Goal: Task Accomplishment & Management: Use online tool/utility

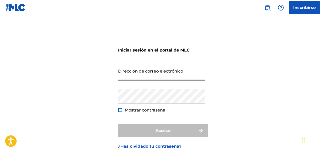
click at [236, 70] on div "Iniciar sesión en el portal de MLC Dirección de correo electrónico Contraseña M…" at bounding box center [163, 92] width 326 height 129
click at [159, 67] on input "Dirección de correo electrónico" at bounding box center [161, 73] width 86 height 15
type input "[EMAIL_ADDRESS][DOMAIN_NAME]"
click at [242, 81] on div "Iniciar sesión en el portal de MLC Dirección de correo electrónico [EMAIL_ADDRE…" at bounding box center [163, 92] width 326 height 129
click at [131, 77] on input "Dirección de correo electrónico" at bounding box center [161, 73] width 86 height 15
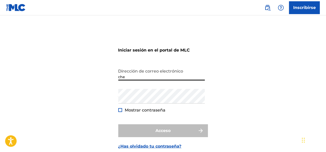
type input "[EMAIL_ADDRESS][DOMAIN_NAME]"
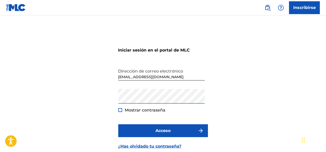
click at [120, 109] on div at bounding box center [120, 110] width 4 height 4
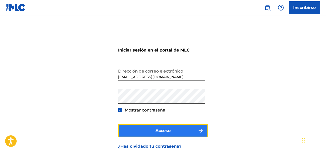
click at [151, 133] on button "Acceso" at bounding box center [163, 130] width 90 height 13
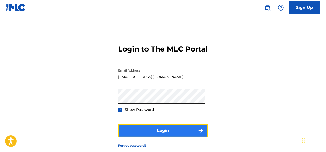
click at [183, 137] on button "Login" at bounding box center [163, 130] width 90 height 13
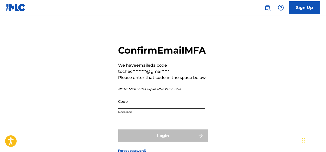
click at [157, 108] on input "Code" at bounding box center [161, 101] width 86 height 15
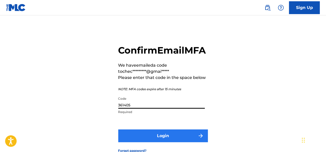
type input "361405"
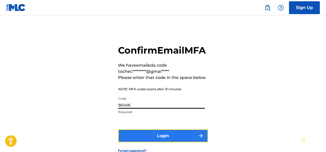
click at [186, 142] on button "Login" at bounding box center [163, 135] width 90 height 13
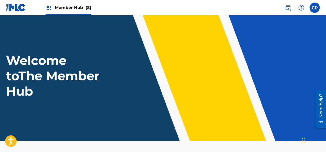
click at [52, 6] on div "Member Hub (8)" at bounding box center [69, 7] width 46 height 15
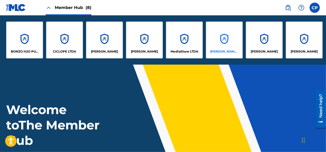
click at [223, 45] on div "[PERSON_NAME] [PERSON_NAME]" at bounding box center [224, 39] width 37 height 37
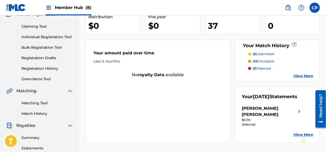
scroll to position [51, 0]
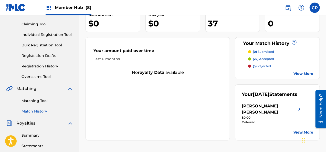
click at [42, 112] on link "Match History" at bounding box center [47, 110] width 52 height 5
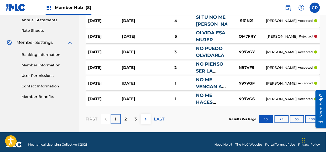
scroll to position [192, 0]
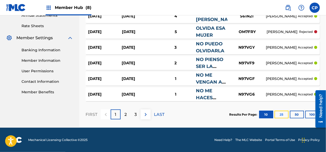
click at [281, 115] on button "25" at bounding box center [281, 115] width 14 height 8
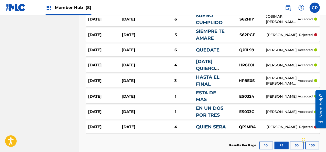
scroll to position [397, 0]
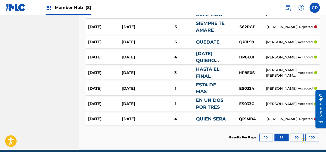
click at [308, 26] on p "rejected" at bounding box center [306, 27] width 14 height 5
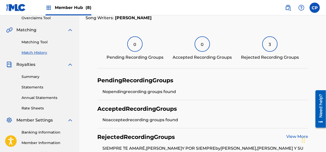
scroll to position [102, 0]
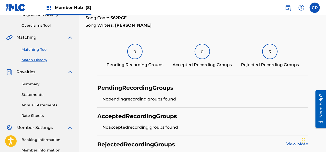
click at [35, 48] on link "Matching Tool" at bounding box center [47, 49] width 52 height 5
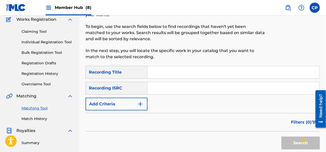
scroll to position [51, 0]
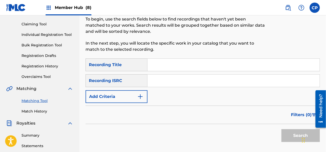
paste input "Amor De Mi Vida"
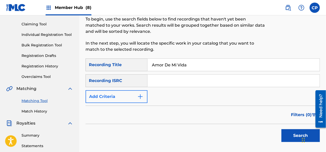
type input "Amor De Mi Vida"
click at [144, 94] on button "Add Criteria" at bounding box center [116, 96] width 62 height 13
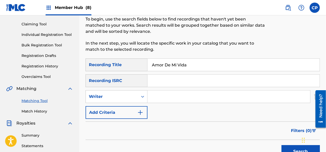
click at [160, 96] on input "Search Form" at bounding box center [228, 96] width 162 height 12
click at [187, 97] on input "Search Form" at bounding box center [228, 96] width 162 height 12
click at [185, 94] on input "[PERSON_NAME]" at bounding box center [228, 96] width 162 height 12
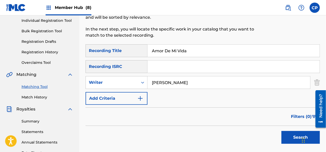
scroll to position [77, 0]
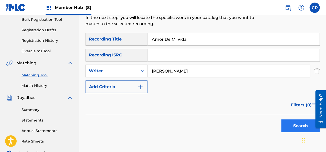
type input "[PERSON_NAME]"
click at [299, 128] on button "Search" at bounding box center [300, 125] width 38 height 13
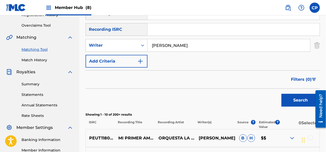
scroll to position [154, 0]
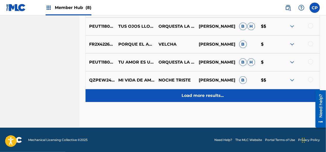
click at [187, 91] on div "Load more results..." at bounding box center [202, 95] width 234 height 13
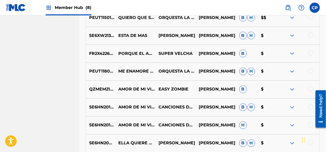
scroll to position [449, 0]
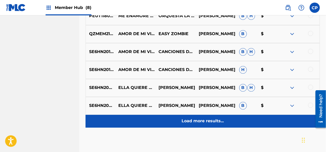
click at [206, 122] on p "Load more results..." at bounding box center [202, 121] width 42 height 6
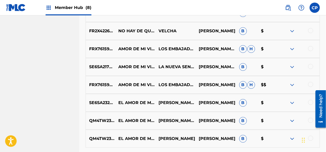
scroll to position [628, 0]
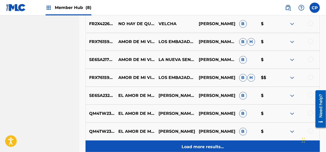
click at [220, 143] on div "Load more results..." at bounding box center [202, 146] width 234 height 13
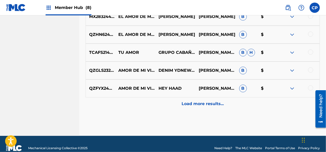
scroll to position [859, 0]
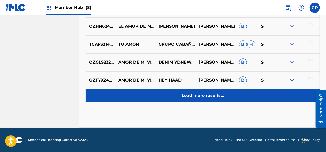
click at [215, 95] on p "Load more results..." at bounding box center [202, 95] width 42 height 6
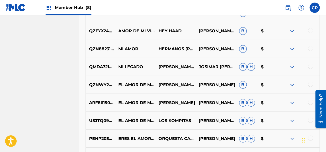
scroll to position [910, 0]
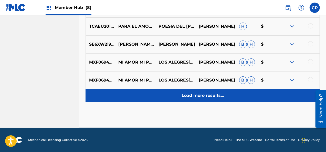
click at [185, 93] on p "Load more results..." at bounding box center [202, 95] width 42 height 6
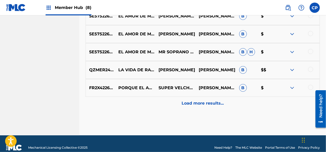
scroll to position [1217, 0]
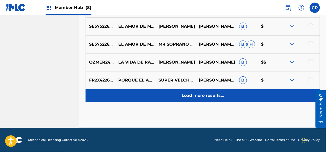
click at [184, 91] on div "Load more results..." at bounding box center [202, 95] width 234 height 13
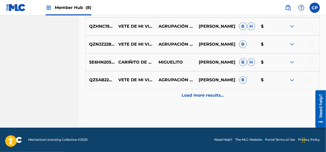
click at [184, 91] on div "Load more results..." at bounding box center [202, 95] width 234 height 13
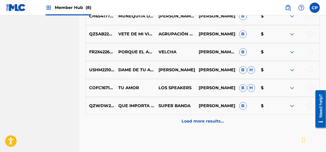
scroll to position [1575, 0]
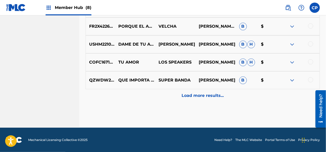
click at [184, 91] on div "Load more results..." at bounding box center [202, 95] width 234 height 13
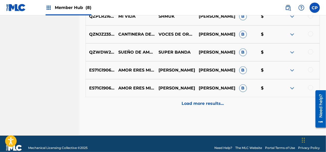
scroll to position [1754, 0]
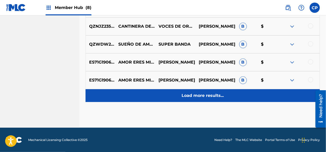
click at [164, 97] on div "Load more results..." at bounding box center [202, 95] width 234 height 13
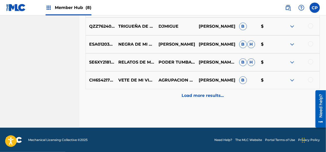
click at [164, 97] on div "Load more results..." at bounding box center [202, 95] width 234 height 13
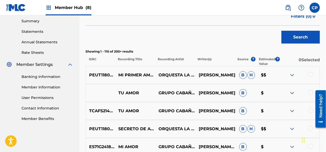
scroll to position [1933, 0]
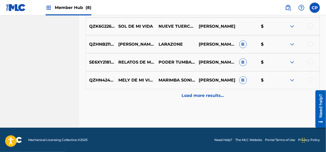
click at [164, 97] on div "Load more results..." at bounding box center [202, 95] width 234 height 13
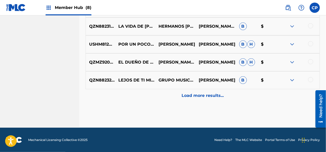
click at [164, 97] on div "Load more results..." at bounding box center [202, 95] width 234 height 13
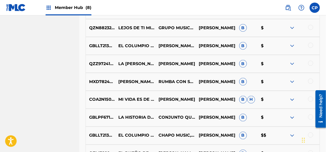
scroll to position [2368, 0]
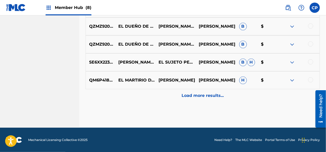
click at [164, 97] on div "Load more results..." at bounding box center [202, 95] width 234 height 13
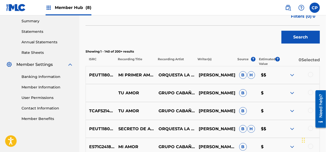
scroll to position [2471, 0]
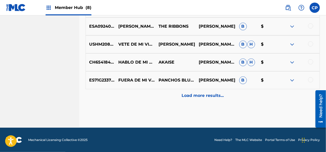
click at [164, 97] on div "Load more results..." at bounding box center [202, 95] width 234 height 13
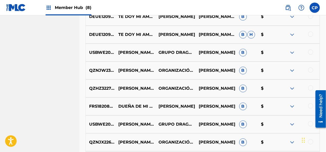
scroll to position [2752, 0]
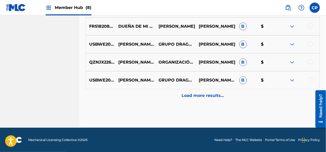
click at [164, 97] on div "Load more results..." at bounding box center [202, 95] width 234 height 13
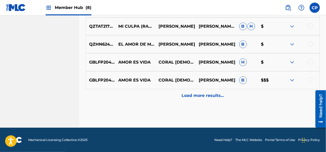
click at [164, 97] on div "Load more results..." at bounding box center [202, 95] width 234 height 13
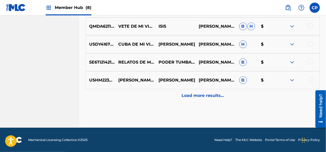
click at [164, 97] on div "Load more results..." at bounding box center [202, 95] width 234 height 13
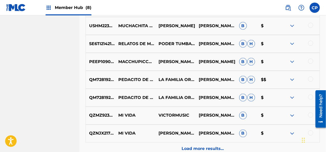
scroll to position [3340, 0]
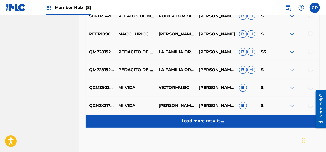
click at [176, 121] on div "Load more results..." at bounding box center [202, 121] width 234 height 13
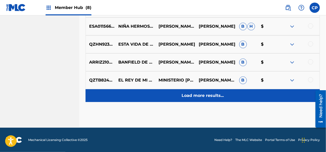
click at [179, 100] on div "Load more results..." at bounding box center [202, 95] width 234 height 13
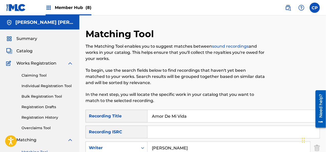
scroll to position [77, 0]
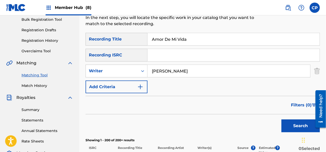
drag, startPoint x: 191, startPoint y: 38, endPoint x: 142, endPoint y: 39, distance: 49.1
click at [142, 39] on div "SearchWithCriteria0872b43f-42bc-4e93-b571-6b3a525c288a Recording Title Amor De …" at bounding box center [202, 39] width 234 height 13
paste input "si Soy Yo"
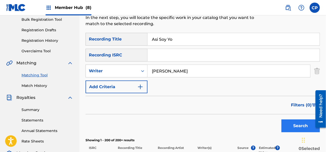
type input "Asi Soy Yo"
click at [291, 124] on button "Search" at bounding box center [300, 125] width 38 height 13
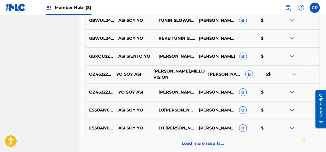
scroll to position [281, 0]
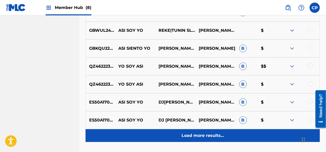
click at [210, 134] on p "Load more results..." at bounding box center [202, 135] width 42 height 6
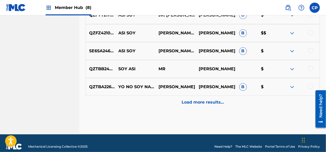
scroll to position [500, 0]
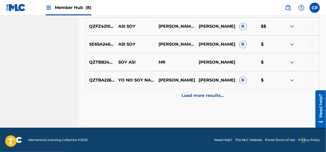
click at [177, 88] on div "QZTBA2261998 YO NO SOY NADA SANTIAGO [PERSON_NAME] SANTIAGO [PERSON_NAME] B $" at bounding box center [202, 80] width 234 height 18
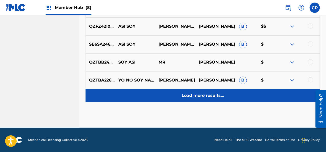
click at [178, 93] on div "Load more results..." at bounding box center [202, 95] width 234 height 13
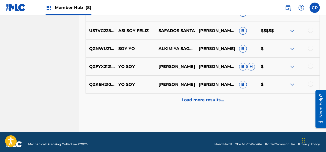
scroll to position [680, 0]
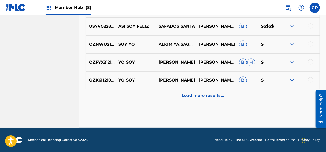
click at [178, 92] on div "Load more results..." at bounding box center [202, 95] width 234 height 13
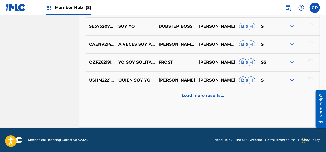
click at [178, 92] on div "Load more results..." at bounding box center [202, 95] width 234 height 13
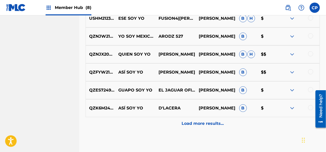
scroll to position [1012, 0]
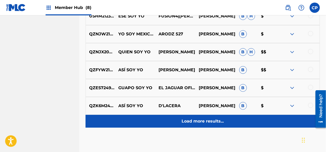
click at [208, 117] on div "Load more results..." at bounding box center [202, 121] width 234 height 13
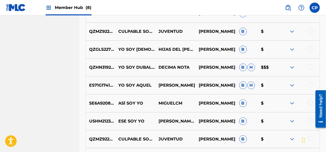
scroll to position [1191, 0]
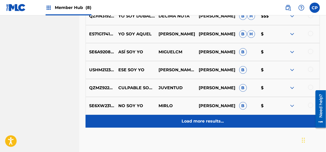
click at [208, 118] on p "Load more results..." at bounding box center [202, 121] width 42 height 6
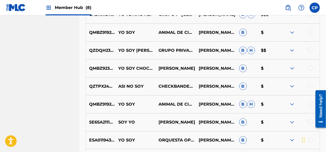
scroll to position [1319, 0]
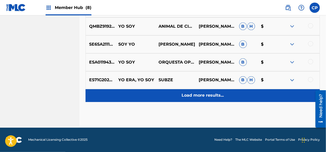
click at [187, 99] on div "Load more results..." at bounding box center [202, 95] width 234 height 13
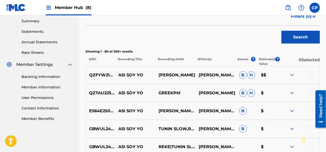
scroll to position [1396, 0]
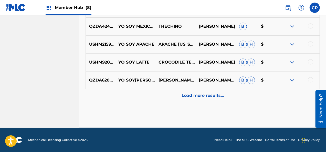
click at [187, 99] on div "Load more results..." at bounding box center [202, 95] width 234 height 13
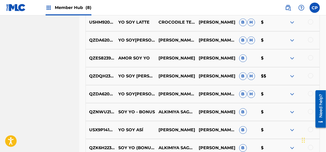
scroll to position [1626, 0]
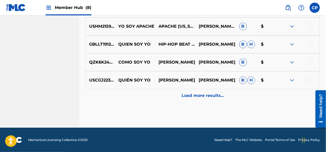
click at [187, 99] on div "Load more results..." at bounding box center [202, 95] width 234 height 13
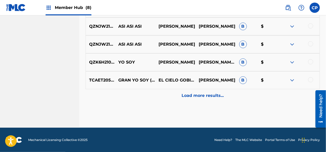
click at [187, 99] on div "Load more results..." at bounding box center [202, 95] width 234 height 13
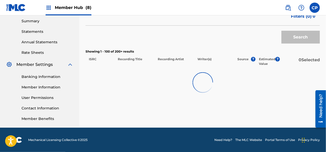
scroll to position [1933, 0]
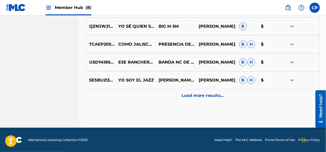
click at [187, 99] on div "Load more results..." at bounding box center [202, 95] width 234 height 13
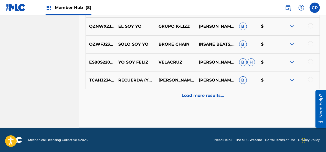
click at [187, 99] on div "Load more results..." at bounding box center [202, 95] width 234 height 13
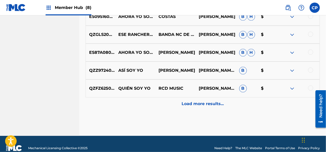
scroll to position [2471, 0]
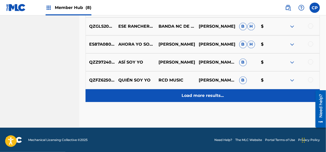
click at [208, 95] on p "Load more results..." at bounding box center [202, 95] width 42 height 6
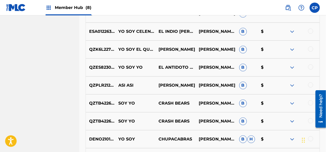
scroll to position [2650, 0]
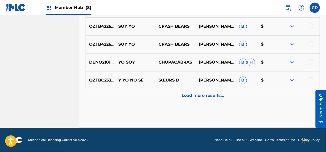
click at [212, 91] on div "Load more results..." at bounding box center [202, 95] width 234 height 13
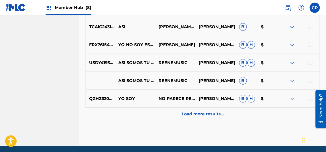
scroll to position [2829, 0]
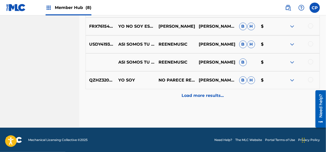
click at [212, 91] on div "Load more results..." at bounding box center [202, 95] width 234 height 13
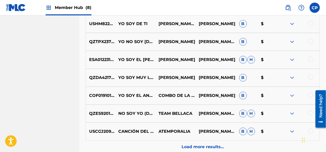
scroll to position [2982, 0]
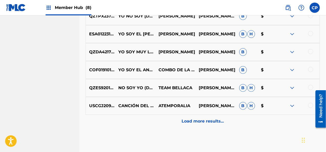
click at [212, 91] on div "QZES92017847 NO SOY YO (DEMBOW) TEAM BELLACA [PERSON_NAME] [PERSON_NAME] $" at bounding box center [202, 88] width 234 height 18
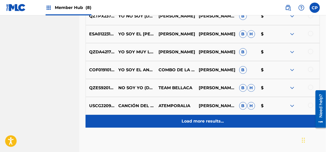
click at [220, 119] on p "Load more results..." at bounding box center [202, 121] width 42 height 6
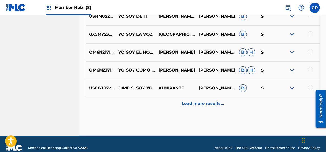
scroll to position [3187, 0]
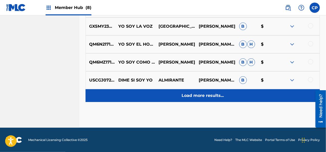
click at [213, 101] on div "Load more results..." at bounding box center [202, 95] width 234 height 13
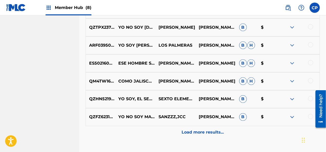
scroll to position [3340, 0]
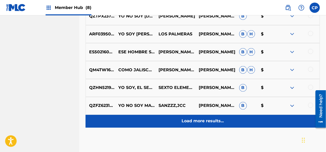
click at [219, 118] on p "Load more results..." at bounding box center [202, 121] width 42 height 6
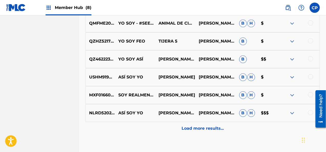
scroll to position [3520, 0]
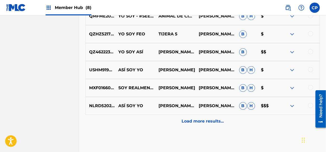
click at [310, 106] on div at bounding box center [310, 105] width 5 height 5
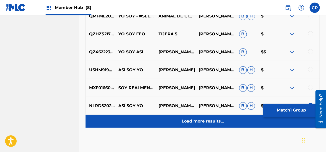
click at [209, 119] on p "Load more results..." at bounding box center [202, 121] width 42 height 6
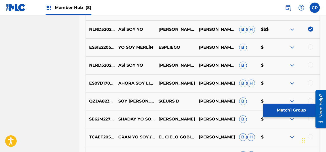
scroll to position [3596, 0]
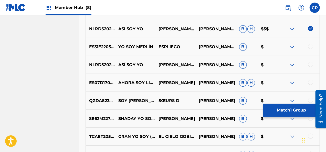
click at [311, 64] on div at bounding box center [310, 64] width 5 height 5
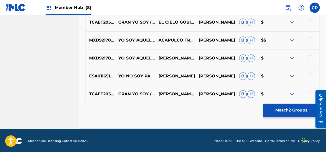
scroll to position [3711, 0]
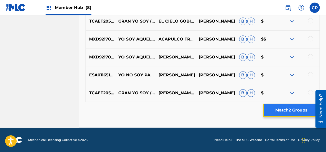
click at [276, 110] on button "Match 2 Groups" at bounding box center [291, 110] width 57 height 13
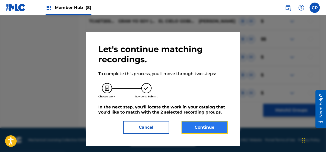
click at [202, 131] on button "Continue" at bounding box center [204, 127] width 46 height 13
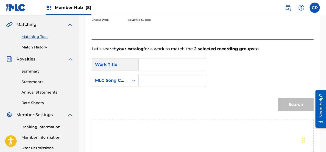
scroll to position [115, 0]
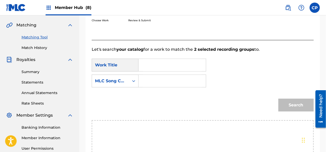
click at [146, 64] on input "Search Form" at bounding box center [172, 65] width 59 height 12
paste input "Asi Soy Yo"
click at [148, 81] on strong "soy" at bounding box center [150, 82] width 7 height 5
type input "asi soy yo"
click at [132, 82] on icon "Search Form" at bounding box center [133, 80] width 5 height 5
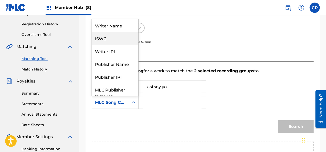
scroll to position [63, 0]
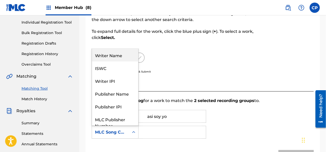
click at [127, 53] on div "Writer Name" at bounding box center [115, 55] width 46 height 13
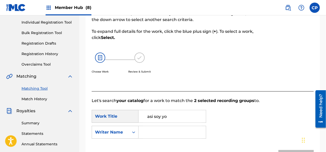
click at [173, 133] on input "Search Form" at bounding box center [172, 132] width 59 height 12
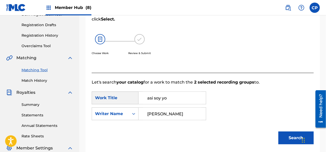
scroll to position [89, 0]
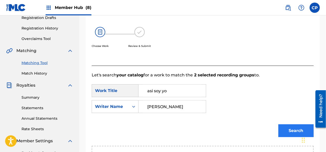
type input "[PERSON_NAME]"
click at [296, 136] on button "Search" at bounding box center [295, 130] width 35 height 13
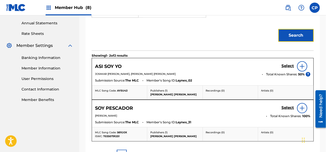
scroll to position [191, 0]
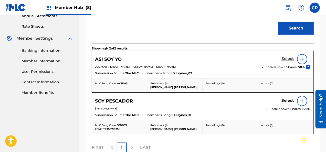
click at [286, 58] on h5 "Select" at bounding box center [287, 58] width 13 height 5
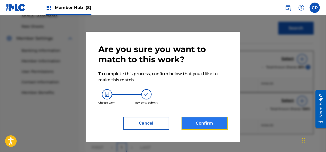
click at [215, 127] on button "Confirm" at bounding box center [204, 123] width 46 height 13
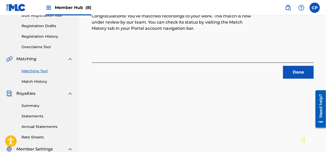
scroll to position [128, 0]
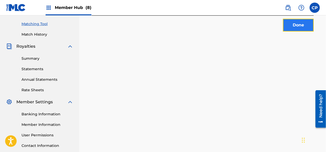
click at [292, 23] on button "Done" at bounding box center [298, 25] width 31 height 13
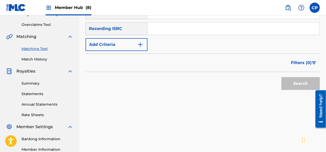
scroll to position [77, 0]
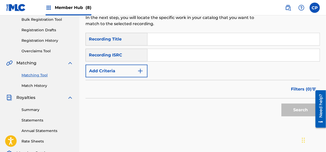
click at [164, 35] on input "Search Form" at bounding box center [233, 39] width 172 height 12
paste input "Basta Ya"
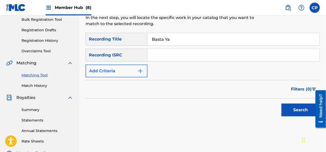
type input "Basta Ya"
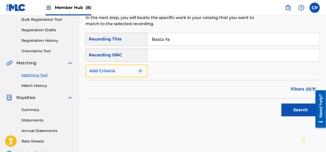
click at [143, 71] on img "Search Form" at bounding box center [140, 71] width 6 height 6
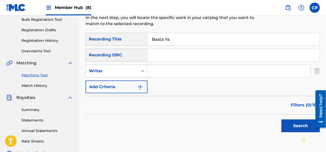
click at [163, 71] on input "Search Form" at bounding box center [228, 71] width 162 height 12
type input "[PERSON_NAME]"
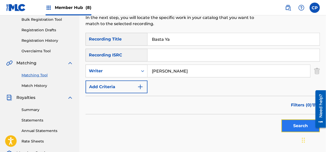
click at [291, 125] on button "Search" at bounding box center [300, 125] width 38 height 13
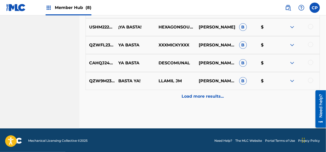
scroll to position [321, 0]
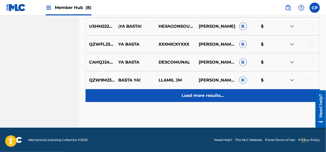
click at [212, 102] on div "Load more results..." at bounding box center [202, 95] width 234 height 13
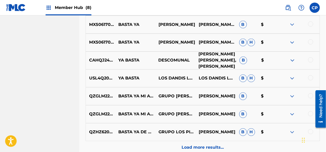
scroll to position [449, 0]
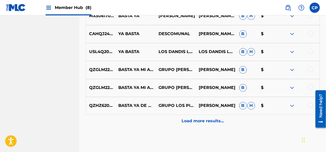
click at [209, 126] on div "Load more results..." at bounding box center [202, 121] width 234 height 13
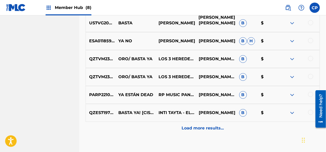
scroll to position [654, 0]
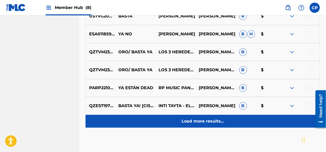
click at [207, 124] on p "Load more results..." at bounding box center [202, 121] width 42 height 6
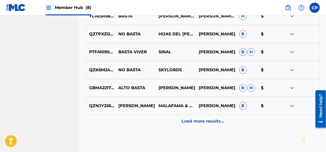
click at [207, 124] on p "Load more results..." at bounding box center [202, 121] width 42 height 6
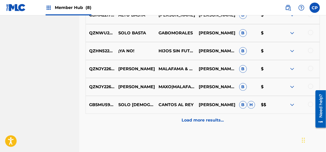
scroll to position [1038, 0]
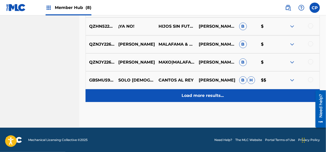
click at [210, 97] on p "Load more results..." at bounding box center [202, 95] width 42 height 6
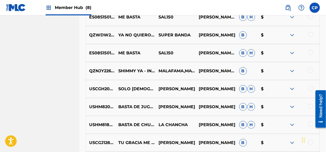
scroll to position [1166, 0]
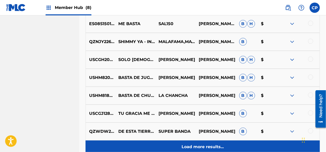
click at [212, 146] on p "Load more results..." at bounding box center [202, 147] width 42 height 6
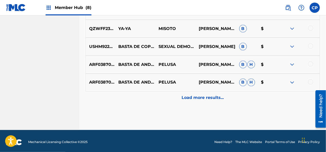
scroll to position [1396, 0]
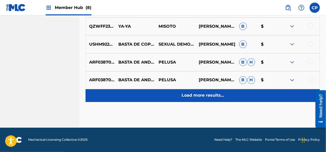
click at [242, 97] on div "Load more results..." at bounding box center [202, 95] width 234 height 13
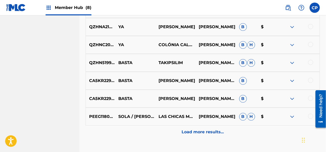
scroll to position [1549, 0]
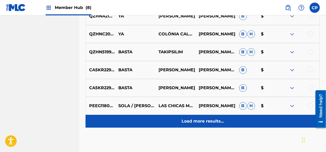
click at [241, 119] on div "Load more results..." at bounding box center [202, 121] width 234 height 13
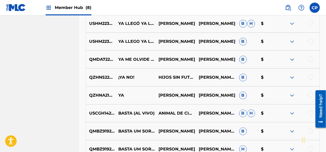
scroll to position [1703, 0]
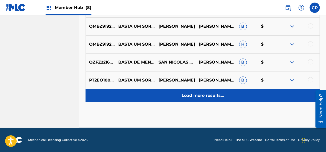
click at [173, 100] on div "Load more results..." at bounding box center [202, 95] width 234 height 13
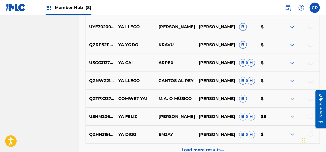
scroll to position [1908, 0]
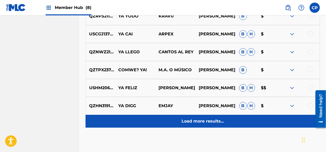
click at [188, 120] on p "Load more results..." at bounding box center [202, 121] width 42 height 6
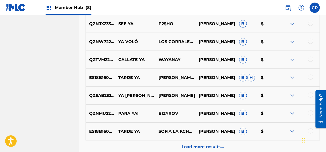
scroll to position [2112, 0]
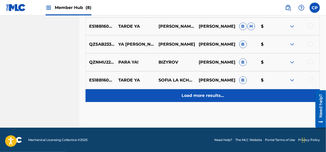
click at [222, 96] on p "Load more results..." at bounding box center [202, 95] width 42 height 6
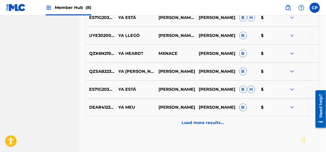
scroll to position [2291, 0]
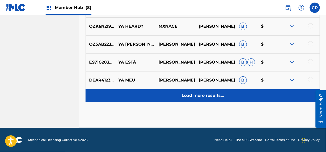
click at [224, 94] on div "Load more results..." at bounding box center [202, 95] width 234 height 13
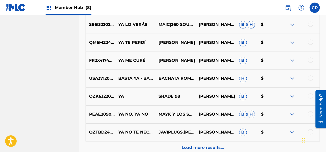
scroll to position [2419, 0]
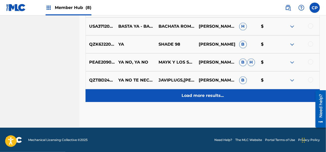
click at [186, 93] on p "Load more results..." at bounding box center [202, 95] width 42 height 6
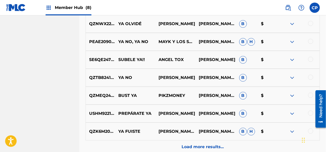
scroll to position [2650, 0]
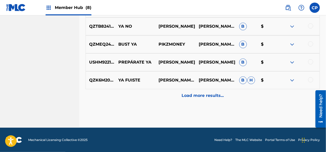
click at [186, 93] on p "Load more results..." at bounding box center [202, 95] width 42 height 6
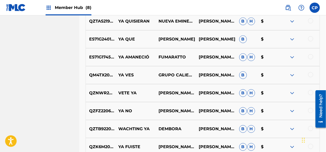
scroll to position [2803, 0]
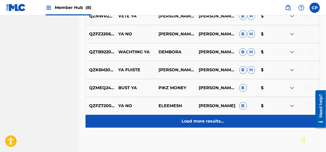
click at [194, 122] on p "Load more results..." at bounding box center [202, 121] width 42 height 6
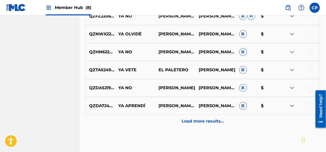
click at [194, 122] on p "Load more results..." at bounding box center [202, 121] width 42 height 6
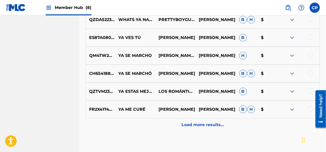
scroll to position [3161, 0]
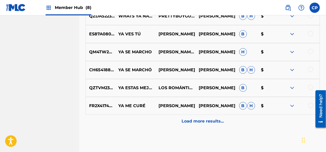
click at [194, 122] on p "Load more results..." at bounding box center [202, 121] width 42 height 6
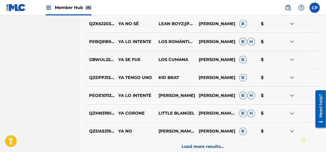
scroll to position [3366, 0]
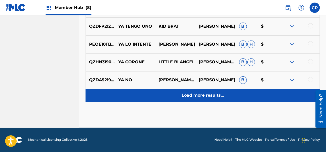
click at [199, 101] on div "Load more results..." at bounding box center [202, 95] width 234 height 13
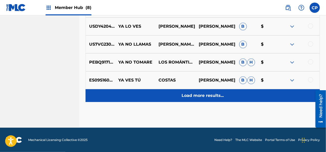
click at [200, 90] on div "Load more results..." at bounding box center [202, 95] width 234 height 13
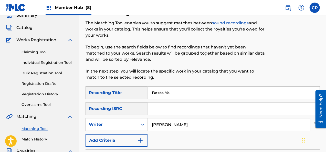
scroll to position [51, 0]
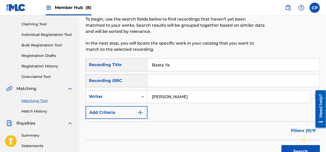
drag, startPoint x: 175, startPoint y: 64, endPoint x: 135, endPoint y: 60, distance: 40.4
click at [126, 62] on div "SearchWithCriteria0872b43f-42bc-4e93-b571-6b3a525c288a Recording Title [PERSON_…" at bounding box center [202, 64] width 234 height 13
paste input "Carepalo"
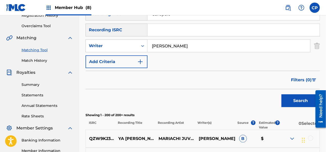
scroll to position [102, 0]
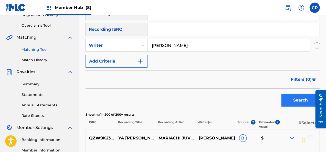
type input "Carepalo"
click at [296, 102] on button "Search" at bounding box center [300, 100] width 38 height 13
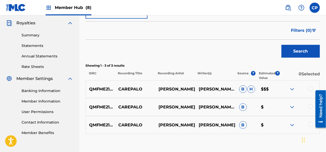
scroll to position [154, 0]
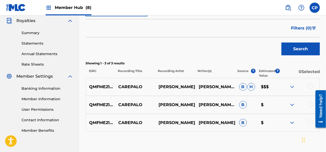
click at [311, 86] on div at bounding box center [310, 86] width 5 height 5
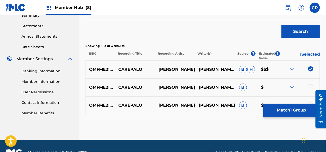
scroll to position [179, 0]
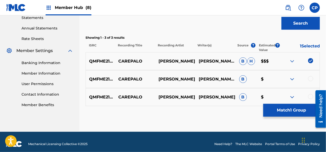
click at [312, 82] on div at bounding box center [299, 79] width 40 height 6
click at [310, 78] on div at bounding box center [310, 78] width 5 height 5
click at [311, 99] on div at bounding box center [299, 97] width 40 height 6
click at [311, 96] on div at bounding box center [310, 96] width 5 height 5
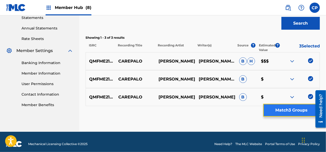
click at [301, 106] on button "Match 3 Groups" at bounding box center [291, 110] width 57 height 13
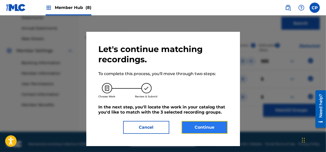
click at [213, 124] on button "Continue" at bounding box center [204, 127] width 46 height 13
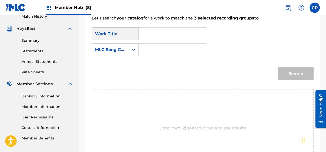
scroll to position [128, 0]
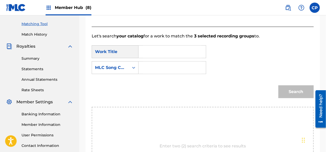
click at [149, 54] on input "Search Form" at bounding box center [172, 52] width 59 height 12
paste input "Carepalo"
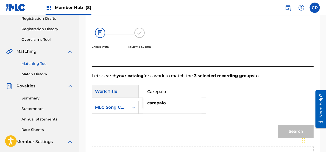
scroll to position [77, 0]
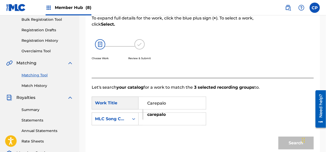
click at [160, 117] on strong "carepalo" at bounding box center [156, 114] width 18 height 5
type input "carepalo"
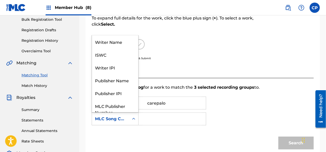
click at [133, 118] on icon "Search Form" at bounding box center [133, 119] width 3 height 2
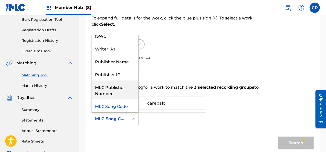
scroll to position [0, 0]
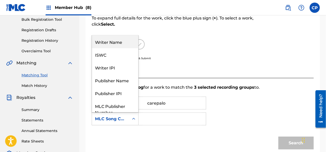
click at [119, 43] on div "Writer Name" at bounding box center [115, 41] width 46 height 13
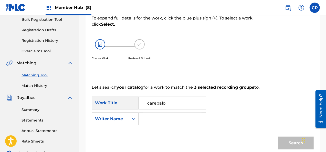
click at [166, 116] on input "Search Form" at bounding box center [172, 119] width 59 height 12
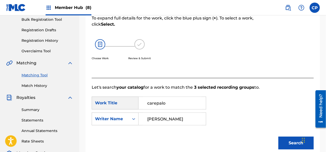
click at [186, 118] on input "[PERSON_NAME]" at bounding box center [172, 119] width 59 height 12
type input "[PERSON_NAME]"
click at [291, 140] on button "Search" at bounding box center [295, 142] width 35 height 13
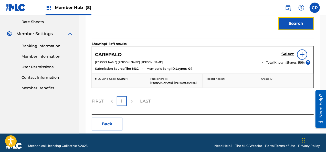
scroll to position [202, 0]
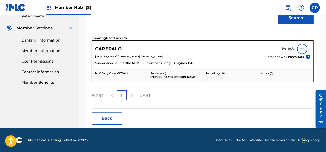
click at [288, 50] on h5 "Select" at bounding box center [287, 48] width 13 height 5
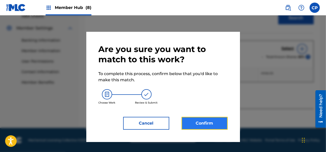
click at [213, 121] on button "Confirm" at bounding box center [204, 123] width 46 height 13
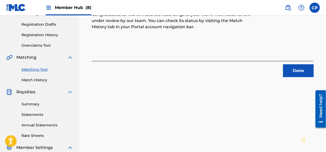
scroll to position [128, 0]
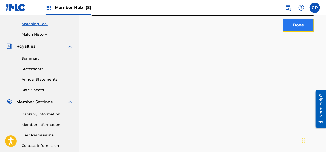
click at [296, 27] on button "Done" at bounding box center [298, 25] width 31 height 13
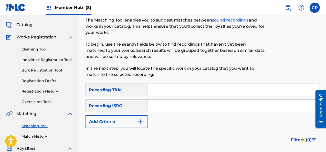
scroll to position [26, 0]
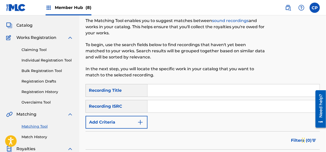
click at [159, 91] on input "Search Form" at bounding box center [233, 90] width 172 height 12
paste input "Como Olvido"
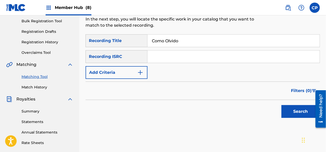
scroll to position [77, 0]
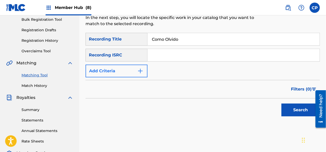
type input "Como Olvido"
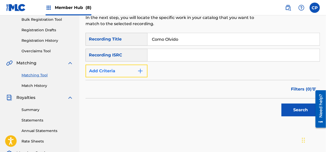
click at [140, 69] on img "Search Form" at bounding box center [140, 71] width 6 height 6
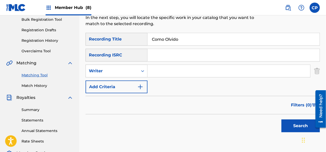
click at [155, 69] on input "Search Form" at bounding box center [228, 71] width 162 height 12
type input "[PERSON_NAME]"
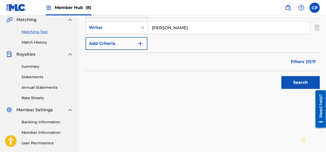
scroll to position [128, 0]
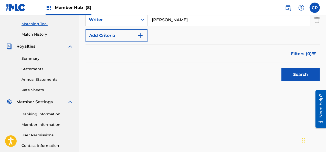
click at [291, 67] on div "Search" at bounding box center [299, 73] width 41 height 20
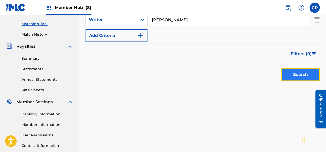
click at [293, 76] on button "Search" at bounding box center [300, 74] width 38 height 13
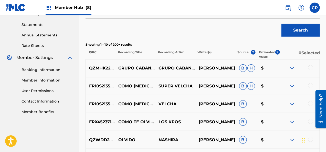
scroll to position [179, 0]
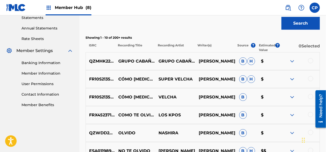
click at [311, 79] on div at bounding box center [310, 78] width 5 height 5
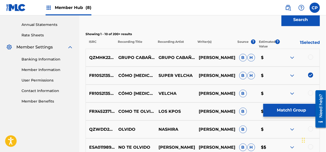
scroll to position [205, 0]
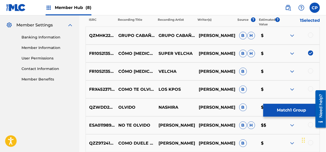
click at [312, 71] on div at bounding box center [310, 70] width 5 height 5
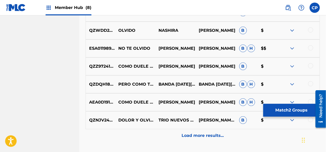
scroll to position [307, 0]
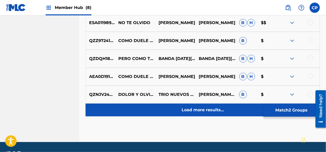
click at [157, 108] on div "Load more results..." at bounding box center [202, 109] width 234 height 13
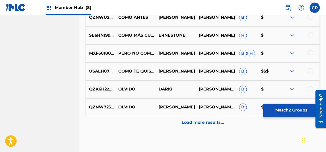
scroll to position [486, 0]
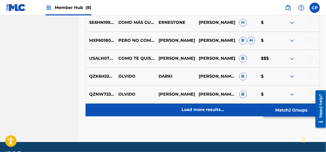
click at [178, 111] on div "Load more results..." at bounding box center [202, 109] width 234 height 13
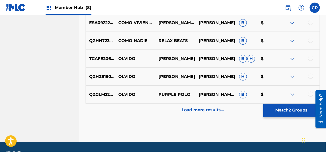
click at [178, 111] on div "Load more results..." at bounding box center [202, 109] width 234 height 13
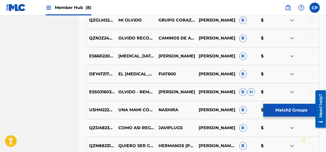
scroll to position [819, 0]
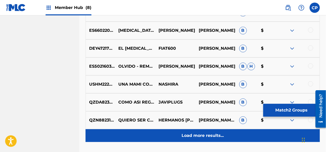
click at [156, 134] on div "Load more results..." at bounding box center [202, 135] width 234 height 13
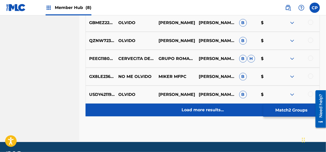
click at [184, 115] on div "Load more results..." at bounding box center [202, 109] width 234 height 13
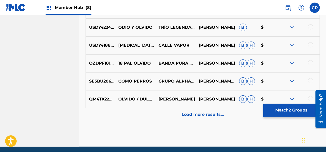
scroll to position [1203, 0]
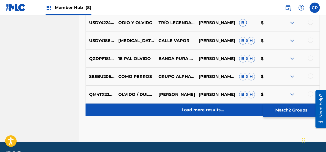
click at [186, 112] on p "Load more results..." at bounding box center [202, 110] width 42 height 6
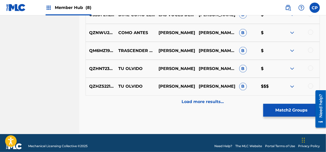
scroll to position [1396, 0]
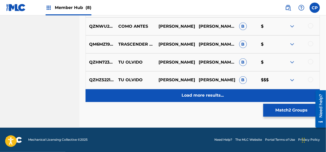
click at [195, 99] on div "Load more results..." at bounding box center [202, 95] width 234 height 13
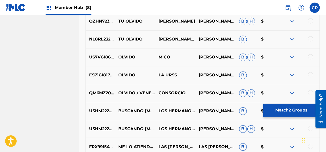
scroll to position [1549, 0]
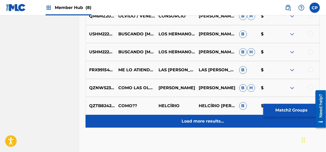
click at [192, 120] on p "Load more results..." at bounding box center [202, 121] width 42 height 6
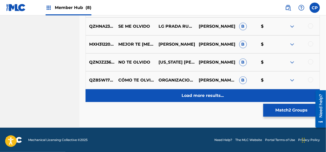
click at [202, 96] on p "Load more results..." at bounding box center [202, 95] width 42 height 6
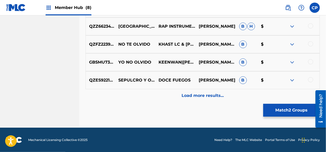
click at [201, 99] on div "Load more results..." at bounding box center [202, 95] width 234 height 13
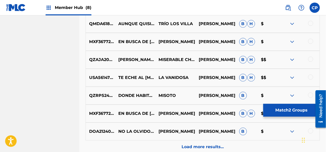
scroll to position [2112, 0]
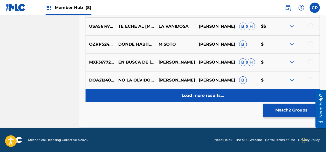
click at [202, 92] on div "Load more results..." at bounding box center [202, 95] width 234 height 13
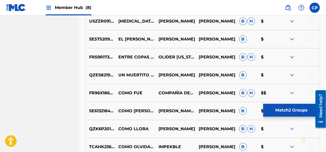
scroll to position [2266, 0]
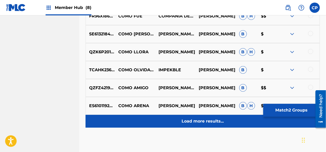
click at [199, 115] on div "Load more results..." at bounding box center [202, 121] width 234 height 13
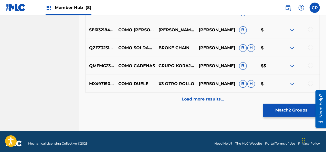
scroll to position [2471, 0]
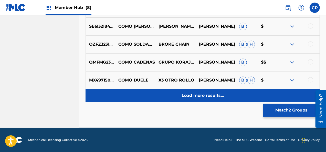
click at [208, 98] on p "Load more results..." at bounding box center [202, 95] width 42 height 6
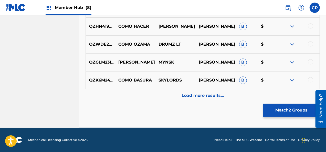
click at [208, 98] on p "Load more results..." at bounding box center [202, 95] width 42 height 6
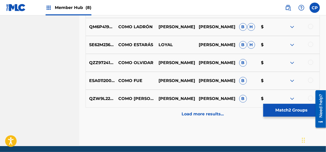
scroll to position [2829, 0]
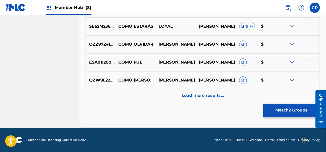
click at [208, 98] on p "Load more results..." at bounding box center [202, 95] width 42 height 6
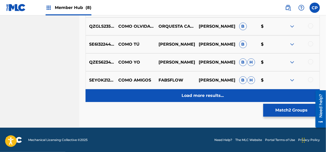
click at [208, 97] on p "Load more results..." at bounding box center [202, 95] width 42 height 6
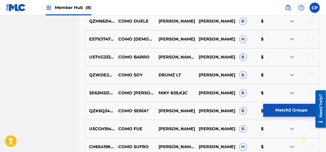
scroll to position [3161, 0]
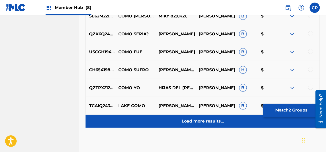
click at [208, 119] on div "Load more results..." at bounding box center [202, 121] width 234 height 13
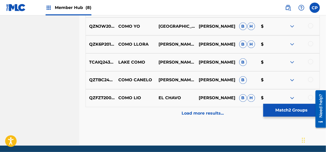
scroll to position [3366, 0]
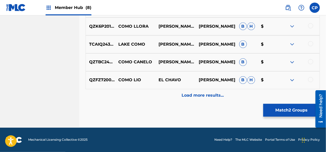
click at [213, 102] on div "Load more results..." at bounding box center [202, 95] width 234 height 13
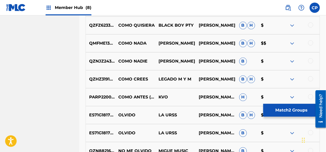
scroll to position [3520, 0]
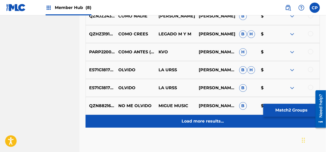
click at [208, 121] on p "Load more results..." at bounding box center [202, 121] width 42 height 6
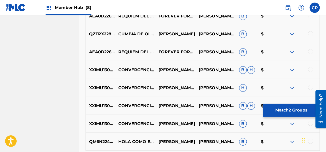
scroll to position [3699, 0]
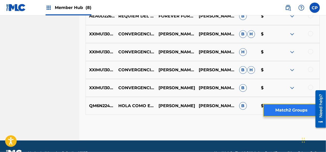
click at [284, 113] on button "Match 2 Groups" at bounding box center [291, 110] width 57 height 13
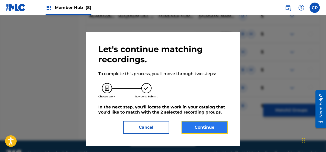
click at [209, 129] on button "Continue" at bounding box center [204, 127] width 46 height 13
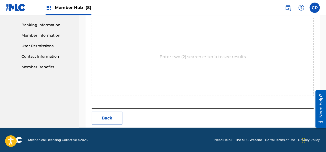
scroll to position [115, 0]
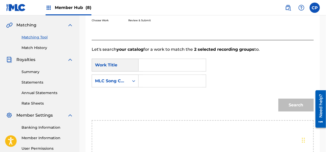
click at [166, 67] on input "Search Form" at bounding box center [172, 65] width 59 height 12
paste input "Como Olvido"
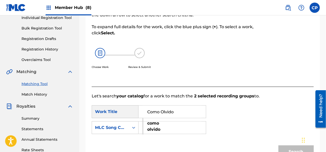
scroll to position [63, 0]
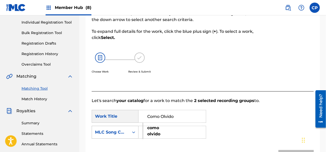
type input "Como Olvido"
click at [136, 133] on div "Search Form" at bounding box center [133, 131] width 9 height 9
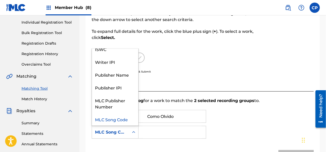
scroll to position [0, 0]
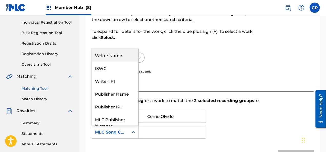
click at [119, 55] on div "Writer Name" at bounding box center [115, 55] width 46 height 13
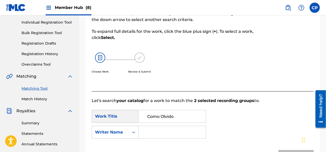
click at [150, 128] on input "Search Form" at bounding box center [172, 132] width 59 height 12
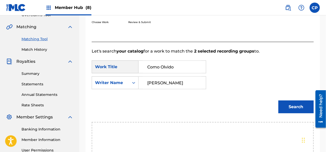
scroll to position [115, 0]
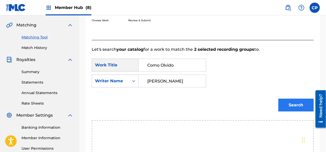
type input "[PERSON_NAME]"
click at [294, 107] on button "Search" at bounding box center [295, 105] width 35 height 13
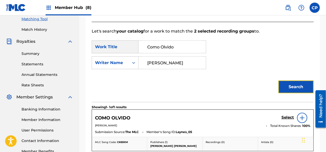
scroll to position [166, 0]
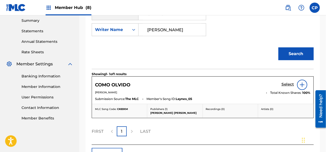
click at [282, 82] on h5 "Select" at bounding box center [287, 84] width 13 height 5
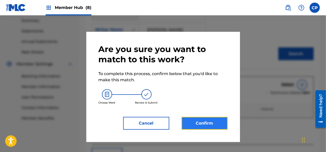
click at [198, 128] on button "Confirm" at bounding box center [204, 123] width 46 height 13
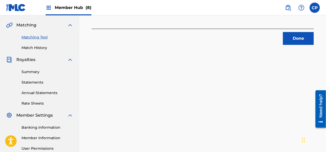
scroll to position [114, 0]
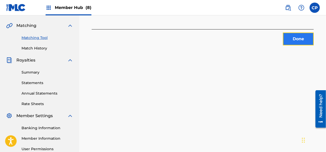
click at [293, 38] on button "Done" at bounding box center [298, 38] width 31 height 13
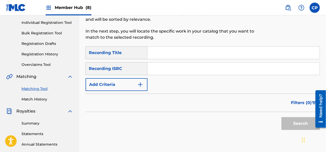
scroll to position [63, 0]
click at [163, 50] on input "Search Form" at bounding box center [233, 53] width 172 height 12
drag, startPoint x: 163, startPoint y: 50, endPoint x: 154, endPoint y: 53, distance: 9.8
click at [154, 53] on input "Search Form" at bounding box center [233, 53] width 172 height 12
drag, startPoint x: 154, startPoint y: 52, endPoint x: 135, endPoint y: 107, distance: 58.1
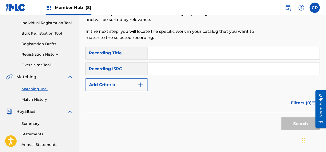
click at [135, 107] on div "Filters ( 0 )" at bounding box center [202, 103] width 234 height 18
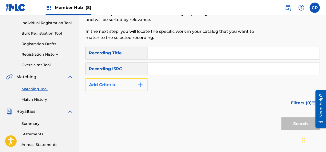
click at [143, 84] on button "Add Criteria" at bounding box center [116, 84] width 62 height 13
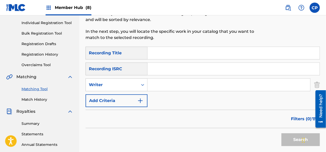
click at [149, 83] on input "Search Form" at bounding box center [228, 85] width 162 height 12
type input "[PERSON_NAME]"
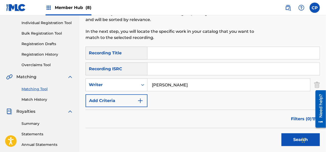
click at [156, 51] on input "Search Form" at bounding box center [233, 53] width 172 height 12
click at [158, 51] on input "Search Form" at bounding box center [233, 53] width 172 height 12
paste input "Dueles"
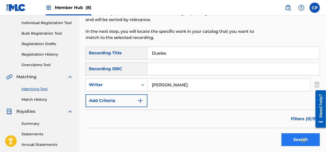
type input "Dueles"
click at [287, 139] on button "Search" at bounding box center [300, 139] width 38 height 13
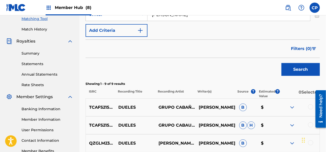
scroll to position [140, 0]
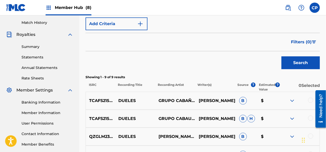
click at [310, 101] on div at bounding box center [310, 99] width 5 height 5
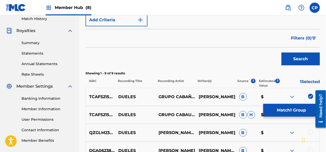
scroll to position [165, 0]
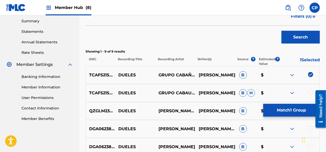
click at [311, 91] on div at bounding box center [318, 108] width 14 height 41
click at [312, 93] on div at bounding box center [318, 108] width 14 height 41
click at [310, 92] on div at bounding box center [310, 92] width 5 height 5
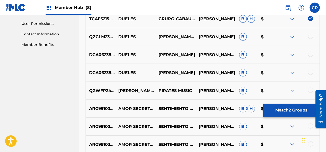
scroll to position [268, 0]
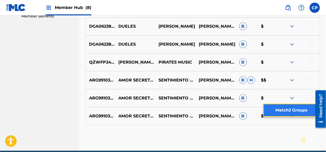
click at [278, 112] on button "Match 2 Groups" at bounding box center [291, 110] width 57 height 13
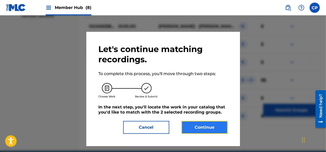
click at [216, 128] on button "Continue" at bounding box center [204, 127] width 46 height 13
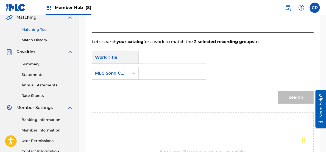
scroll to position [115, 0]
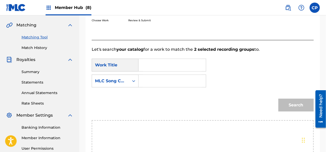
click at [154, 63] on input "Search Form" at bounding box center [172, 65] width 59 height 12
paste input "Dueles"
type input "Dueles"
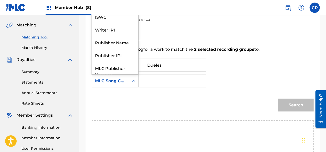
click at [129, 82] on div "Search Form" at bounding box center [133, 80] width 9 height 9
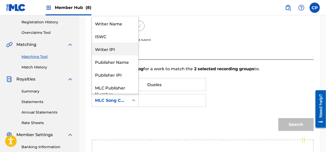
scroll to position [63, 0]
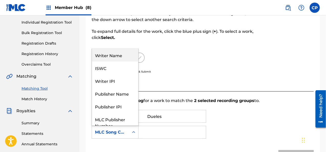
click at [111, 58] on div "Writer Name" at bounding box center [115, 55] width 46 height 13
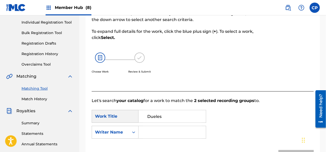
click at [166, 133] on input "Search Form" at bounding box center [172, 132] width 59 height 12
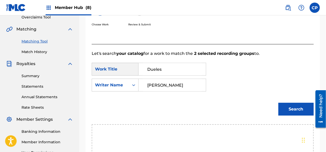
scroll to position [115, 0]
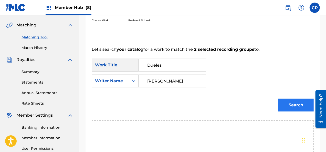
type input "[PERSON_NAME]"
click at [300, 103] on button "Search" at bounding box center [295, 105] width 35 height 13
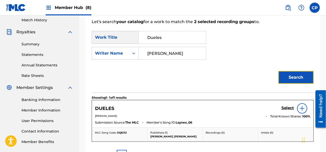
scroll to position [166, 0]
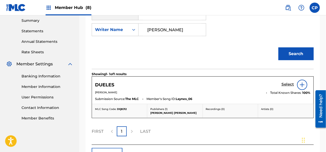
click at [288, 85] on h5 "Select" at bounding box center [287, 84] width 13 height 5
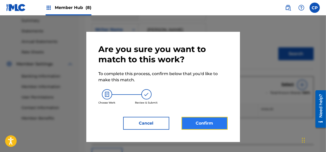
click at [210, 123] on button "Confirm" at bounding box center [204, 123] width 46 height 13
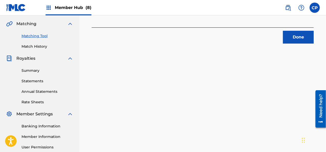
scroll to position [114, 0]
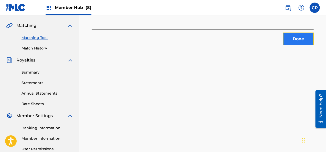
click at [294, 41] on button "Done" at bounding box center [298, 38] width 31 height 13
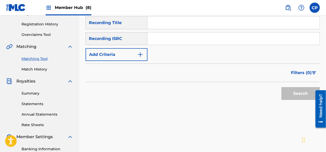
scroll to position [0, 0]
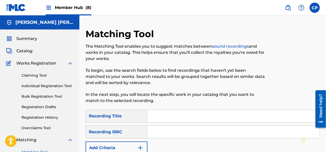
click at [57, 6] on span "Member Hub (8)" at bounding box center [73, 8] width 37 height 6
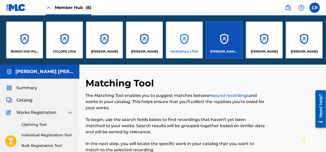
click at [181, 49] on p "MediaShow LTDA" at bounding box center [184, 51] width 28 height 5
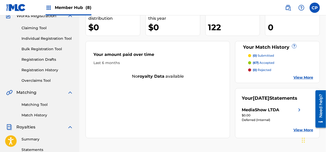
scroll to position [77, 0]
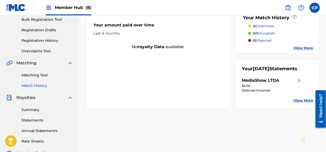
click at [41, 88] on link "Match History" at bounding box center [47, 85] width 52 height 5
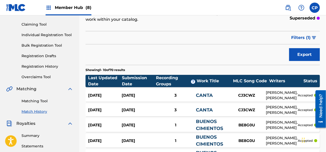
scroll to position [51, 0]
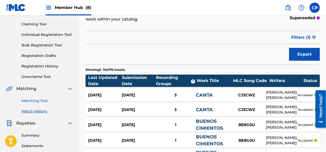
click at [47, 101] on link "Matching Tool" at bounding box center [47, 100] width 52 height 5
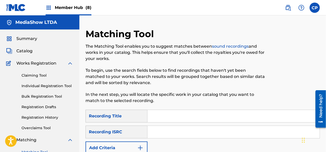
click at [178, 114] on input "Search Form" at bounding box center [233, 116] width 172 height 12
paste input "A TU LADO VOY"
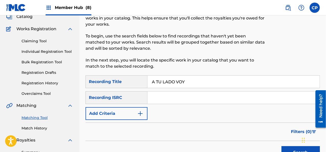
scroll to position [77, 0]
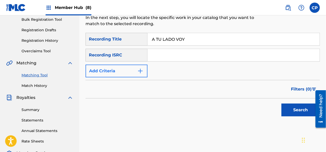
type input "A TU LADO VOY"
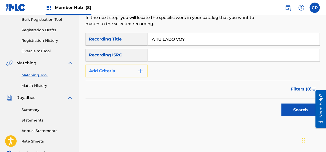
click at [141, 70] on img "Search Form" at bounding box center [140, 71] width 6 height 6
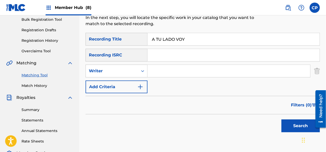
click at [162, 71] on input "Search Form" at bounding box center [228, 71] width 162 height 12
type input "[PERSON_NAME]"
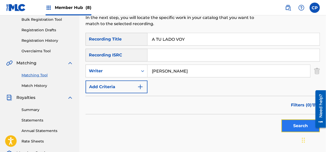
click at [296, 124] on button "Search" at bounding box center [300, 125] width 38 height 13
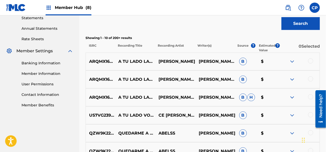
scroll to position [179, 0]
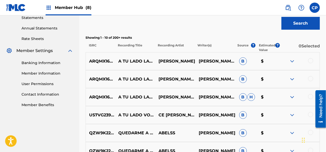
click at [312, 61] on div at bounding box center [310, 60] width 5 height 5
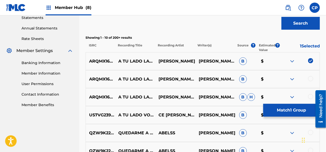
click at [311, 79] on div at bounding box center [310, 78] width 5 height 5
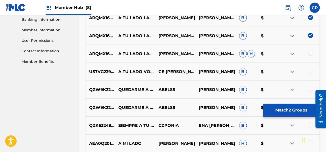
scroll to position [230, 0]
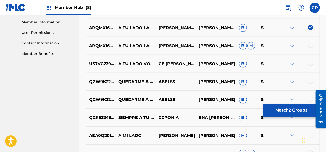
click at [309, 46] on div at bounding box center [310, 45] width 5 height 5
click at [312, 63] on div at bounding box center [310, 63] width 5 height 5
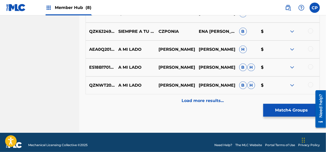
scroll to position [321, 0]
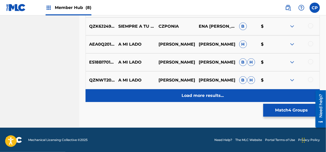
click at [227, 92] on div "Load more results..." at bounding box center [202, 95] width 234 height 13
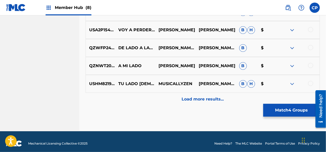
scroll to position [500, 0]
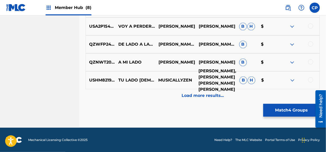
click at [195, 88] on p "[PERSON_NAME], [PERSON_NAME] [PERSON_NAME] [PERSON_NAME]" at bounding box center [215, 80] width 41 height 25
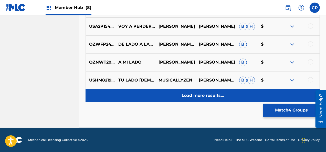
click at [197, 97] on p "Load more results..." at bounding box center [202, 95] width 42 height 6
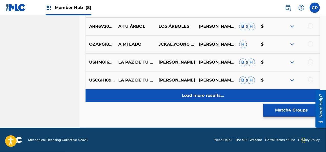
click at [204, 99] on div "Load more results..." at bounding box center [202, 95] width 234 height 13
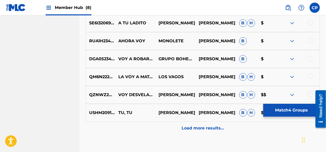
scroll to position [833, 0]
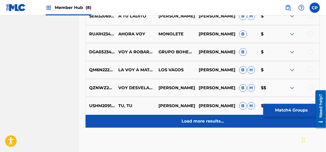
click at [199, 119] on p "Load more results..." at bounding box center [202, 121] width 42 height 6
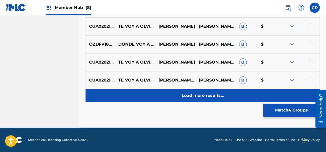
click at [202, 95] on p "Load more results..." at bounding box center [202, 95] width 42 height 6
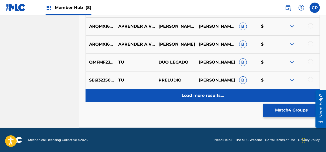
click at [203, 92] on p "Load more results..." at bounding box center [202, 95] width 42 height 6
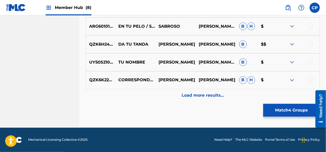
click at [203, 92] on p "Load more results..." at bounding box center [202, 95] width 42 height 6
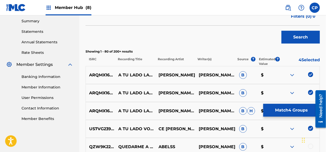
scroll to position [1396, 0]
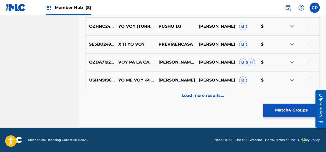
click at [203, 92] on p "Load more results..." at bounding box center [202, 95] width 42 height 6
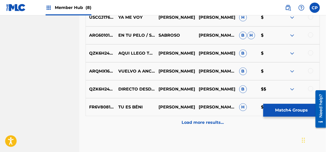
scroll to position [1729, 0]
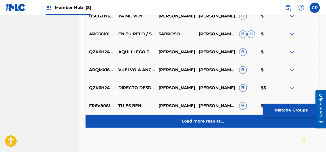
click at [206, 119] on p "Load more results..." at bounding box center [202, 121] width 42 height 6
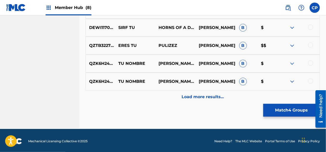
scroll to position [1933, 0]
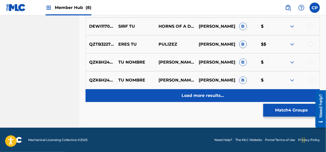
click at [208, 99] on div "Load more results..." at bounding box center [202, 95] width 234 height 13
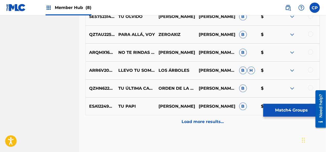
scroll to position [2087, 0]
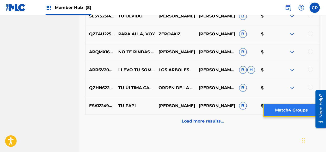
click at [276, 110] on button "Match 4 Groups" at bounding box center [291, 110] width 57 height 13
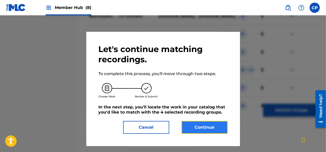
click at [212, 127] on button "Continue" at bounding box center [204, 127] width 46 height 13
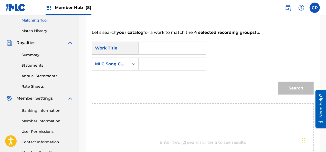
scroll to position [115, 0]
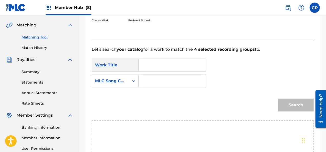
click at [161, 64] on input "Search Form" at bounding box center [172, 65] width 59 height 12
paste input "A TU LADO VOY"
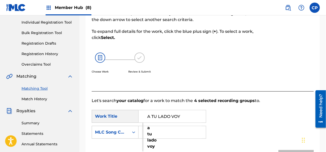
scroll to position [63, 0]
type input "A TU LADO VOY"
click at [133, 134] on icon "Search Form" at bounding box center [133, 131] width 5 height 5
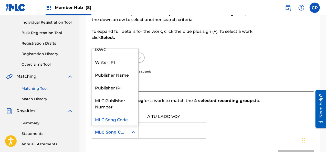
scroll to position [0, 0]
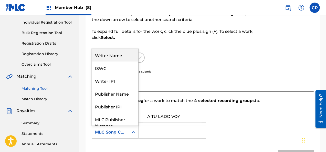
click at [127, 55] on div "Writer Name" at bounding box center [115, 55] width 46 height 13
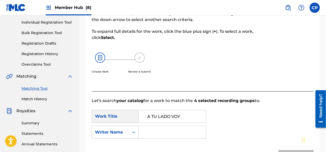
click at [165, 130] on input "Search Form" at bounding box center [172, 132] width 59 height 12
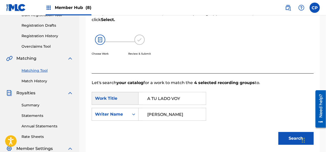
scroll to position [115, 0]
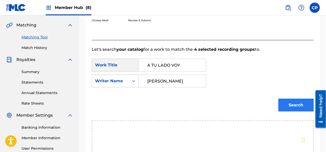
type input "[PERSON_NAME]"
click at [297, 105] on button "Search" at bounding box center [295, 105] width 35 height 13
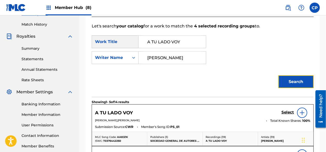
scroll to position [166, 0]
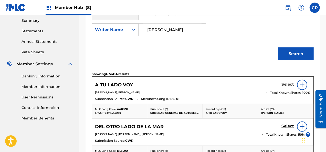
click at [290, 84] on h5 "Select" at bounding box center [287, 84] width 13 height 5
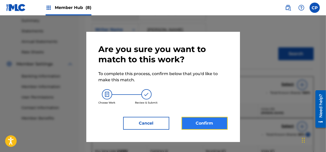
click at [211, 122] on button "Confirm" at bounding box center [204, 123] width 46 height 13
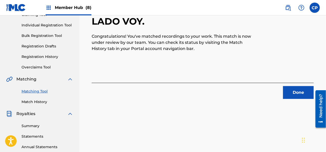
scroll to position [37, 0]
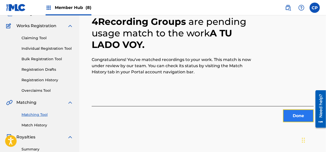
click at [296, 119] on button "Done" at bounding box center [298, 115] width 31 height 13
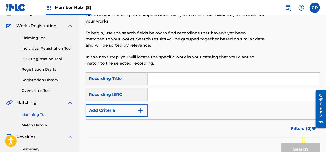
click at [173, 76] on input "Search Form" at bounding box center [233, 78] width 172 height 12
paste input "BENDIGO"
type input "BENDIGO"
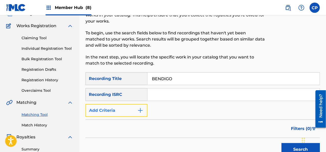
click at [142, 112] on img "Search Form" at bounding box center [140, 110] width 6 height 6
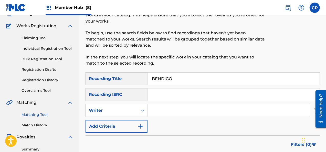
click at [151, 110] on input "Search Form" at bounding box center [228, 110] width 162 height 12
type input "[PERSON_NAME]"
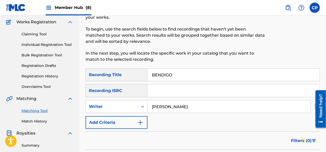
scroll to position [89, 0]
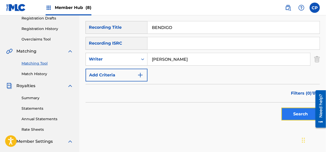
click at [287, 109] on button "Search" at bounding box center [300, 113] width 38 height 13
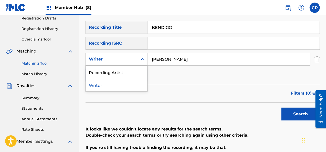
click at [143, 59] on icon "Search Form" at bounding box center [142, 59] width 3 height 2
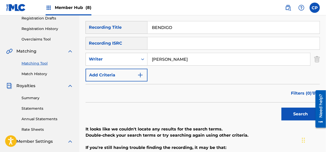
click at [143, 59] on icon "Search Form" at bounding box center [142, 59] width 3 height 2
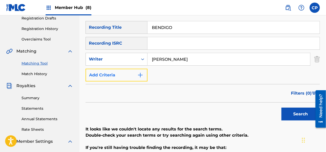
click at [144, 77] on button "Add Criteria" at bounding box center [116, 75] width 62 height 13
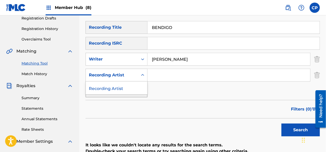
click at [144, 74] on icon "Search Form" at bounding box center [142, 74] width 5 height 5
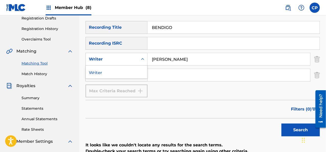
click at [145, 59] on icon "Search Form" at bounding box center [142, 59] width 5 height 5
click at [190, 112] on div "Filters ( 0 )" at bounding box center [202, 109] width 234 height 18
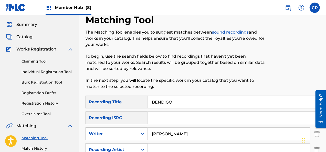
scroll to position [26, 0]
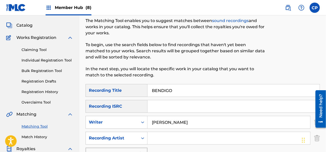
drag, startPoint x: 180, startPoint y: 87, endPoint x: 137, endPoint y: 92, distance: 42.8
click at [136, 93] on div "SearchWithCriteria0872b43f-42bc-4e93-b571-6b3a525c288a Recording Title BENDIGO" at bounding box center [202, 90] width 234 height 13
paste input "UENOS CIMIENTOS"
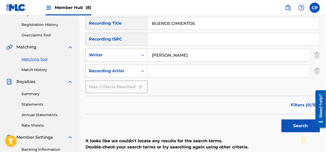
scroll to position [102, 0]
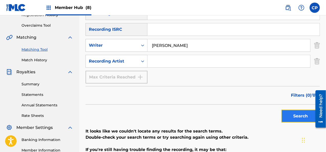
click at [287, 114] on button "Search" at bounding box center [300, 116] width 38 height 13
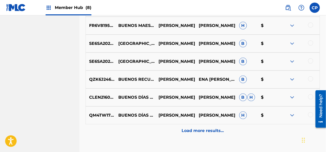
scroll to position [307, 0]
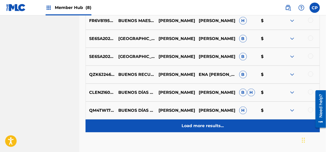
click at [151, 122] on div "Load more results..." at bounding box center [202, 125] width 234 height 13
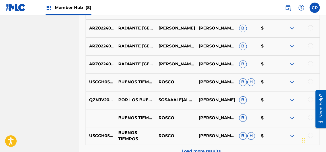
scroll to position [516, 0]
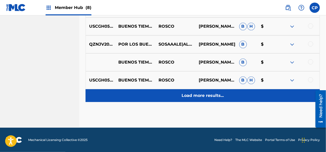
click at [178, 94] on div "Load more results..." at bounding box center [202, 95] width 234 height 13
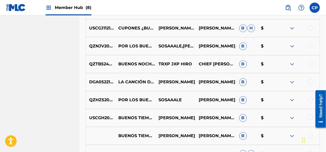
scroll to position [619, 0]
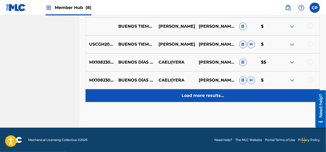
click at [142, 96] on div "Load more results..." at bounding box center [202, 95] width 234 height 13
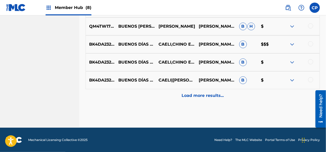
click at [142, 96] on div "Load more results..." at bounding box center [202, 95] width 234 height 13
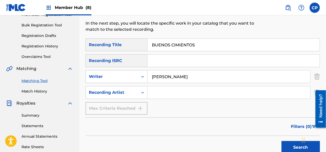
scroll to position [63, 0]
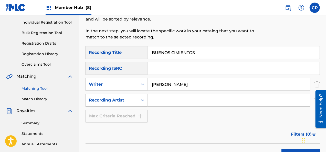
drag, startPoint x: 197, startPoint y: 52, endPoint x: 140, endPoint y: 49, distance: 56.6
click at [140, 49] on div "SearchWithCriteria0872b43f-42bc-4e93-b571-6b3a525c288a Recording Title BUENOS C…" at bounding box center [202, 52] width 234 height 13
paste input "CANTA"
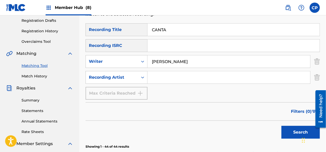
scroll to position [115, 0]
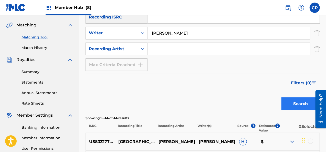
type input "CANTA"
click at [295, 105] on button "Search" at bounding box center [300, 103] width 38 height 13
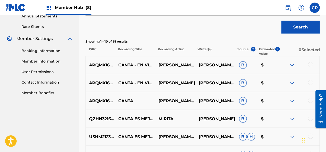
scroll to position [191, 0]
click at [311, 65] on div at bounding box center [310, 64] width 5 height 5
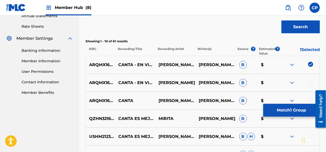
click at [309, 82] on div at bounding box center [310, 82] width 5 height 5
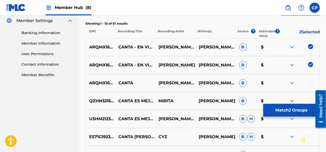
scroll to position [217, 0]
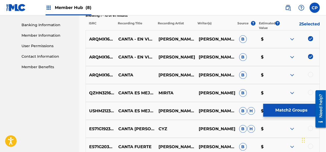
click at [309, 75] on div at bounding box center [310, 74] width 5 height 5
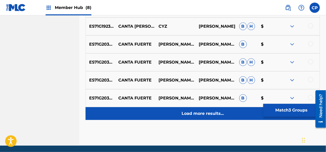
click at [206, 112] on p "Load more results..." at bounding box center [202, 113] width 42 height 6
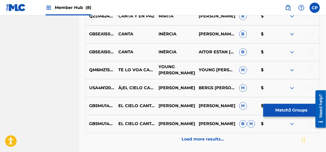
scroll to position [473, 0]
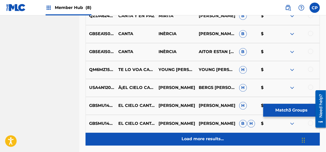
click at [230, 138] on div "Load more results..." at bounding box center [202, 139] width 234 height 13
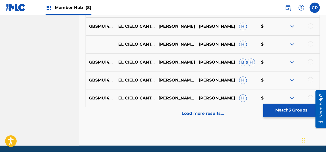
click at [227, 114] on div "Load more results..." at bounding box center [202, 113] width 234 height 13
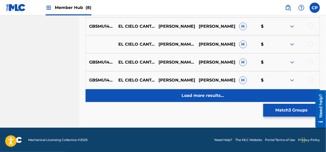
click at [227, 99] on div "Load more results..." at bounding box center [202, 95] width 234 height 13
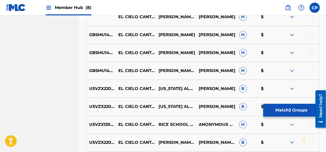
scroll to position [1054, 0]
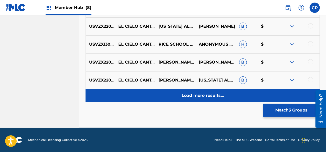
click at [220, 93] on p "Load more results..." at bounding box center [202, 95] width 42 height 6
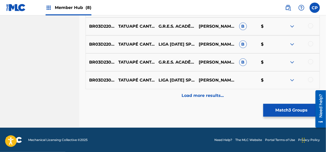
click at [220, 93] on p "Load more results..." at bounding box center [202, 95] width 42 height 6
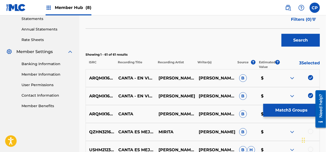
scroll to position [1233, 0]
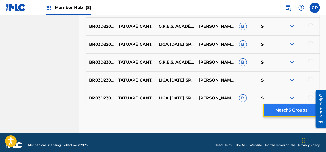
click at [288, 111] on button "Match 3 Groups" at bounding box center [291, 110] width 57 height 13
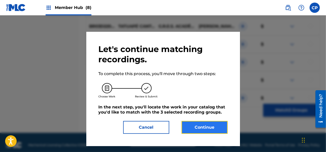
click at [212, 129] on button "Continue" at bounding box center [204, 127] width 46 height 13
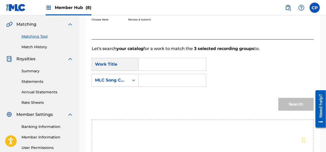
scroll to position [89, 0]
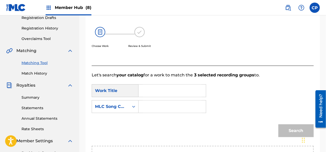
click at [165, 90] on input "Search Form" at bounding box center [172, 90] width 59 height 12
paste input "CANTA"
type input "CANTA"
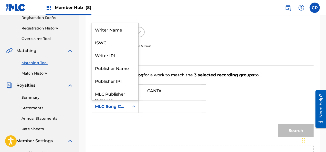
click at [133, 106] on icon "Search Form" at bounding box center [133, 106] width 5 height 5
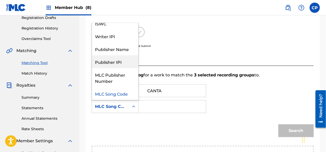
scroll to position [0, 0]
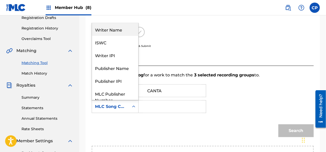
click at [131, 31] on div "Writer Name" at bounding box center [115, 29] width 46 height 13
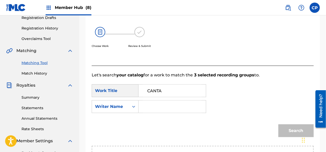
click at [173, 106] on input "Search Form" at bounding box center [172, 106] width 59 height 12
type input "P"
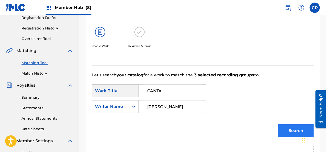
type input "[PERSON_NAME]"
click at [289, 130] on button "Search" at bounding box center [295, 130] width 35 height 13
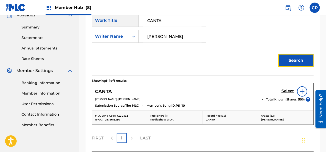
scroll to position [166, 0]
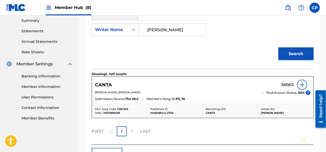
click at [291, 85] on h5 "Select" at bounding box center [287, 84] width 13 height 5
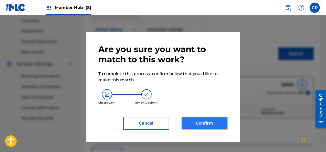
click at [193, 124] on button "Confirm" at bounding box center [204, 123] width 46 height 13
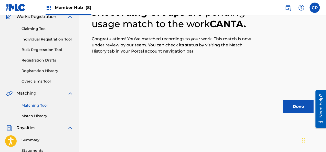
scroll to position [51, 0]
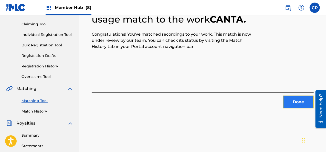
click at [304, 102] on button "Done" at bounding box center [298, 101] width 31 height 13
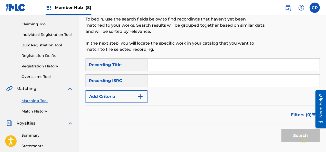
click at [173, 66] on input "Search Form" at bounding box center [233, 65] width 172 height 12
paste input "EL ZOCO"
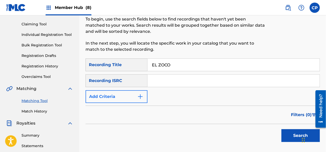
type input "EL ZOCO"
click at [139, 100] on button "Add Criteria" at bounding box center [116, 96] width 62 height 13
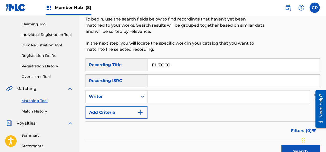
click at [151, 96] on input "Search Form" at bounding box center [228, 96] width 162 height 12
type input "[PERSON_NAME]"
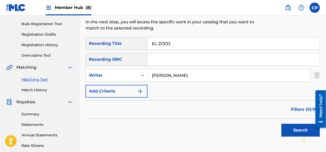
scroll to position [102, 0]
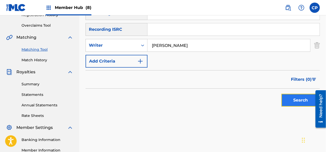
click at [297, 99] on button "Search" at bounding box center [300, 100] width 38 height 13
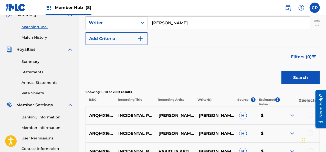
scroll to position [154, 0]
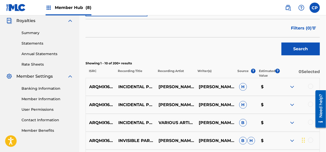
click at [310, 86] on div at bounding box center [310, 86] width 5 height 5
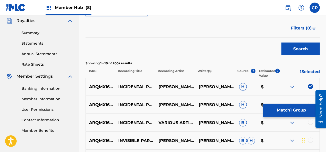
scroll to position [179, 0]
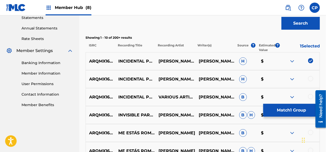
click at [312, 79] on div at bounding box center [310, 78] width 5 height 5
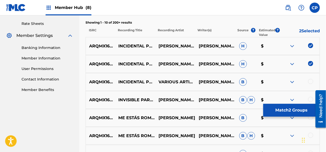
scroll to position [205, 0]
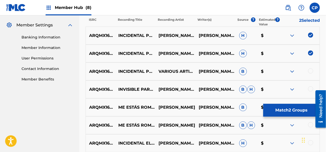
click at [311, 71] on div at bounding box center [310, 70] width 5 height 5
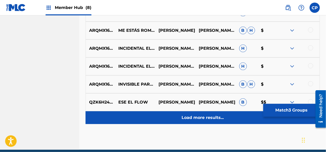
scroll to position [307, 0]
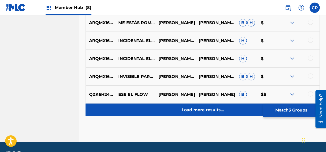
click at [146, 112] on div "Load more results..." at bounding box center [202, 109] width 234 height 13
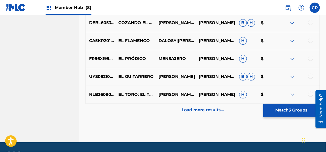
scroll to position [486, 0]
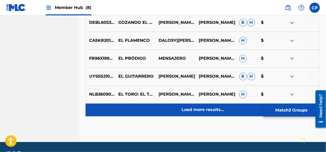
click at [146, 111] on div "Load more results..." at bounding box center [202, 109] width 234 height 13
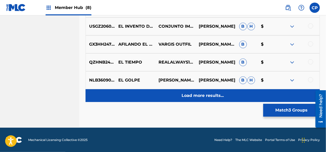
click at [152, 97] on div "Load more results..." at bounding box center [202, 95] width 234 height 13
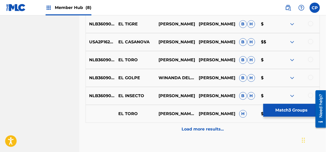
scroll to position [833, 0]
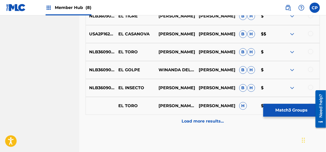
click at [157, 114] on div "EL TORO [PERSON_NAME],WINANDA DEL SUR [PERSON_NAME]" at bounding box center [202, 106] width 234 height 18
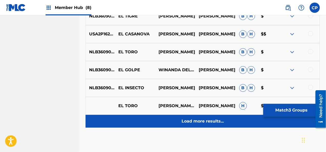
click at [157, 118] on div "Load more results..." at bounding box center [202, 121] width 234 height 13
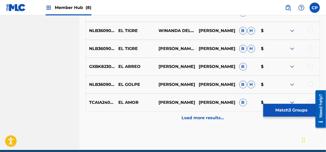
scroll to position [1038, 0]
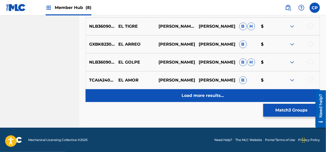
click at [161, 97] on div "Load more results..." at bounding box center [202, 95] width 234 height 13
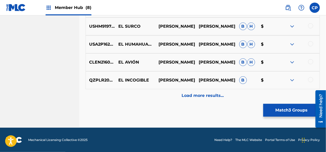
click at [161, 97] on div "Load more results..." at bounding box center [202, 95] width 234 height 13
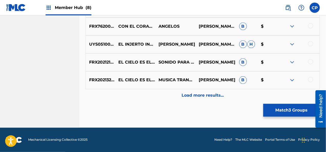
click at [161, 97] on div "Load more results..." at bounding box center [202, 95] width 234 height 13
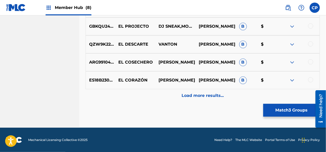
click at [161, 97] on div "Load more results..." at bounding box center [202, 95] width 234 height 13
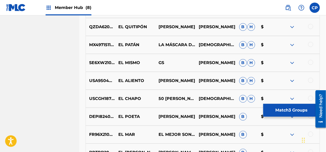
scroll to position [1677, 0]
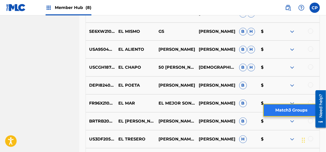
click at [277, 108] on button "Match 3 Groups" at bounding box center [291, 110] width 57 height 13
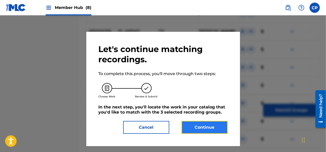
click at [211, 126] on button "Continue" at bounding box center [204, 127] width 46 height 13
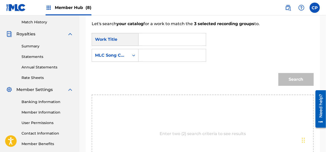
scroll to position [115, 0]
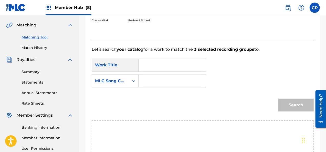
click at [153, 64] on input "Search Form" at bounding box center [172, 65] width 59 height 12
paste input "EL ZOCO"
type input "EL ZOCO"
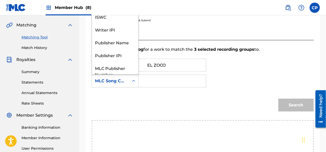
click at [133, 80] on icon "Search Form" at bounding box center [133, 80] width 5 height 5
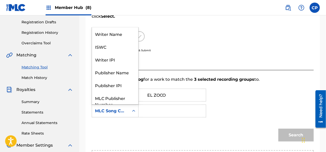
scroll to position [63, 0]
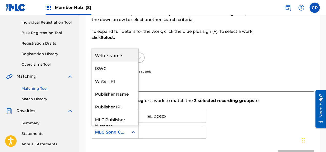
click at [122, 55] on div "Writer Name" at bounding box center [115, 55] width 46 height 13
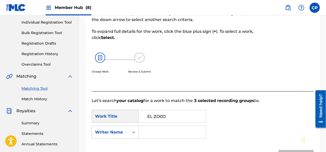
click at [154, 133] on input "Search Form" at bounding box center [172, 132] width 59 height 12
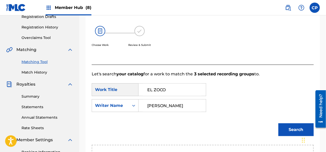
scroll to position [115, 0]
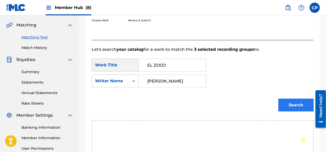
type input "[PERSON_NAME]"
click at [280, 105] on button "Search" at bounding box center [295, 105] width 35 height 13
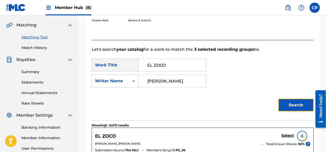
scroll to position [140, 0]
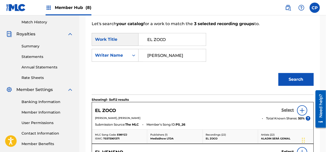
click at [288, 110] on h5 "Select" at bounding box center [287, 109] width 13 height 5
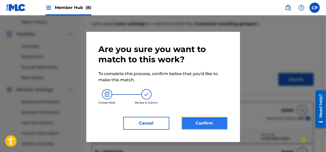
click at [205, 125] on button "Confirm" at bounding box center [204, 123] width 46 height 13
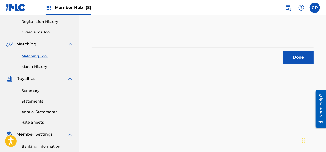
scroll to position [89, 0]
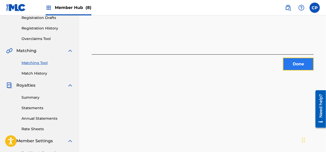
click at [294, 65] on button "Done" at bounding box center [298, 64] width 31 height 13
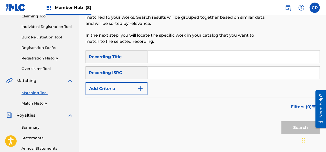
scroll to position [38, 0]
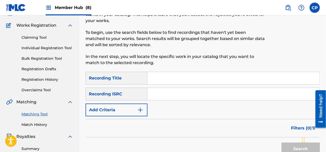
click at [161, 77] on input "Search Form" at bounding box center [233, 78] width 172 height 12
paste input "ENDULZAME LOS OIDOS"
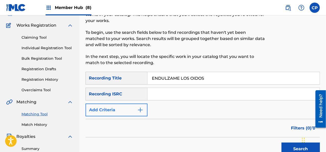
type input "ENDULZAME LOS OIDOS"
click at [142, 113] on button "Add Criteria" at bounding box center [116, 109] width 62 height 13
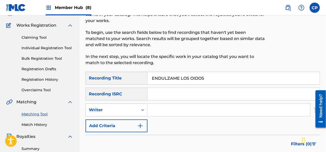
click at [155, 108] on input "Search Form" at bounding box center [228, 110] width 162 height 12
type input "[PERSON_NAME]"
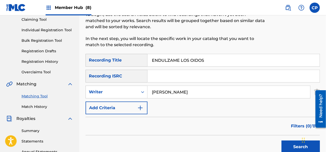
scroll to position [63, 0]
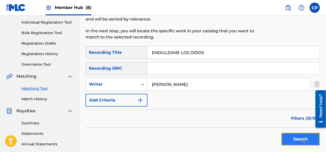
click at [291, 137] on button "Search" at bounding box center [300, 139] width 38 height 13
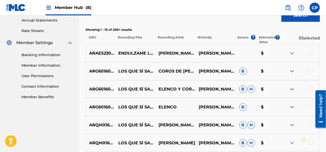
scroll to position [191, 0]
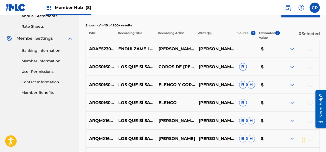
click at [310, 51] on div at bounding box center [299, 49] width 40 height 6
click at [310, 49] on div at bounding box center [310, 48] width 5 height 5
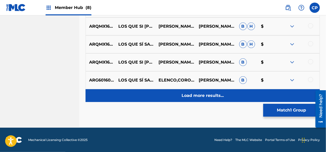
click at [139, 101] on div "Load more results..." at bounding box center [202, 95] width 234 height 13
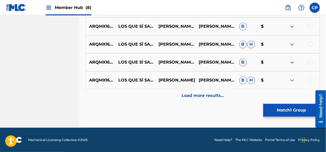
click at [139, 101] on div "Load more results..." at bounding box center [202, 95] width 234 height 13
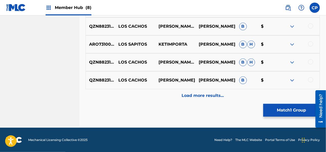
click at [139, 101] on div "Load more results..." at bounding box center [202, 95] width 234 height 13
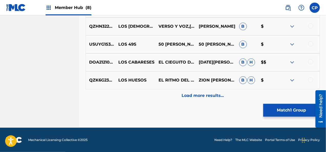
click at [139, 101] on div "Load more results..." at bounding box center [202, 95] width 234 height 13
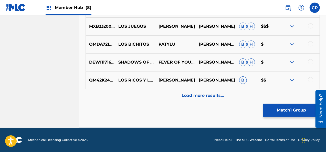
click at [139, 101] on div "Load more results..." at bounding box center [202, 95] width 234 height 13
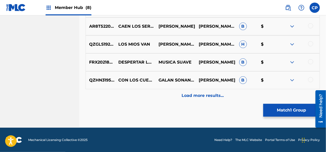
click at [139, 101] on div "Load more results..." at bounding box center [202, 95] width 234 height 13
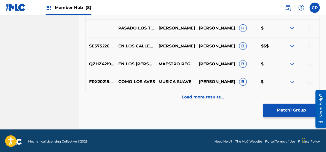
scroll to position [1396, 0]
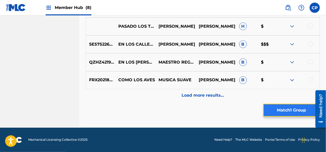
click at [289, 114] on button "Match 1 Group" at bounding box center [291, 110] width 57 height 13
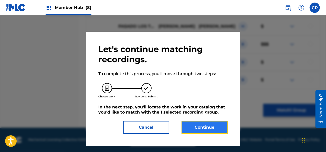
click at [214, 126] on button "Continue" at bounding box center [204, 127] width 46 height 13
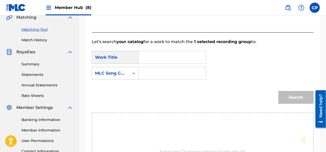
scroll to position [115, 0]
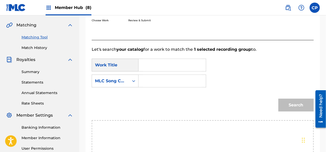
click at [154, 62] on input "Search Form" at bounding box center [172, 65] width 59 height 12
paste input "ENDULZAME LOS OIDOS"
type input "ENDULZAME LOS OIDOS"
click at [133, 81] on icon "Search Form" at bounding box center [133, 80] width 5 height 5
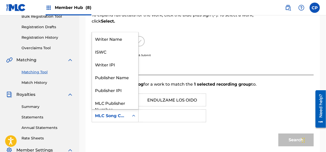
scroll to position [63, 0]
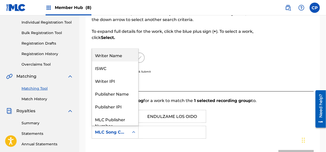
click at [124, 52] on div "Writer Name" at bounding box center [115, 55] width 46 height 13
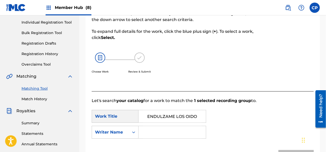
click at [178, 131] on input "Search Form" at bounding box center [172, 132] width 59 height 12
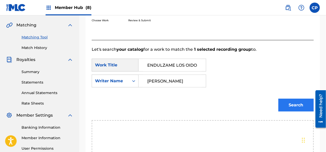
type input "[PERSON_NAME]"
click at [287, 106] on button "Search" at bounding box center [295, 105] width 35 height 13
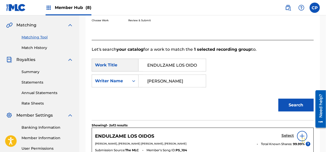
click at [285, 133] on h5 "Select" at bounding box center [287, 135] width 13 height 5
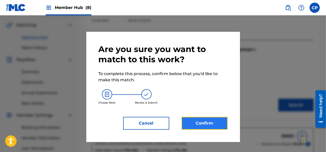
click at [196, 122] on button "Confirm" at bounding box center [204, 123] width 46 height 13
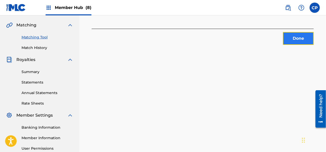
click at [289, 39] on button "Done" at bounding box center [298, 38] width 31 height 13
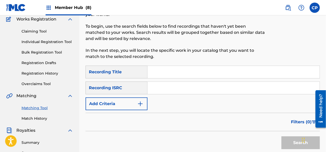
scroll to position [38, 0]
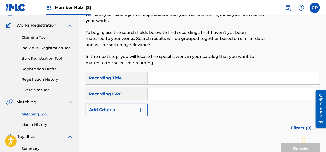
click at [164, 78] on input "Search Form" at bounding box center [233, 78] width 172 height 12
paste input "ESTAMOS EN ACCION"
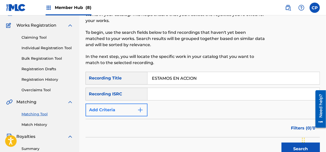
type input "ESTAMOS EN ACCION"
click at [138, 108] on img "Search Form" at bounding box center [140, 110] width 6 height 6
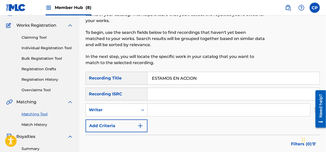
click at [154, 108] on input "Search Form" at bounding box center [228, 110] width 162 height 12
type input "[PERSON_NAME]"
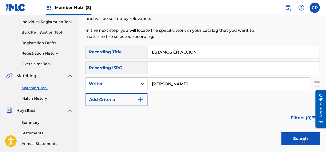
scroll to position [89, 0]
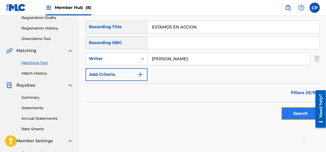
click at [290, 113] on button "Search" at bounding box center [300, 113] width 38 height 13
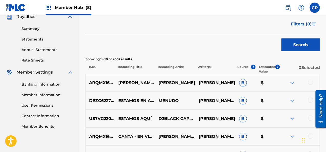
scroll to position [166, 0]
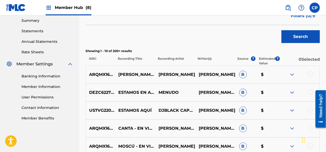
click at [311, 90] on div at bounding box center [310, 91] width 5 height 5
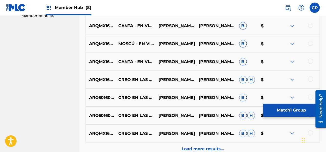
scroll to position [319, 0]
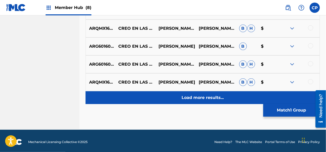
click at [140, 96] on div "Load more results..." at bounding box center [202, 97] width 234 height 13
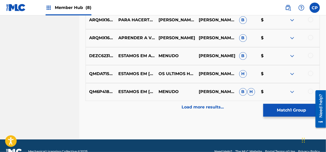
scroll to position [500, 0]
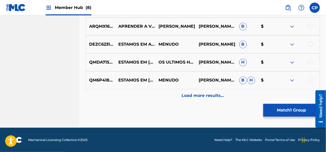
click at [310, 61] on div at bounding box center [310, 61] width 5 height 5
click at [311, 80] on div at bounding box center [310, 79] width 5 height 5
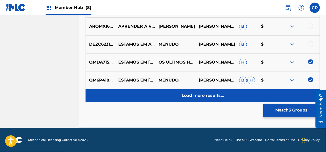
click at [194, 95] on p "Load more results..." at bounding box center [202, 95] width 42 height 6
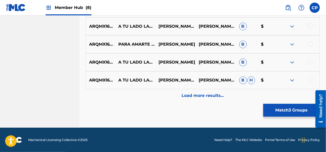
click at [150, 100] on div "Load more results..." at bounding box center [202, 95] width 234 height 13
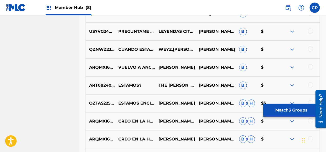
scroll to position [807, 0]
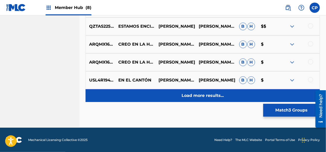
click at [150, 98] on div "Load more results..." at bounding box center [202, 95] width 234 height 13
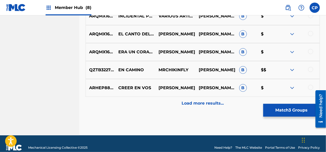
scroll to position [1038, 0]
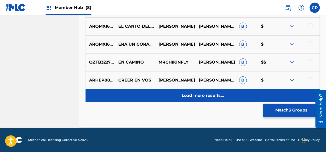
click at [159, 97] on div "Load more results..." at bounding box center [202, 95] width 234 height 13
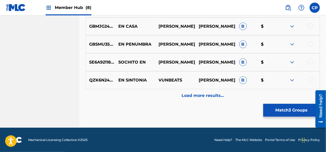
click at [159, 97] on div "Load more results..." at bounding box center [202, 95] width 234 height 13
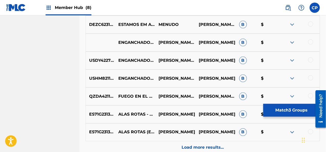
scroll to position [1370, 0]
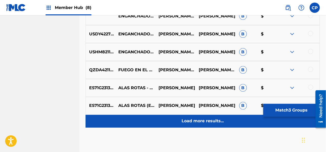
click at [174, 119] on div "Load more results..." at bounding box center [202, 121] width 234 height 13
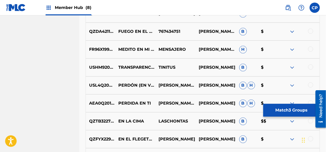
scroll to position [1549, 0]
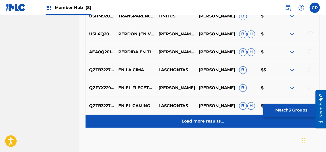
click at [186, 125] on div "Load more results..." at bounding box center [202, 121] width 234 height 13
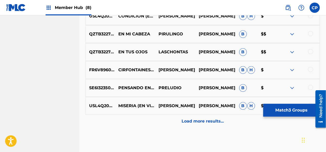
click at [186, 125] on div "Load more results..." at bounding box center [202, 121] width 234 height 13
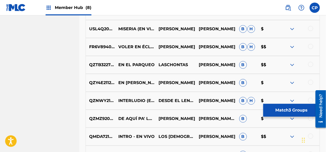
scroll to position [1857, 0]
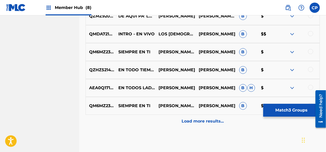
click at [186, 125] on div "Load more results..." at bounding box center [202, 121] width 234 height 13
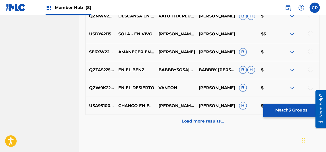
click at [186, 125] on div "Load more results..." at bounding box center [202, 121] width 234 height 13
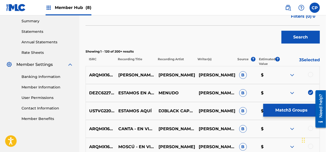
scroll to position [2087, 0]
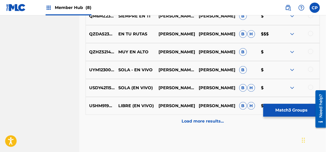
click at [186, 125] on div "Load more results..." at bounding box center [202, 121] width 234 height 13
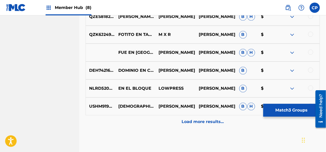
scroll to position [2445, 0]
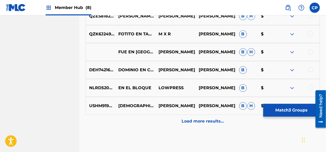
click at [186, 125] on div "Load more results..." at bounding box center [202, 121] width 234 height 13
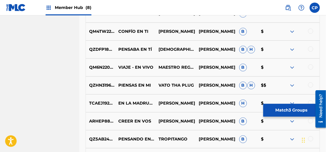
scroll to position [2650, 0]
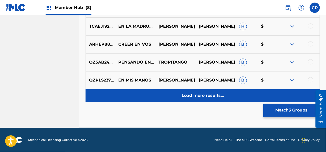
click at [209, 98] on div "Load more results..." at bounding box center [202, 95] width 234 height 13
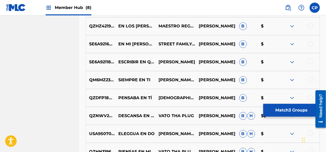
scroll to position [2803, 0]
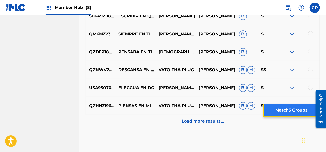
click at [289, 110] on button "Match 3 Groups" at bounding box center [291, 110] width 57 height 13
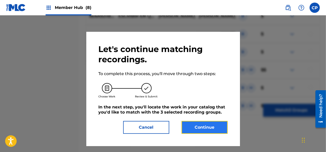
click at [209, 128] on button "Continue" at bounding box center [204, 127] width 46 height 13
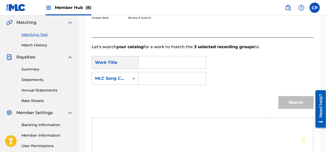
scroll to position [115, 0]
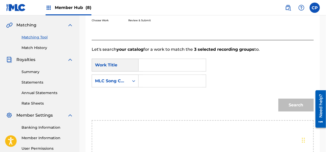
click at [162, 65] on input "Search Form" at bounding box center [172, 65] width 59 height 12
paste input "ESTAMOS EN ACCION"
type input "ESTAMOS EN ACCION"
click at [133, 83] on icon "Search Form" at bounding box center [133, 80] width 5 height 5
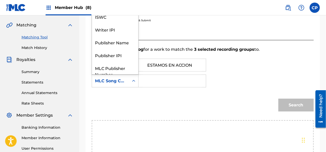
scroll to position [63, 0]
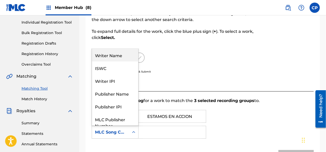
click at [117, 55] on div "Writer Name" at bounding box center [115, 55] width 46 height 13
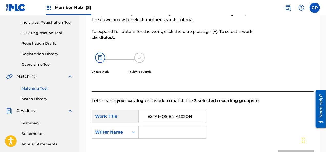
click at [157, 130] on input "Search Form" at bounding box center [172, 132] width 59 height 12
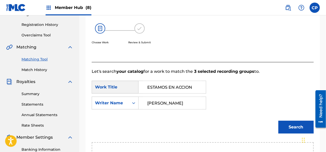
scroll to position [115, 0]
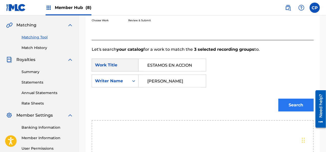
type input "[PERSON_NAME]"
click at [294, 108] on button "Search" at bounding box center [295, 105] width 35 height 13
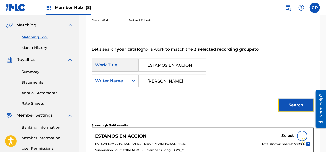
scroll to position [166, 0]
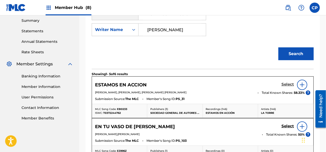
click at [287, 83] on h5 "Select" at bounding box center [287, 84] width 13 height 5
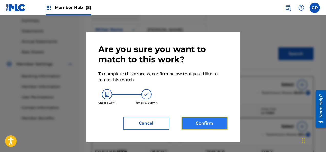
click at [205, 118] on button "Confirm" at bounding box center [204, 123] width 46 height 13
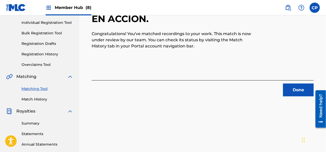
scroll to position [63, 0]
click at [294, 88] on button "Done" at bounding box center [298, 90] width 31 height 13
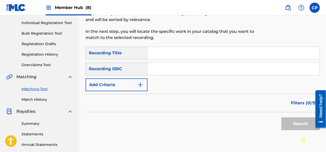
click at [180, 51] on input "Search Form" at bounding box center [233, 53] width 172 height 12
paste input "LA TIERRA DEL NUNCA JAMAS"
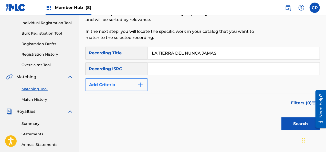
type input "LA TIERRA DEL NUNCA JAMAS"
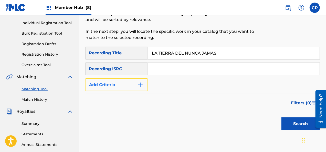
click at [139, 85] on img "Search Form" at bounding box center [140, 85] width 6 height 6
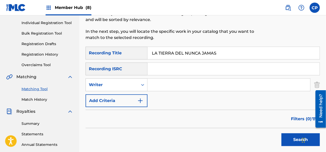
click at [152, 84] on input "Search Form" at bounding box center [228, 85] width 162 height 12
type input "[PERSON_NAME]"
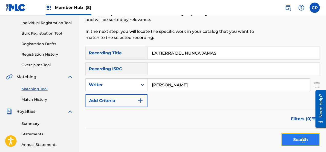
click at [292, 138] on button "Search" at bounding box center [300, 139] width 38 height 13
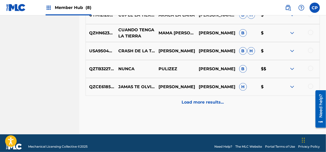
scroll to position [319, 0]
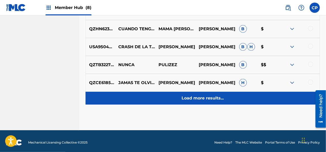
click at [157, 92] on div "Load more results..." at bounding box center [202, 98] width 234 height 13
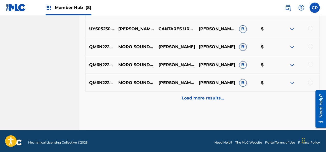
click at [157, 92] on div "Load more results..." at bounding box center [202, 98] width 234 height 13
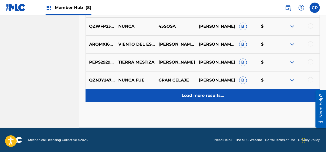
click at [157, 92] on div "Load more results..." at bounding box center [202, 95] width 234 height 13
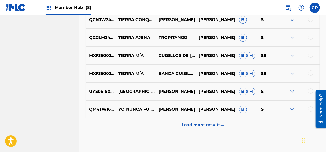
scroll to position [859, 0]
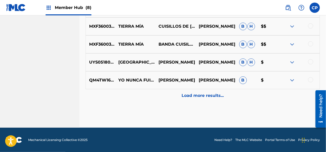
click at [157, 92] on div "Load more results..." at bounding box center [202, 95] width 234 height 13
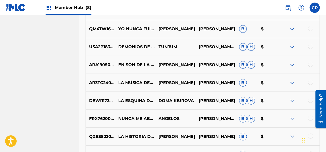
scroll to position [961, 0]
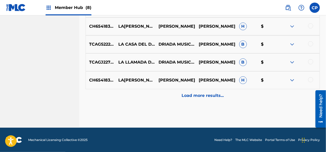
click at [157, 92] on div "Load more results..." at bounding box center [202, 95] width 234 height 13
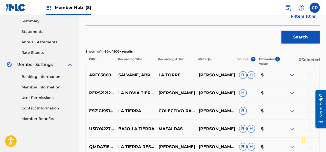
scroll to position [1038, 0]
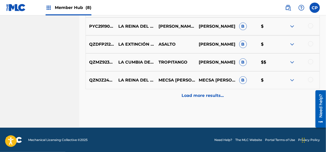
click at [157, 92] on div "Load more results..." at bounding box center [202, 95] width 234 height 13
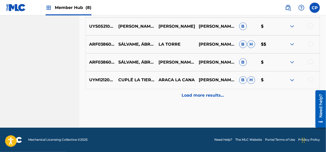
click at [157, 92] on div "Load more results..." at bounding box center [202, 95] width 234 height 13
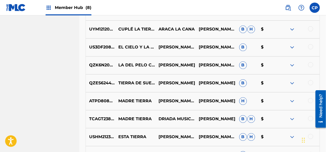
scroll to position [1447, 0]
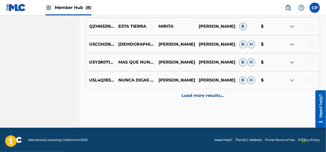
click at [157, 92] on div "Load more results..." at bounding box center [202, 95] width 234 height 13
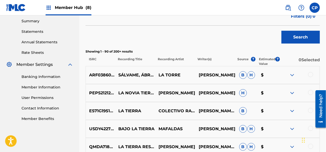
scroll to position [1575, 0]
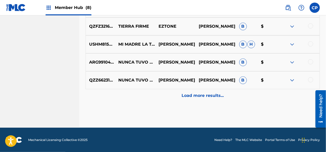
click at [157, 92] on div "Load more results..." at bounding box center [202, 95] width 234 height 13
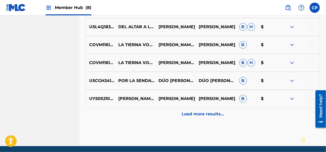
scroll to position [1908, 0]
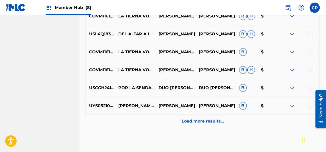
click at [169, 112] on div "UYS052100326 DEL [PERSON_NAME] A LA ECOGRAFÍA [PERSON_NAME] [PERSON_NAME] B $" at bounding box center [202, 106] width 234 height 18
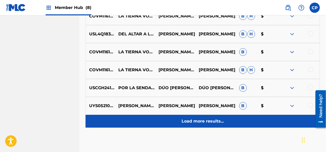
click at [171, 118] on div "Load more results..." at bounding box center [202, 121] width 234 height 13
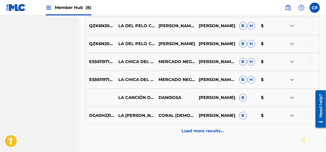
scroll to position [2112, 0]
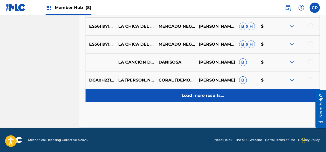
click at [143, 93] on div "Load more results..." at bounding box center [202, 95] width 234 height 13
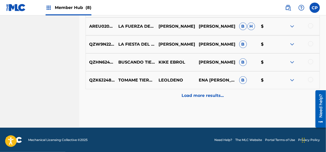
click at [143, 93] on div "Load more results..." at bounding box center [202, 95] width 234 height 13
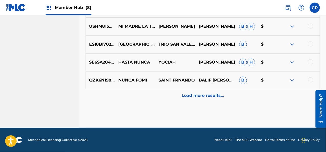
click at [143, 93] on div "Load more results..." at bounding box center [202, 95] width 234 height 13
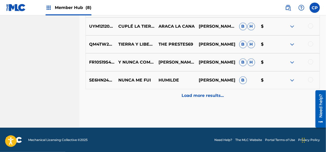
click at [143, 93] on div "Load more results..." at bounding box center [202, 95] width 234 height 13
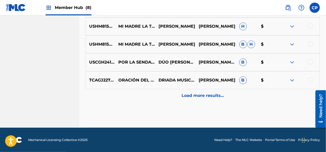
click at [143, 93] on div "Load more results..." at bounding box center [202, 95] width 234 height 13
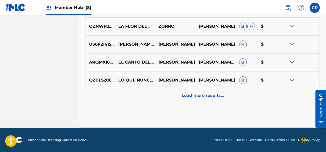
click at [143, 93] on div "Load more results..." at bounding box center [202, 95] width 234 height 13
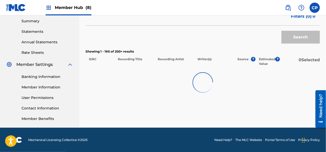
scroll to position [3008, 0]
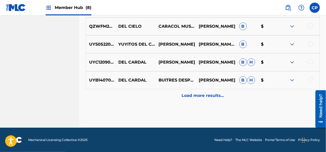
click at [143, 93] on div "Load more results..." at bounding box center [202, 95] width 234 height 13
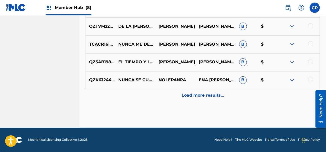
click at [143, 93] on div "Load more results..." at bounding box center [202, 95] width 234 height 13
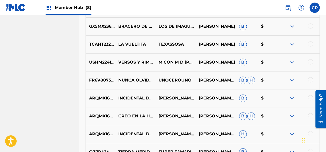
scroll to position [3468, 0]
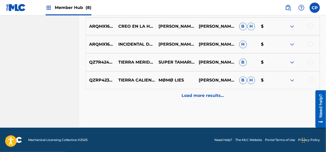
click at [143, 93] on div "Load more results..." at bounding box center [202, 95] width 234 height 13
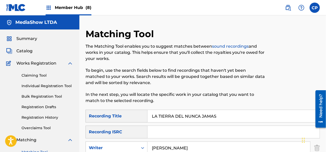
scroll to position [77, 0]
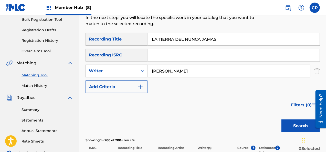
drag, startPoint x: 225, startPoint y: 41, endPoint x: 143, endPoint y: 38, distance: 81.9
click at [143, 38] on div "SearchWithCriteria0872b43f-42bc-4e93-b571-6b3a525c288a Recording Title LA TIERR…" at bounding box center [202, 39] width 234 height 13
paste input "UCE"
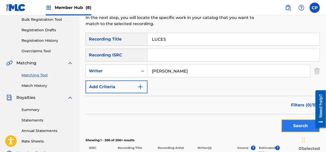
click at [298, 127] on button "Search" at bounding box center [300, 125] width 38 height 13
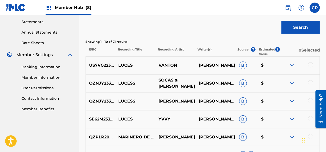
scroll to position [179, 0]
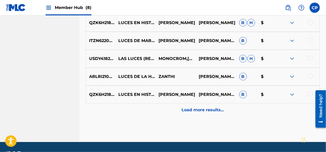
click at [213, 113] on div "Load more results..." at bounding box center [202, 109] width 234 height 13
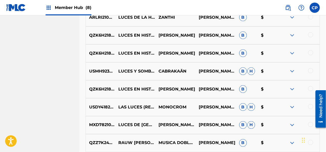
scroll to position [384, 0]
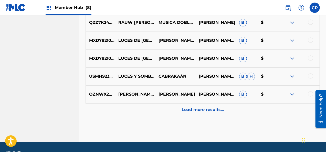
click at [213, 113] on div "Load more results..." at bounding box center [202, 109] width 234 height 13
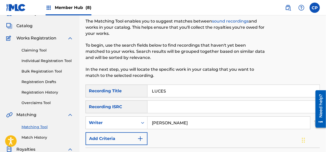
scroll to position [51, 0]
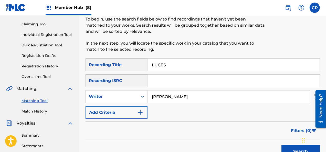
drag, startPoint x: 187, startPoint y: 65, endPoint x: 136, endPoint y: 71, distance: 52.0
click at [136, 71] on div "SearchWithCriteria0872b43f-42bc-4e93-b571-6b3a525c288a Recording Title LUCES" at bounding box center [202, 64] width 234 height 13
paste input "PARA AMARTE UNA VEZ MA"
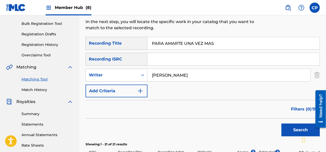
scroll to position [102, 0]
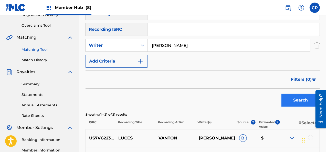
type input "PARA AMARTE UNA VEZ MAS"
click at [289, 101] on button "Search" at bounding box center [300, 100] width 38 height 13
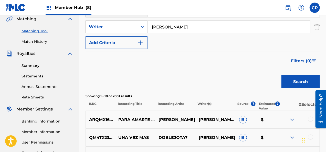
scroll to position [154, 0]
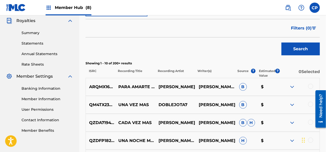
click at [308, 86] on div at bounding box center [310, 86] width 5 height 5
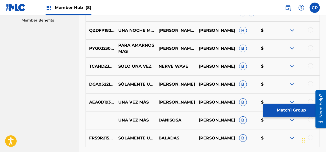
scroll to position [307, 0]
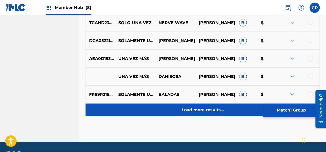
click at [194, 108] on p "Load more results..." at bounding box center [202, 110] width 42 height 6
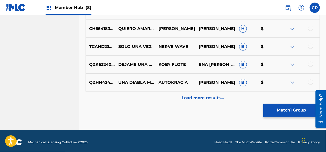
scroll to position [500, 0]
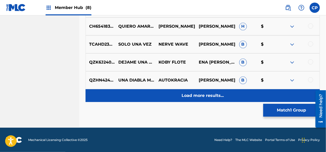
click at [202, 95] on p "Load more results..." at bounding box center [202, 95] width 42 height 6
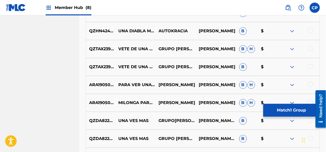
scroll to position [552, 0]
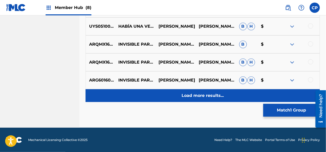
click at [202, 94] on p "Load more results..." at bounding box center [202, 95] width 42 height 6
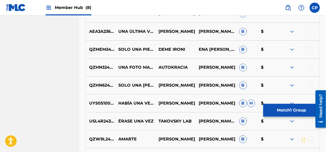
scroll to position [833, 0]
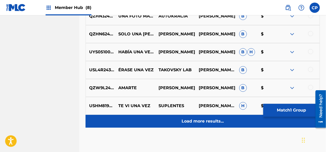
click at [208, 119] on p "Load more results..." at bounding box center [202, 121] width 42 height 6
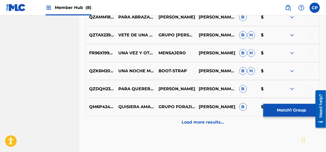
scroll to position [1012, 0]
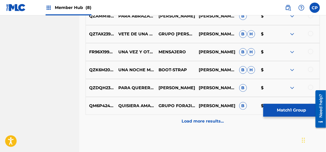
click at [208, 119] on p "Load more results..." at bounding box center [202, 121] width 42 height 6
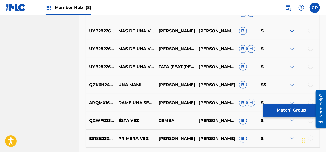
scroll to position [1191, 0]
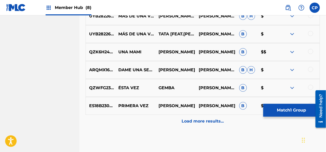
click at [208, 119] on p "Load more results..." at bounding box center [202, 121] width 42 height 6
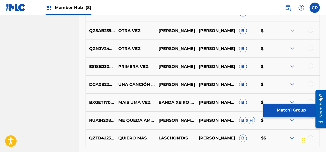
scroll to position [1345, 0]
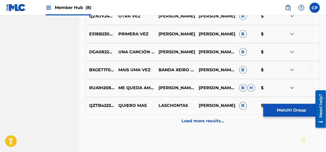
click at [208, 119] on p "Load more results..." at bounding box center [202, 121] width 42 height 6
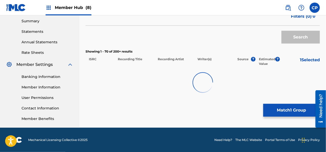
scroll to position [1370, 0]
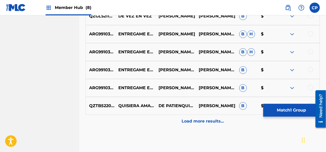
click at [208, 119] on p "Load more results..." at bounding box center [202, 121] width 42 height 6
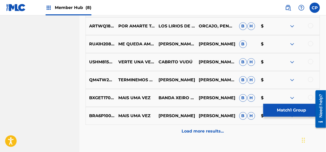
scroll to position [1729, 0]
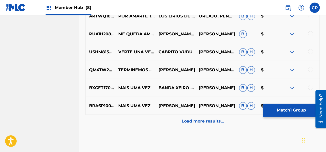
click at [208, 119] on p "Load more results..." at bounding box center [202, 121] width 42 height 6
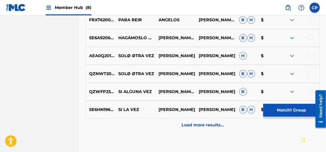
scroll to position [1933, 0]
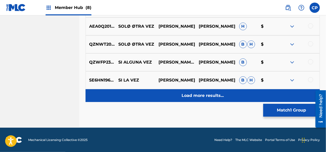
click at [200, 96] on p "Load more results..." at bounding box center [202, 95] width 42 height 6
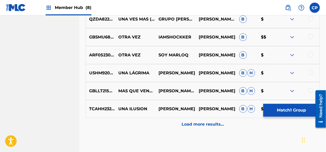
scroll to position [2112, 0]
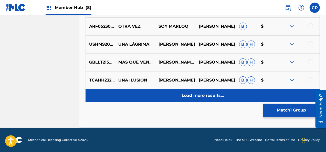
click at [227, 96] on div "Load more results..." at bounding box center [202, 95] width 234 height 13
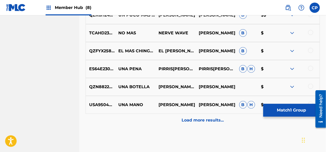
scroll to position [2291, 0]
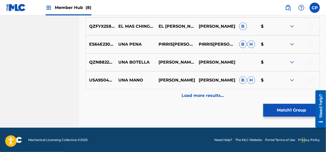
click at [230, 87] on div "USA950400280 UNA MANO [PERSON_NAME] [PERSON_NAME] B H $" at bounding box center [202, 80] width 234 height 18
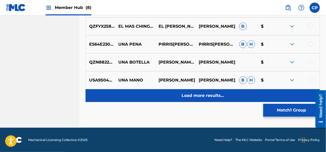
click at [234, 100] on div "Load more results..." at bounding box center [202, 95] width 234 height 13
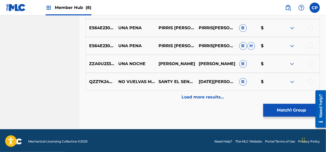
scroll to position [2471, 0]
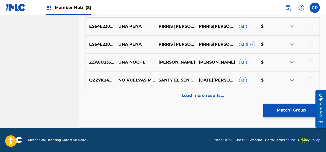
click at [235, 98] on div "Load more results..." at bounding box center [202, 95] width 234 height 13
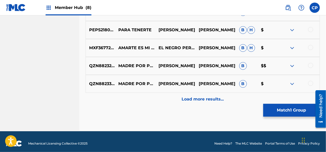
scroll to position [2650, 0]
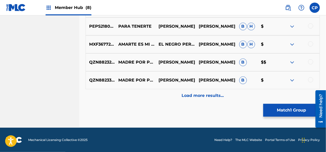
click at [235, 98] on div "Load more results..." at bounding box center [202, 95] width 234 height 13
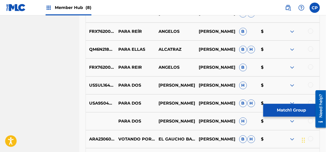
scroll to position [2829, 0]
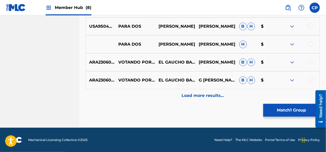
click at [235, 98] on div "Load more results..." at bounding box center [202, 95] width 234 height 13
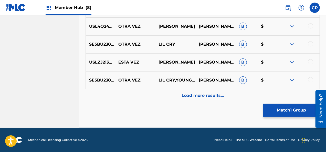
click at [235, 98] on div "Load more results..." at bounding box center [202, 95] width 234 height 13
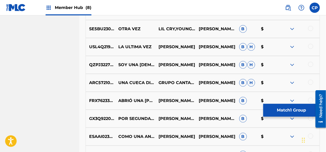
scroll to position [3161, 0]
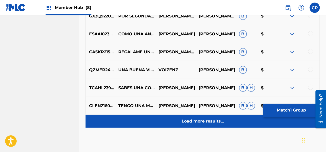
click at [233, 116] on div "Load more results..." at bounding box center [202, 121] width 234 height 13
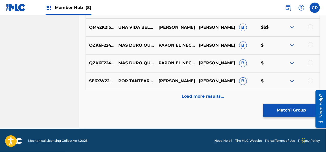
scroll to position [3366, 0]
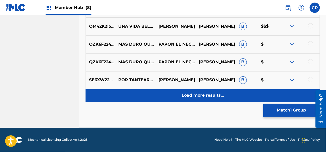
click at [237, 101] on div "Load more results..." at bounding box center [202, 95] width 234 height 13
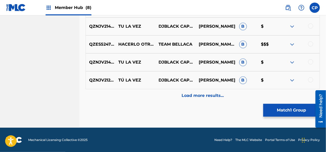
click at [237, 101] on div "Load more results..." at bounding box center [202, 95] width 234 height 13
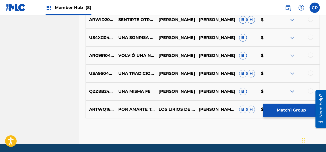
scroll to position [3711, 0]
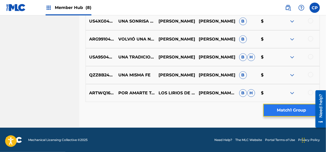
click at [272, 110] on button "Match 1 Group" at bounding box center [291, 110] width 57 height 13
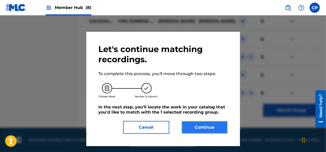
click at [216, 122] on button "Continue" at bounding box center [204, 127] width 46 height 13
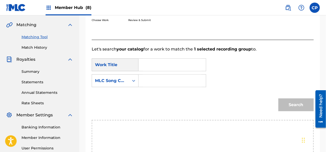
scroll to position [115, 0]
click at [167, 63] on input "Search Form" at bounding box center [172, 65] width 59 height 12
paste input "PARA AMARTE UNA VEZ MAS"
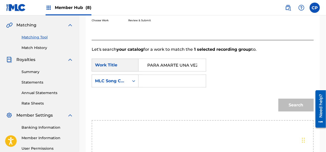
scroll to position [0, 10]
type input "PARA AMARTE UNA VEZ MAS"
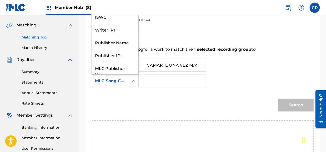
click at [132, 82] on icon "Search Form" at bounding box center [133, 80] width 5 height 5
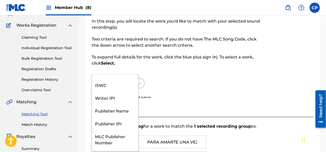
scroll to position [0, 0]
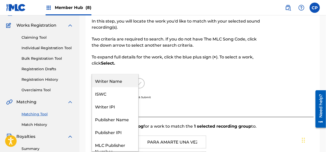
click at [133, 80] on div "Writer Name" at bounding box center [115, 80] width 46 height 13
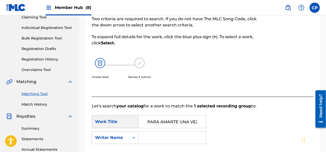
scroll to position [89, 0]
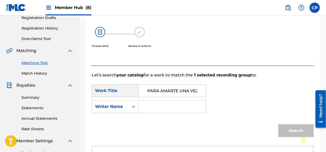
click at [160, 104] on input "Search Form" at bounding box center [172, 106] width 59 height 12
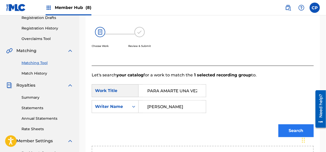
type input "[PERSON_NAME]"
click at [288, 134] on button "Search" at bounding box center [295, 130] width 35 height 13
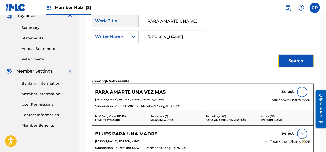
scroll to position [166, 0]
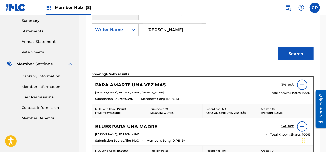
click at [290, 84] on h5 "Select" at bounding box center [287, 84] width 13 height 5
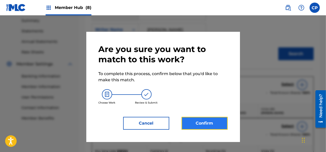
click at [191, 128] on button "Confirm" at bounding box center [204, 123] width 46 height 13
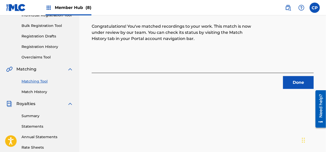
scroll to position [63, 0]
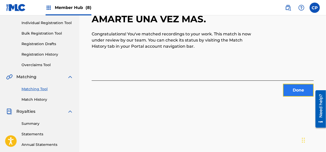
click at [291, 88] on button "Done" at bounding box center [298, 90] width 31 height 13
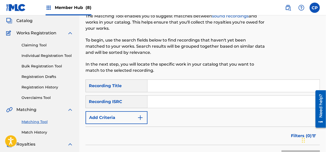
scroll to position [37, 0]
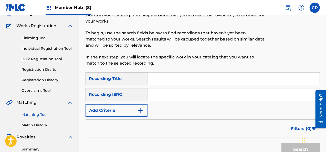
click at [164, 79] on input "Search Form" at bounding box center [233, 78] width 172 height 12
paste input "PEDIME LO QUE QUIERAS"
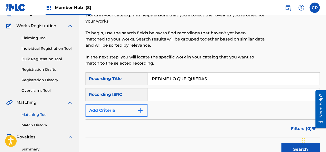
type input "PEDIME LO QUE QUIERAS"
click at [138, 111] on img "Search Form" at bounding box center [140, 110] width 6 height 6
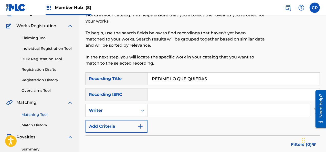
click at [158, 111] on input "Search Form" at bounding box center [228, 110] width 162 height 12
type input "[PERSON_NAME]"
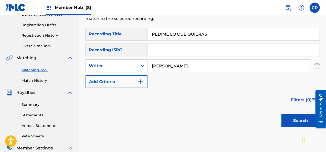
scroll to position [89, 0]
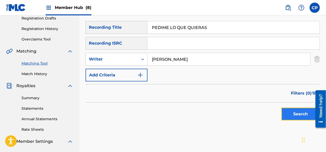
click at [291, 116] on button "Search" at bounding box center [300, 113] width 38 height 13
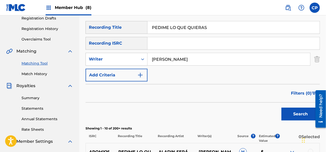
scroll to position [140, 0]
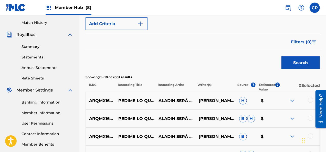
click at [309, 101] on div at bounding box center [310, 99] width 5 height 5
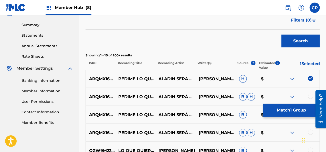
scroll to position [191, 0]
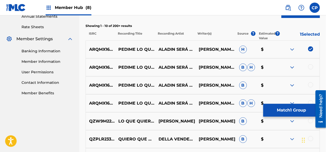
click at [310, 67] on div at bounding box center [310, 66] width 5 height 5
click at [311, 80] on div "ARQMX1600392 PEDIME LO QUE QUIERAS FINAL ALADIN SERÁ GENIAL [PERSON_NAME], [PER…" at bounding box center [202, 85] width 234 height 18
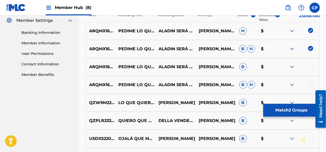
scroll to position [216, 0]
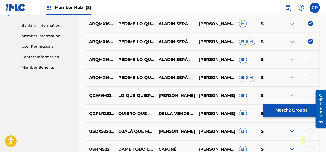
click at [310, 60] on div at bounding box center [310, 59] width 5 height 5
click at [311, 77] on div at bounding box center [310, 76] width 5 height 5
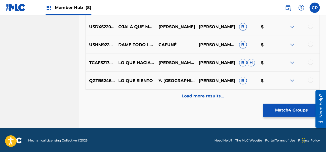
scroll to position [321, 0]
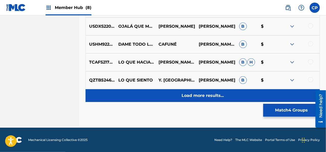
click at [153, 94] on div "Load more results..." at bounding box center [202, 95] width 234 height 13
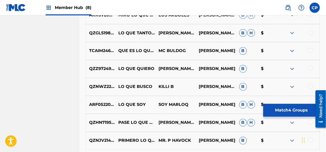
scroll to position [475, 0]
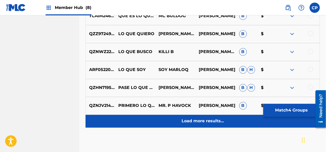
click at [172, 119] on div "Load more results..." at bounding box center [202, 121] width 234 height 13
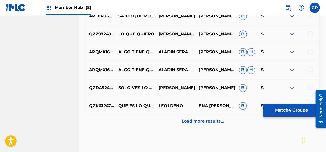
click at [172, 119] on div "Load more results..." at bounding box center [202, 121] width 234 height 13
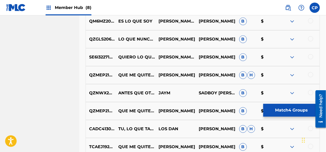
scroll to position [833, 0]
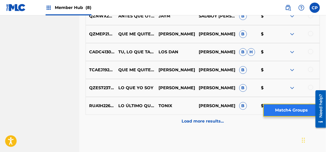
click at [300, 112] on button "Match 4 Groups" at bounding box center [291, 110] width 57 height 13
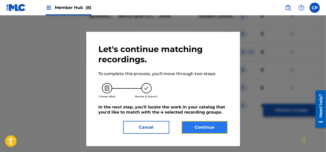
click at [214, 125] on button "Continue" at bounding box center [204, 127] width 46 height 13
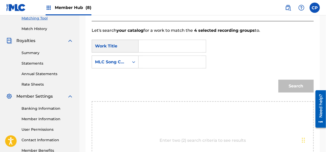
scroll to position [115, 0]
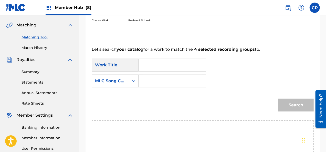
click at [172, 65] on input "Search Form" at bounding box center [172, 65] width 59 height 12
paste input "PEDIME LO QUE QUIERAS"
type input "PEDIME LO QUE QUIERAS"
click at [133, 79] on icon "Search Form" at bounding box center [133, 80] width 5 height 5
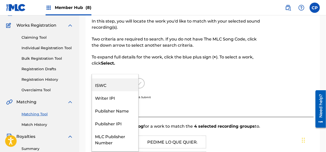
scroll to position [0, 0]
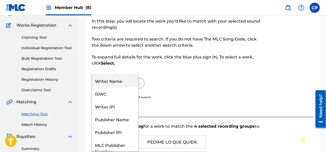
click at [122, 78] on div "Writer Name" at bounding box center [115, 80] width 46 height 13
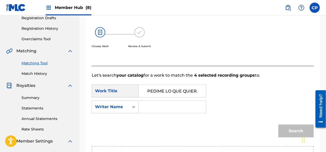
scroll to position [89, 0]
click at [160, 103] on input "Search Form" at bounding box center [172, 106] width 59 height 12
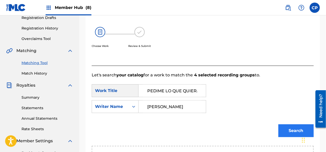
type input "[PERSON_NAME]"
click at [285, 130] on button "Search" at bounding box center [295, 130] width 35 height 13
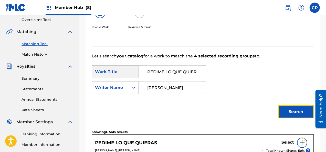
scroll to position [140, 0]
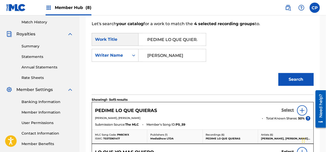
click at [284, 108] on h5 "Select" at bounding box center [287, 109] width 13 height 5
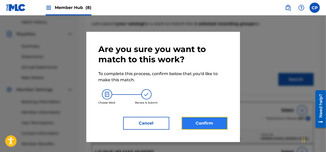
click at [211, 118] on button "Confirm" at bounding box center [204, 123] width 46 height 13
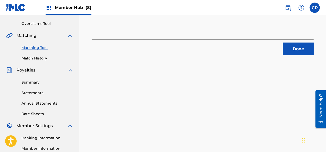
scroll to position [89, 0]
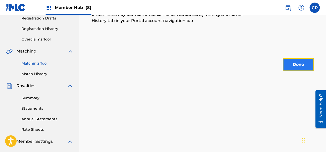
click at [291, 62] on button "Done" at bounding box center [298, 64] width 31 height 13
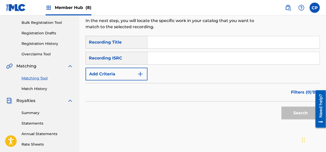
scroll to position [63, 0]
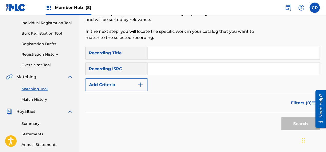
click at [166, 52] on input "Search Form" at bounding box center [233, 53] width 172 height 12
paste input "PRINCIPE DE LA ESPERANZA"
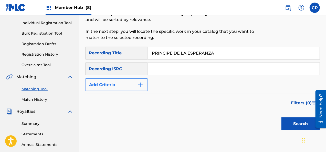
type input "PRINCIPE DE LA ESPERANZA"
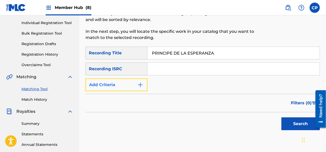
click at [140, 84] on img "Search Form" at bounding box center [140, 85] width 6 height 6
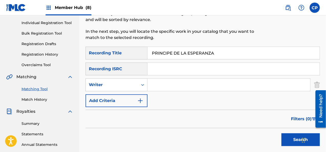
click at [152, 85] on input "Search Form" at bounding box center [228, 85] width 162 height 12
type input "[PERSON_NAME]"
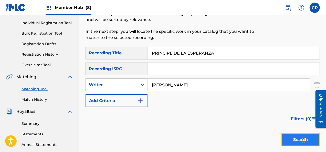
click at [293, 142] on button "Search" at bounding box center [300, 139] width 38 height 13
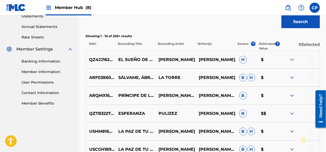
scroll to position [191, 0]
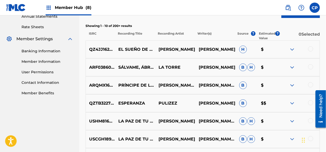
click at [310, 85] on div at bounding box center [310, 84] width 5 height 5
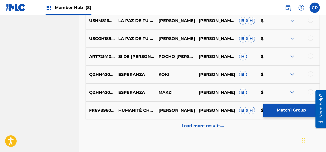
scroll to position [319, 0]
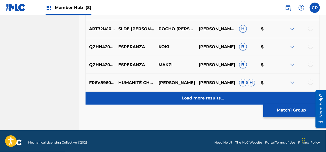
click at [163, 93] on div "Load more results..." at bounding box center [202, 98] width 234 height 13
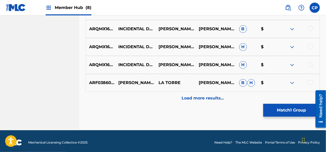
click at [163, 93] on div "Load more results..." at bounding box center [202, 98] width 234 height 13
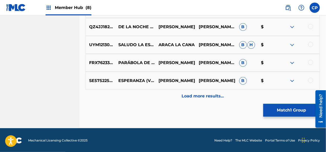
scroll to position [680, 0]
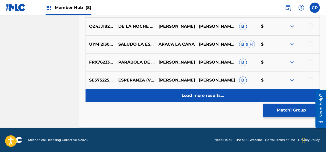
click at [175, 96] on div "Load more results..." at bounding box center [202, 95] width 234 height 13
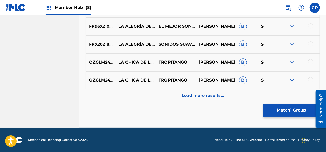
click at [175, 96] on div "Load more results..." at bounding box center [202, 95] width 234 height 13
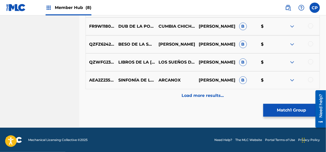
click at [175, 96] on div "Load more results..." at bounding box center [202, 95] width 234 height 13
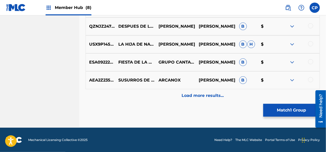
click at [175, 96] on div "Load more results..." at bounding box center [202, 95] width 234 height 13
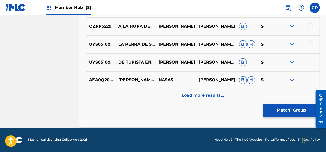
click at [175, 96] on div "Load more results..." at bounding box center [202, 95] width 234 height 13
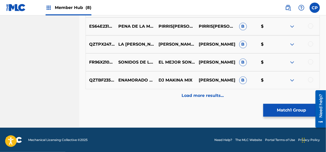
click at [175, 96] on div "Load more results..." at bounding box center [202, 95] width 234 height 13
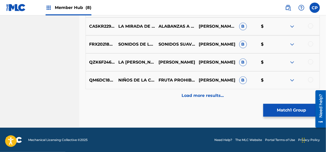
click at [175, 96] on div "Load more results..." at bounding box center [202, 95] width 234 height 13
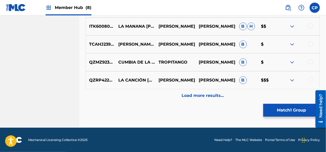
click at [175, 96] on div "Load more results..." at bounding box center [202, 95] width 234 height 13
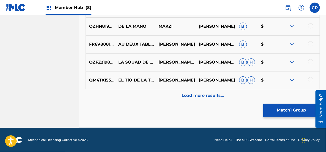
click at [175, 96] on div "Load more results..." at bounding box center [202, 95] width 234 height 13
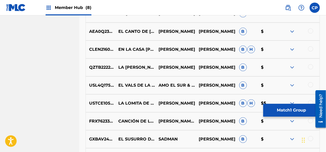
scroll to position [2291, 0]
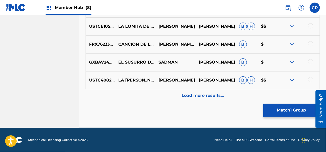
click at [175, 96] on div "Load more results..." at bounding box center [202, 95] width 234 height 13
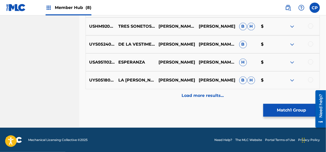
click at [175, 96] on div "Load more results..." at bounding box center [202, 95] width 234 height 13
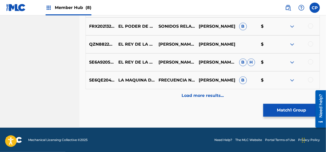
click at [175, 96] on div "Load more results..." at bounding box center [202, 95] width 234 height 13
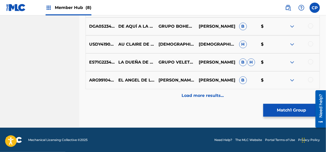
click at [175, 96] on div "Load more results..." at bounding box center [202, 95] width 234 height 13
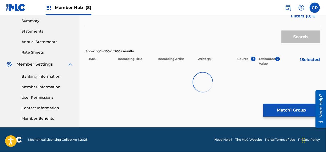
scroll to position [165, 0]
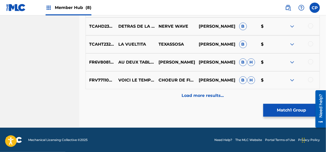
click at [175, 96] on div "Load more results..." at bounding box center [202, 95] width 234 height 13
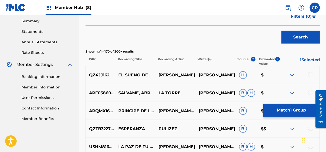
scroll to position [3008, 0]
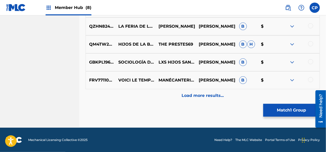
click at [175, 96] on div "Load more results..." at bounding box center [202, 95] width 234 height 13
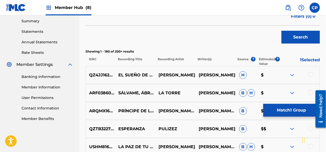
scroll to position [3187, 0]
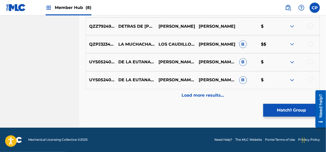
click at [175, 96] on div "Load more results..." at bounding box center [202, 95] width 234 height 13
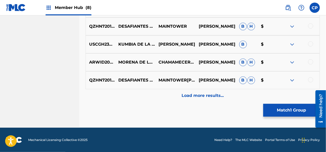
click at [175, 96] on div "Load more results..." at bounding box center [202, 95] width 234 height 13
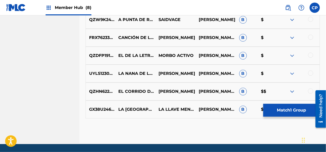
scroll to position [3699, 0]
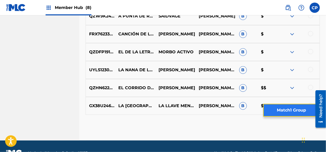
click at [276, 114] on button "Match 1 Group" at bounding box center [291, 110] width 57 height 13
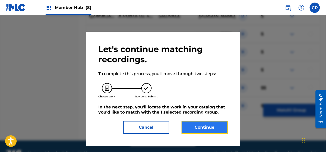
click at [219, 127] on button "Continue" at bounding box center [204, 127] width 46 height 13
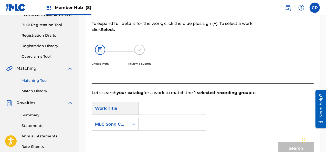
scroll to position [63, 0]
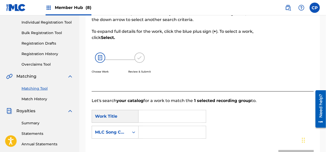
click at [146, 116] on input "Search Form" at bounding box center [172, 116] width 59 height 12
paste input "PRINCIPE DE LA ESPERANZA"
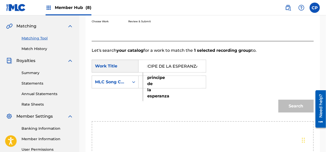
scroll to position [115, 0]
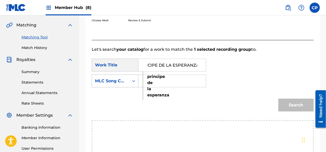
type input "PRINCIPE DE LA ESPERANZA"
click at [132, 83] on icon "Search Form" at bounding box center [133, 80] width 5 height 5
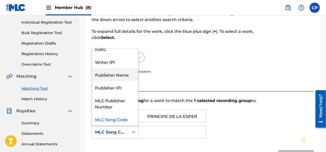
scroll to position [0, 0]
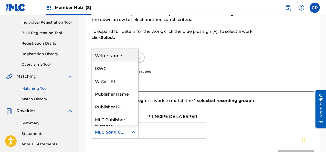
click at [132, 55] on div "Writer Name" at bounding box center [115, 55] width 46 height 13
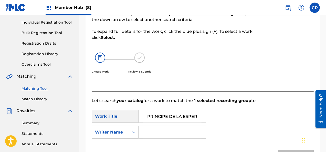
click at [162, 132] on input "Search Form" at bounding box center [172, 132] width 59 height 12
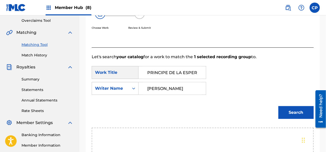
scroll to position [115, 0]
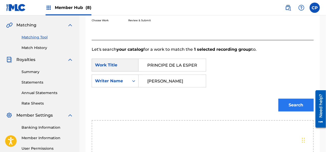
type input "[PERSON_NAME]"
click at [296, 105] on button "Search" at bounding box center [295, 105] width 35 height 13
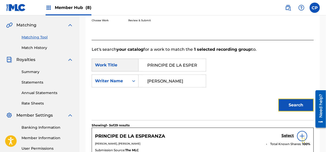
scroll to position [166, 0]
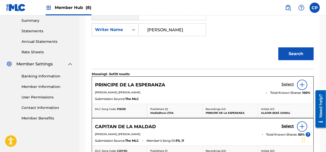
click at [283, 83] on h5 "Select" at bounding box center [287, 84] width 13 height 5
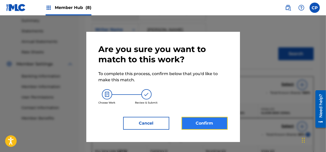
click at [216, 124] on button "Confirm" at bounding box center [204, 123] width 46 height 13
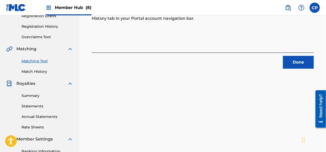
scroll to position [89, 0]
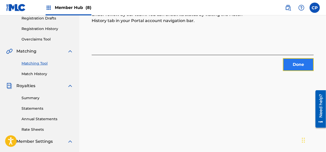
click at [295, 64] on button "Done" at bounding box center [298, 64] width 31 height 13
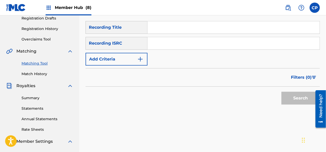
click at [151, 27] on input "Search Form" at bounding box center [233, 27] width 172 height 12
paste input "ROMPE MI AMOR ROMPE"
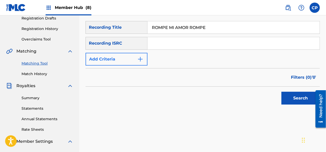
type input "ROMPE MI AMOR ROMPE"
click at [141, 60] on img "Search Form" at bounding box center [140, 59] width 6 height 6
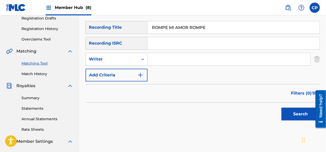
click at [160, 59] on input "Search Form" at bounding box center [228, 59] width 162 height 12
type input "[PERSON_NAME]"
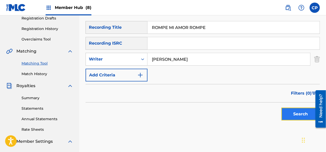
click at [298, 113] on button "Search" at bounding box center [300, 113] width 38 height 13
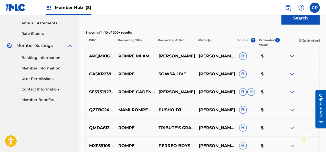
scroll to position [191, 0]
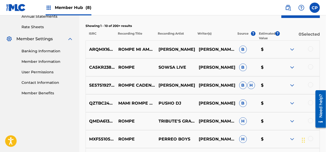
click at [312, 51] on div at bounding box center [310, 48] width 5 height 5
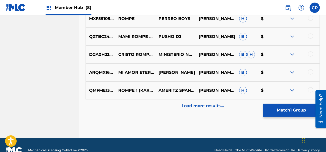
scroll to position [319, 0]
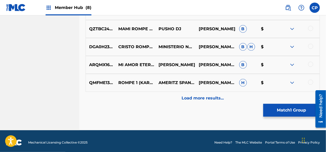
click at [210, 94] on div "Load more results..." at bounding box center [202, 98] width 234 height 13
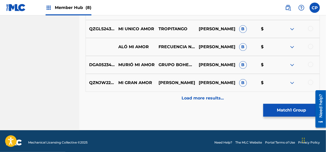
click at [210, 94] on div "Load more results..." at bounding box center [202, 98] width 234 height 13
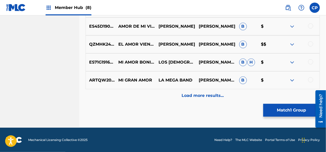
click at [210, 94] on p "Load more results..." at bounding box center [202, 95] width 42 height 6
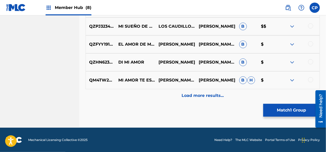
click at [210, 94] on p "Load more results..." at bounding box center [202, 95] width 42 height 6
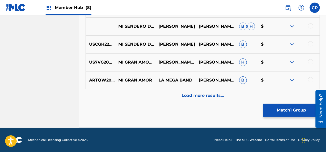
click at [210, 94] on p "Load more results..." at bounding box center [202, 95] width 42 height 6
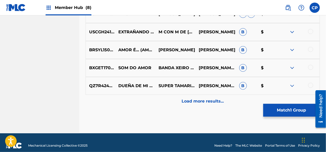
scroll to position [1217, 0]
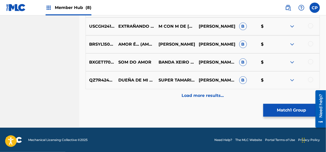
click at [210, 94] on p "Load more results..." at bounding box center [202, 95] width 42 height 6
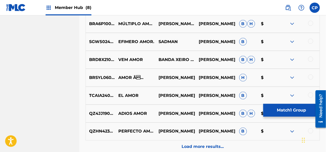
scroll to position [1370, 0]
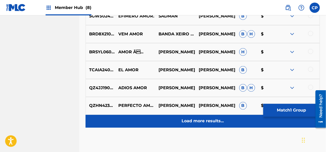
click at [213, 119] on p "Load more results..." at bounding box center [202, 121] width 42 height 6
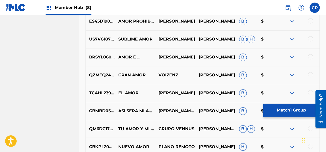
scroll to position [1549, 0]
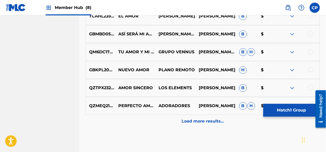
click at [233, 116] on div "Load more results..." at bounding box center [202, 121] width 234 height 13
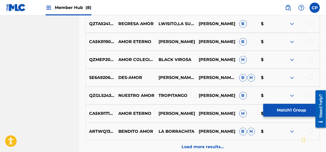
scroll to position [1754, 0]
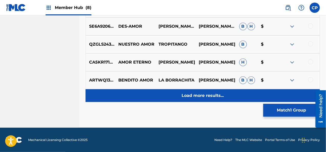
click at [232, 98] on div "Load more results..." at bounding box center [202, 95] width 234 height 13
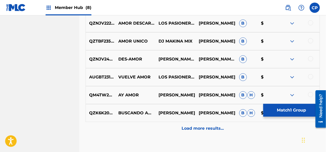
scroll to position [1908, 0]
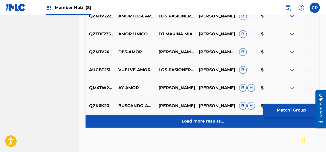
click at [244, 123] on div "Load more results..." at bounding box center [202, 121] width 234 height 13
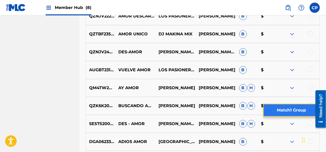
click at [300, 108] on button "Match 1 Group" at bounding box center [291, 110] width 57 height 13
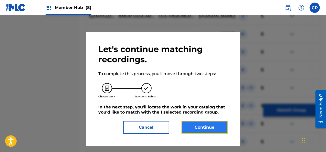
click at [218, 125] on button "Continue" at bounding box center [204, 127] width 46 height 13
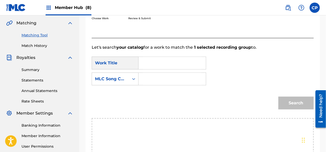
scroll to position [115, 0]
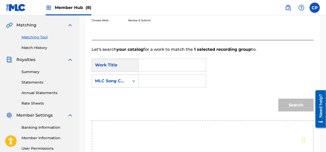
click at [174, 64] on input "Search Form" at bounding box center [172, 65] width 59 height 12
paste input "ROMPE MI AMOR ROMPE"
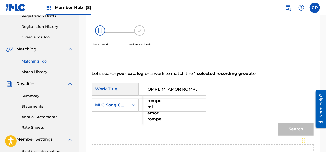
scroll to position [63, 0]
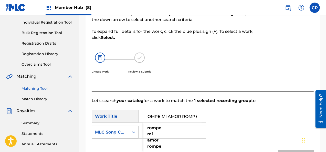
type input "ROMPE MI AMOR ROMPE"
click at [136, 132] on icon "Search Form" at bounding box center [133, 131] width 5 height 5
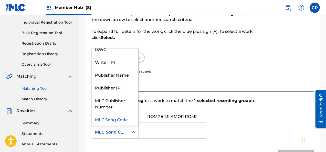
scroll to position [0, 0]
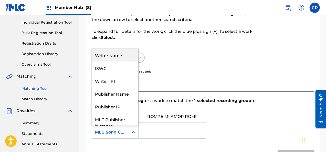
click at [119, 57] on div "Writer Name" at bounding box center [115, 55] width 46 height 13
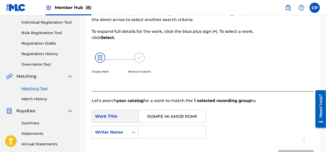
click at [154, 133] on input "Search Form" at bounding box center [172, 132] width 59 height 12
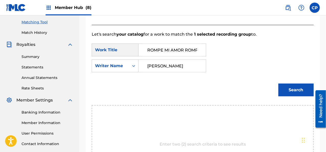
scroll to position [140, 0]
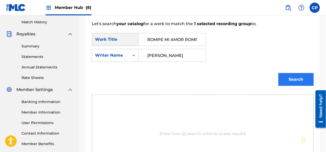
type input "[PERSON_NAME]"
click at [301, 77] on button "Search" at bounding box center [295, 79] width 35 height 13
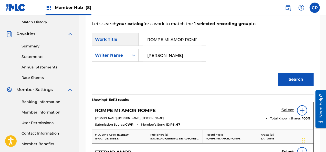
click at [284, 109] on h5 "Select" at bounding box center [287, 109] width 13 height 5
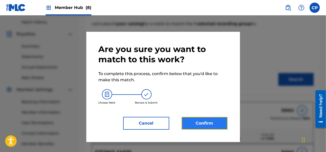
click at [194, 123] on button "Confirm" at bounding box center [204, 123] width 46 height 13
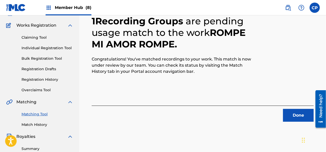
scroll to position [12, 0]
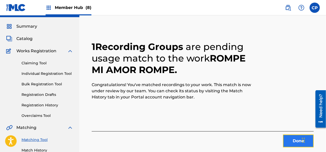
click at [298, 141] on button "Done" at bounding box center [298, 140] width 31 height 13
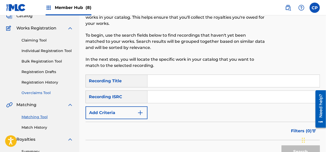
scroll to position [63, 0]
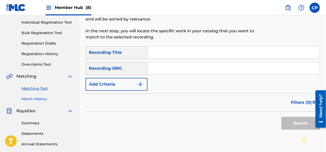
click at [41, 101] on link "Match History" at bounding box center [47, 98] width 52 height 5
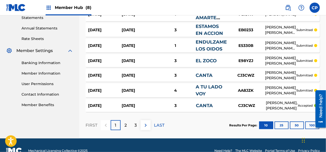
scroll to position [190, 0]
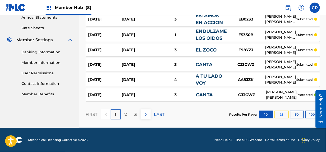
click at [283, 116] on button "25" at bounding box center [281, 115] width 14 height 8
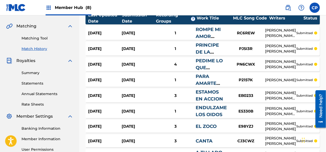
scroll to position [62, 0]
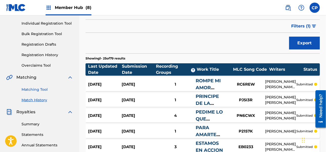
click at [41, 90] on link "Matching Tool" at bounding box center [47, 89] width 52 height 5
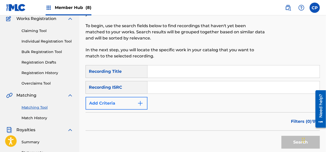
scroll to position [51, 0]
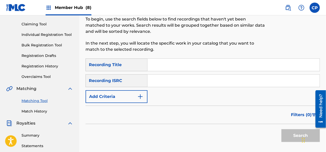
click at [155, 67] on input "Search Form" at bounding box center [233, 65] width 172 height 12
paste input "SI ES AMOR"
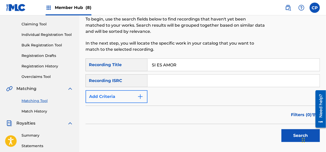
type input "SI ES AMOR"
click at [132, 97] on button "Add Criteria" at bounding box center [116, 96] width 62 height 13
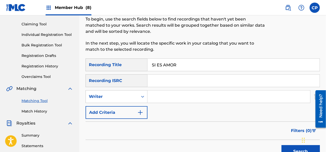
drag, startPoint x: 157, startPoint y: 97, endPoint x: 158, endPoint y: 94, distance: 3.0
click at [157, 97] on input "Search Form" at bounding box center [228, 96] width 162 height 12
type input "[PERSON_NAME]"
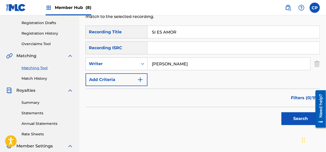
scroll to position [128, 0]
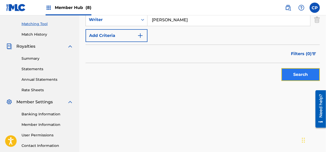
click at [292, 71] on button "Search" at bounding box center [300, 74] width 38 height 13
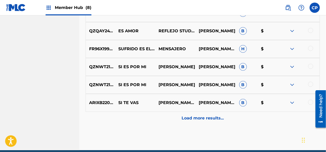
scroll to position [307, 0]
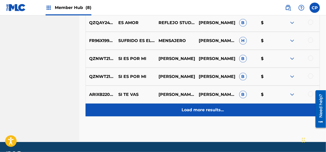
click at [197, 112] on p "Load more results..." at bounding box center [202, 110] width 42 height 6
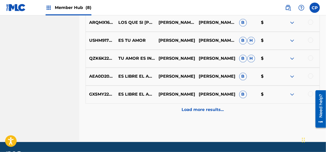
click at [197, 112] on p "Load more results..." at bounding box center [202, 110] width 42 height 6
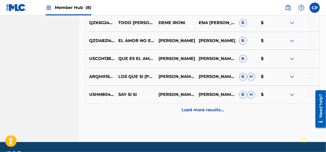
click at [197, 112] on p "Load more results..." at bounding box center [202, 110] width 42 height 6
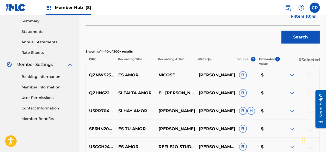
scroll to position [665, 0]
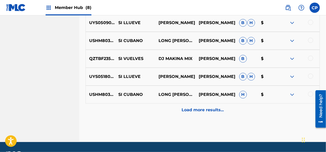
click at [197, 112] on p "Load more results..." at bounding box center [202, 110] width 42 height 6
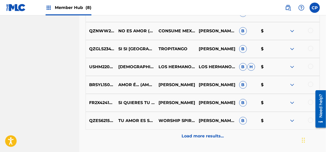
scroll to position [998, 0]
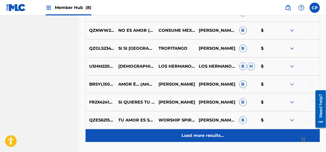
click at [192, 134] on p "Load more results..." at bounding box center [202, 135] width 42 height 6
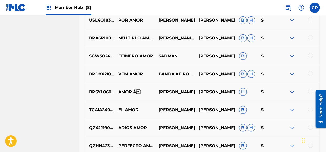
scroll to position [1203, 0]
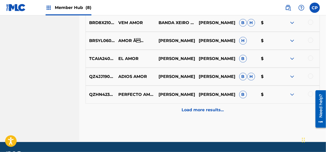
click at [164, 98] on div "QZHN42337418 PERFECTO AMOR [PERSON_NAME] [PERSON_NAME] B $" at bounding box center [202, 94] width 234 height 18
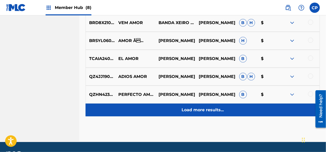
click at [165, 107] on div "Load more results..." at bounding box center [202, 109] width 234 height 13
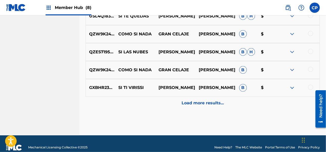
scroll to position [1396, 0]
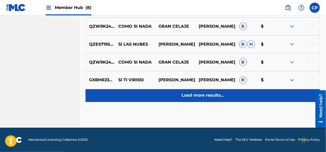
click at [166, 100] on div "Load more results..." at bounding box center [202, 95] width 234 height 13
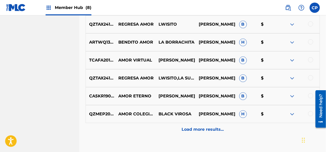
scroll to position [1549, 0]
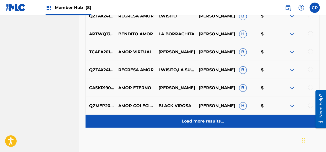
click at [171, 120] on div "Load more results..." at bounding box center [202, 121] width 234 height 13
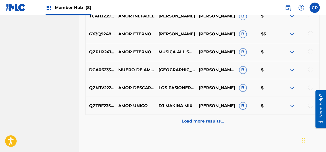
click at [171, 120] on div "Load more results..." at bounding box center [202, 121] width 234 height 13
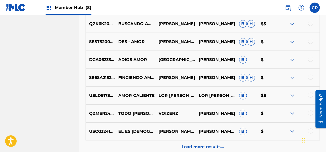
scroll to position [1933, 0]
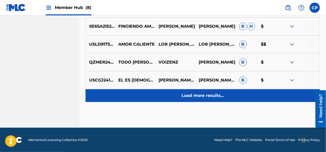
click at [172, 99] on div "Load more results..." at bounding box center [202, 95] width 234 height 13
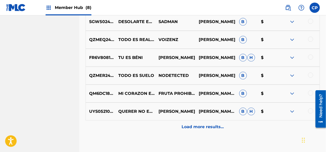
scroll to position [2087, 0]
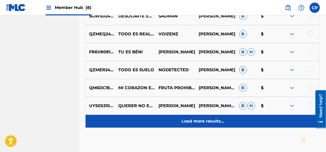
click at [171, 122] on div "Load more results..." at bounding box center [202, 121] width 234 height 13
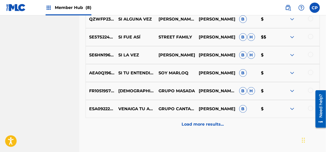
scroll to position [2291, 0]
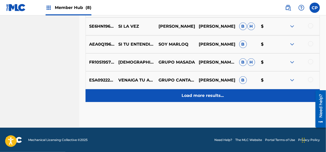
click at [172, 98] on div "Load more results..." at bounding box center [202, 95] width 234 height 13
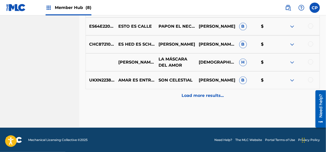
click at [170, 99] on div "Load more results..." at bounding box center [202, 95] width 234 height 13
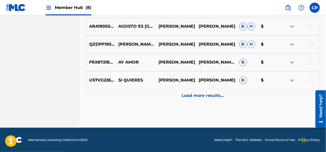
click at [170, 99] on div "Load more results..." at bounding box center [202, 95] width 234 height 13
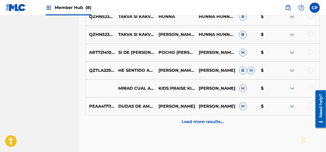
scroll to position [2803, 0]
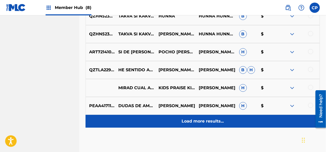
click at [175, 124] on div "Load more results..." at bounding box center [202, 121] width 234 height 13
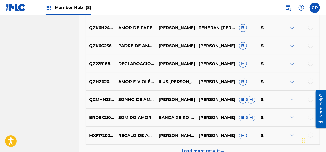
scroll to position [2982, 0]
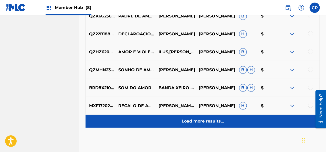
click at [174, 121] on div "Load more results..." at bounding box center [202, 121] width 234 height 13
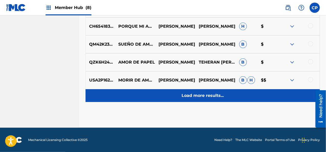
click at [176, 92] on div "Load more results..." at bounding box center [202, 95] width 234 height 13
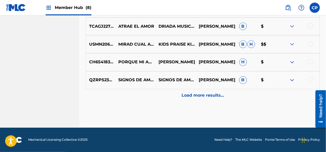
click at [176, 92] on div "Load more results..." at bounding box center [202, 95] width 234 height 13
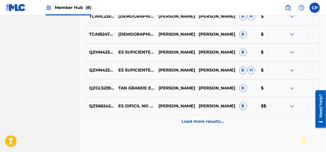
scroll to position [3520, 0]
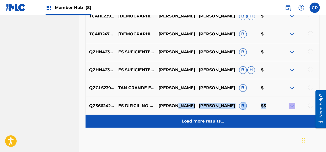
click at [177, 115] on div "Load more results..." at bounding box center [202, 121] width 234 height 13
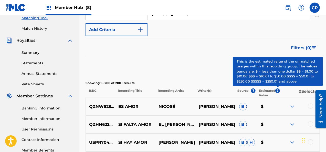
scroll to position [78, 0]
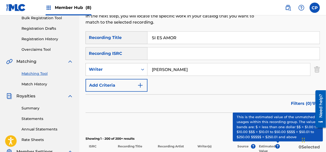
drag, startPoint x: 183, startPoint y: 37, endPoint x: 144, endPoint y: 38, distance: 39.4
click at [144, 38] on div "SearchWithCriteria0872b43f-42bc-4e93-b571-6b3a525c288a Recording Title SI ES AM…" at bounding box center [202, 37] width 234 height 13
paste input "UAVE Y PROFUNDO"
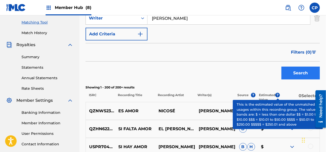
type input "SUAVE Y PROFUNDO"
click at [306, 77] on button "Search" at bounding box center [300, 73] width 38 height 13
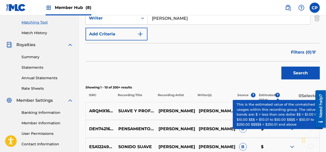
click at [222, 61] on div "Filters ( 0 )" at bounding box center [202, 52] width 234 height 18
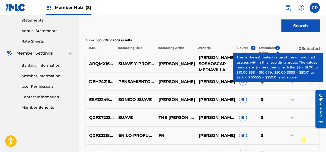
scroll to position [181, 0]
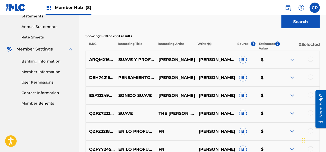
click at [313, 60] on div at bounding box center [299, 60] width 40 height 6
click at [310, 58] on div at bounding box center [310, 59] width 5 height 5
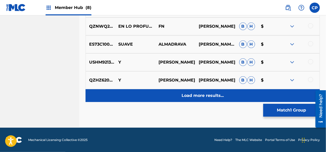
click at [163, 100] on div "Load more results..." at bounding box center [202, 95] width 234 height 13
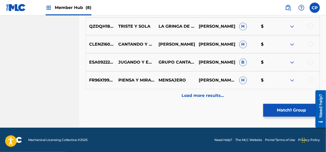
click at [163, 100] on div "Load more results..." at bounding box center [202, 95] width 234 height 13
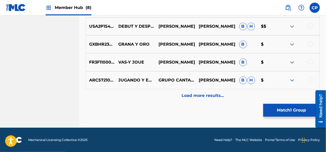
click at [163, 100] on div "Load more results..." at bounding box center [202, 95] width 234 height 13
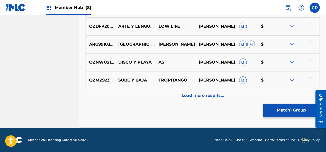
click at [163, 100] on div "Load more results..." at bounding box center [202, 95] width 234 height 13
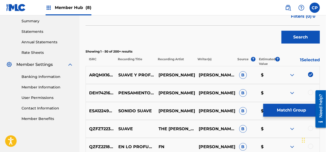
scroll to position [859, 0]
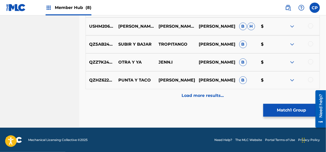
click at [163, 100] on div "Load more results..." at bounding box center [202, 95] width 234 height 13
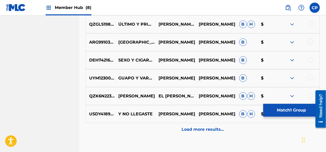
scroll to position [1191, 0]
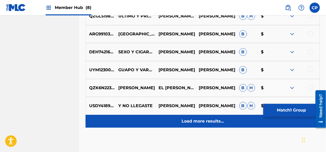
click at [202, 117] on div "Load more results..." at bounding box center [202, 121] width 234 height 13
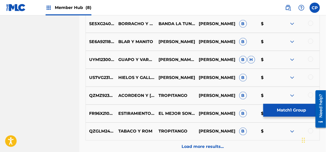
scroll to position [1396, 0]
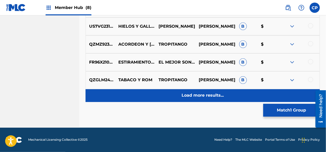
click at [177, 94] on div "Load more results..." at bounding box center [202, 95] width 234 height 13
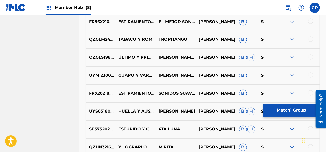
scroll to position [1473, 0]
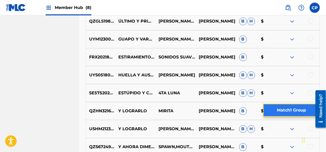
click at [275, 114] on button "Match 1 Group" at bounding box center [291, 110] width 57 height 13
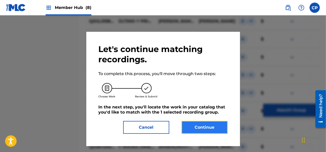
click at [214, 129] on button "Continue" at bounding box center [204, 127] width 46 height 13
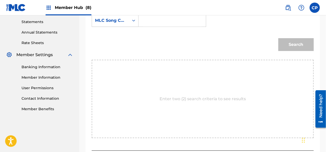
scroll to position [140, 0]
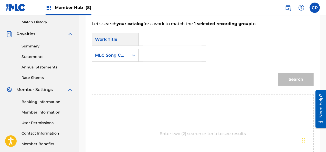
click at [147, 40] on input "Search Form" at bounding box center [172, 39] width 59 height 12
paste input "SUAVE Y PROFUNDO"
type input "SUAVE Y PROFUNDO"
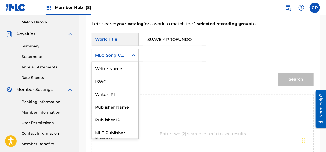
click at [130, 54] on div "Search Form" at bounding box center [133, 55] width 9 height 9
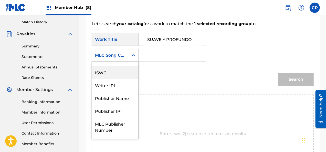
scroll to position [0, 0]
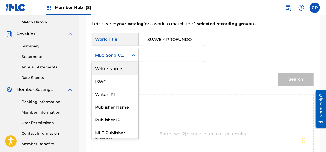
click at [121, 65] on div "Writer Name" at bounding box center [115, 68] width 46 height 13
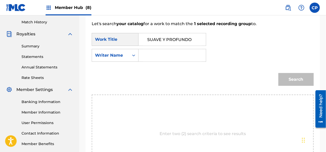
click at [150, 56] on input "Search Form" at bounding box center [172, 55] width 59 height 12
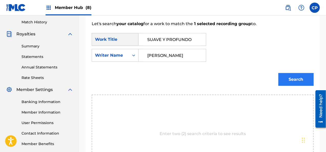
type input "[PERSON_NAME]"
click at [295, 80] on button "Search" at bounding box center [295, 79] width 35 height 13
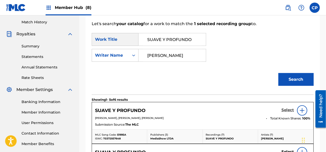
click at [288, 109] on h5 "Select" at bounding box center [287, 109] width 13 height 5
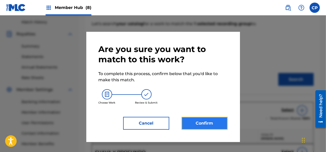
click at [210, 123] on button "Confirm" at bounding box center [204, 123] width 46 height 13
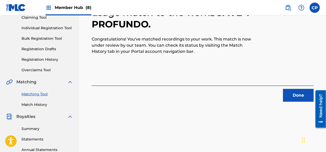
scroll to position [38, 0]
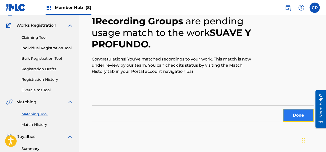
click at [306, 117] on button "Done" at bounding box center [298, 115] width 31 height 13
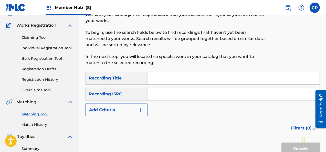
click at [164, 81] on input "Search Form" at bounding box center [233, 78] width 172 height 12
paste input "TIEMPO DE TREGUA"
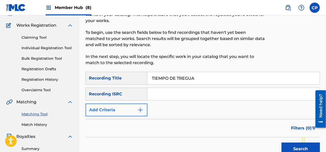
type input "TIEMPO DE TREGUA"
click at [138, 111] on img "Search Form" at bounding box center [140, 110] width 6 height 6
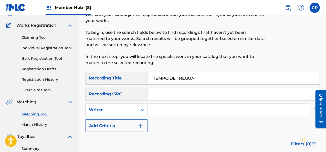
click at [150, 108] on input "Search Form" at bounding box center [228, 110] width 162 height 12
type input "[PERSON_NAME]"
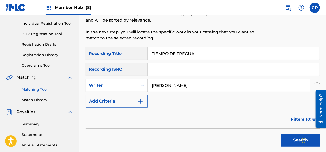
scroll to position [115, 0]
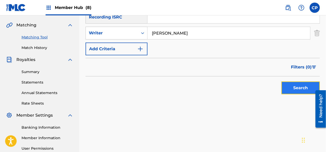
click at [286, 87] on button "Search" at bounding box center [300, 87] width 38 height 13
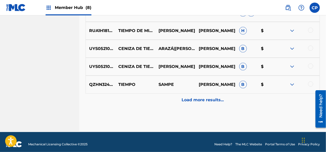
scroll to position [319, 0]
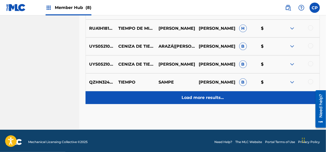
click at [136, 97] on div "Load more results..." at bounding box center [202, 97] width 234 height 13
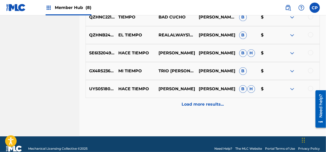
scroll to position [500, 0]
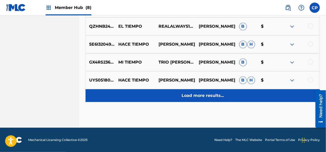
click at [150, 90] on div "Load more results..." at bounding box center [202, 95] width 234 height 13
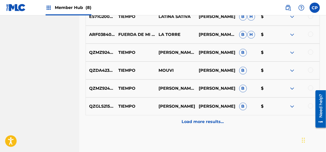
scroll to position [654, 0]
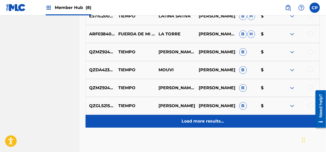
click at [168, 122] on div "Load more results..." at bounding box center [202, 121] width 234 height 13
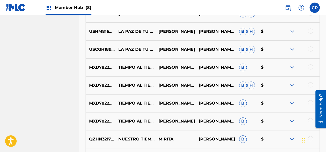
scroll to position [859, 0]
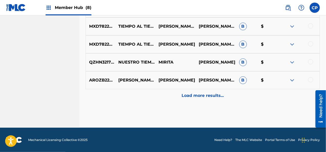
click at [149, 85] on div "AROZB2200224[PERSON_NAME]Y ... TIEMPO DE ABRAZOS[PERSON_NAME][PERSON_NAME],[PER…" at bounding box center [202, 80] width 234 height 18
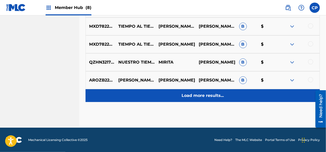
click at [150, 95] on div "Load more results..." at bounding box center [202, 95] width 234 height 13
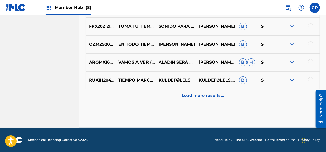
click at [150, 95] on div "Load more results..." at bounding box center [202, 95] width 234 height 13
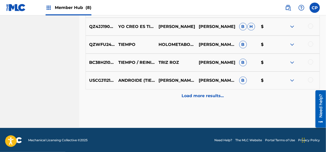
scroll to position [1217, 0]
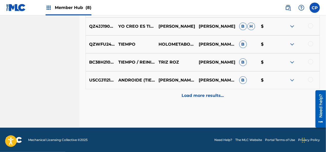
click at [150, 95] on div "Load more results..." at bounding box center [202, 95] width 234 height 13
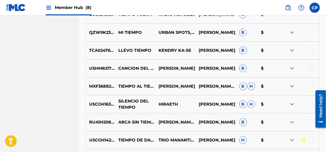
scroll to position [1370, 0]
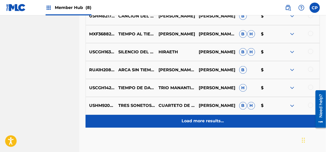
click at [144, 123] on div "Load more results..." at bounding box center [202, 121] width 234 height 13
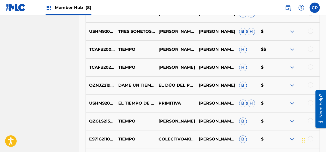
scroll to position [1575, 0]
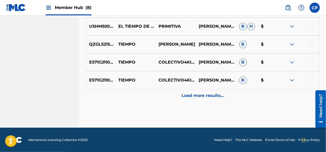
click at [129, 86] on div "ES71G2110856 TIEMPO COLECTIVO4KINZE [PERSON_NAME] [PERSON_NAME] [PERSON_NAME], …" at bounding box center [202, 80] width 234 height 18
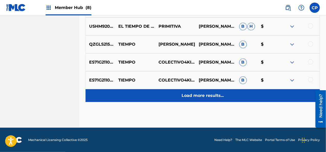
click at [137, 100] on div "Load more results..." at bounding box center [202, 95] width 234 height 13
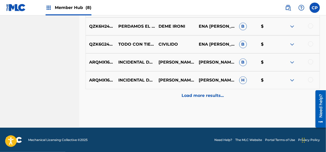
click at [137, 100] on div "Load more results..." at bounding box center [202, 95] width 234 height 13
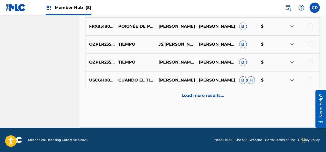
click at [137, 100] on div "Load more results..." at bounding box center [202, 95] width 234 height 13
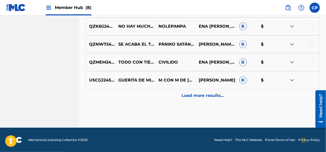
click at [137, 100] on div "Load more results..." at bounding box center [202, 95] width 234 height 13
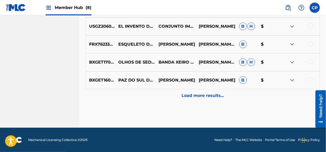
click at [137, 100] on div "Load more results..." at bounding box center [202, 95] width 234 height 13
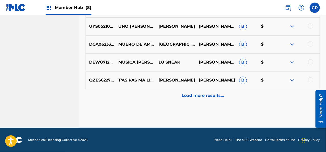
click at [137, 100] on div "Load more results..." at bounding box center [202, 95] width 234 height 13
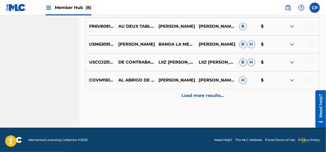
click at [137, 100] on div "Load more results..." at bounding box center [202, 95] width 234 height 13
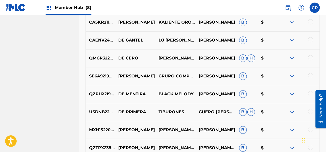
scroll to position [2829, 0]
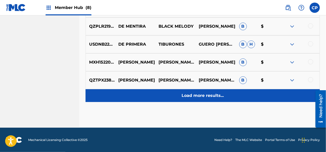
click at [137, 100] on div "Load more results..." at bounding box center [202, 95] width 234 height 13
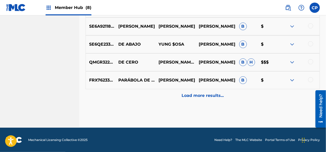
click at [136, 101] on div "Load more results..." at bounding box center [202, 95] width 234 height 13
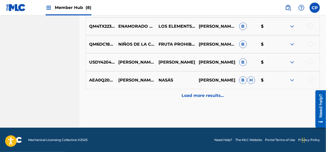
click at [136, 101] on div "Load more results..." at bounding box center [202, 95] width 234 height 13
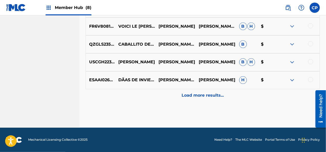
click at [136, 101] on div "Load more results..." at bounding box center [202, 95] width 234 height 13
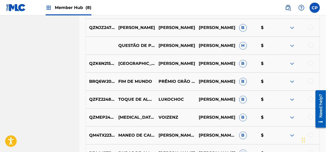
scroll to position [3520, 0]
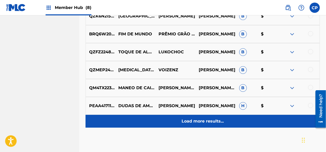
click at [139, 119] on div "Load more results..." at bounding box center [202, 121] width 234 height 13
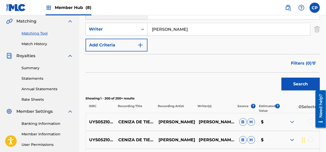
scroll to position [53, 0]
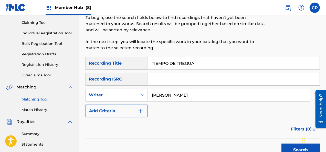
drag, startPoint x: 204, startPoint y: 63, endPoint x: 153, endPoint y: 65, distance: 51.2
click at [153, 65] on input "TIEMPO DE TREGUA" at bounding box center [233, 63] width 172 height 12
click at [214, 67] on input "TIEMPO DE TREGUA" at bounding box center [233, 63] width 172 height 12
drag, startPoint x: 195, startPoint y: 63, endPoint x: 147, endPoint y: 62, distance: 48.4
click at [147, 62] on div "SearchWithCriteria0872b43f-42bc-4e93-b571-6b3a525c288a Recording Title TIEMPO D…" at bounding box center [202, 63] width 234 height 13
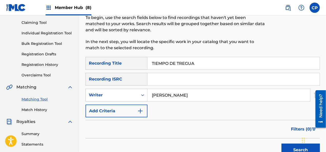
paste input "VUELVO A ANCLAR EN MI"
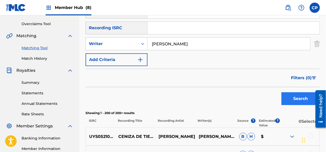
type input "VUELVO A ANCLAR EN MI"
click at [290, 97] on button "Search" at bounding box center [300, 98] width 38 height 13
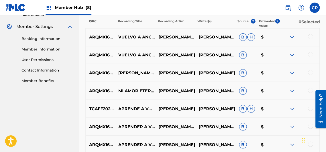
scroll to position [206, 0]
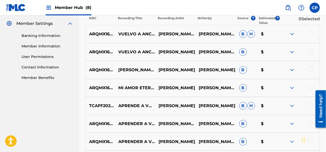
click at [308, 32] on div at bounding box center [310, 33] width 5 height 5
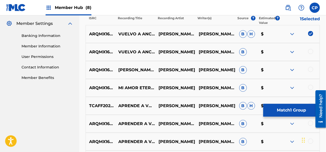
click at [310, 55] on div "ARQMX1600339 VUELVO A ANCLAR EN MI LUGAR (FEAT. [PERSON_NAME] & [PERSON_NAME]) …" at bounding box center [202, 52] width 234 height 18
click at [313, 53] on div at bounding box center [299, 52] width 40 height 6
click at [310, 51] on div at bounding box center [310, 51] width 5 height 5
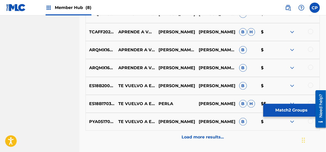
scroll to position [309, 0]
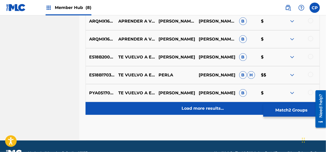
click at [136, 104] on div "Load more results..." at bounding box center [202, 108] width 234 height 13
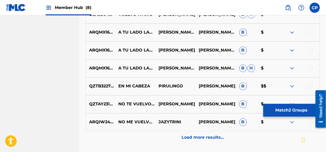
scroll to position [488, 0]
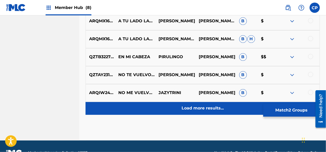
click at [169, 108] on div "Load more results..." at bounding box center [202, 108] width 234 height 13
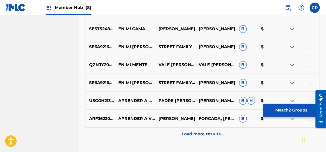
scroll to position [680, 0]
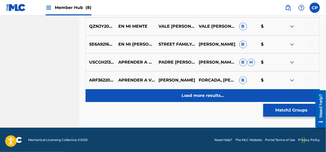
click at [171, 101] on div "Load more results..." at bounding box center [202, 95] width 234 height 13
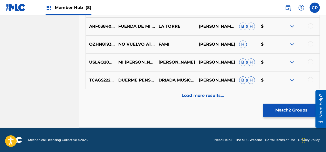
click at [171, 101] on div "Load more results..." at bounding box center [202, 95] width 234 height 13
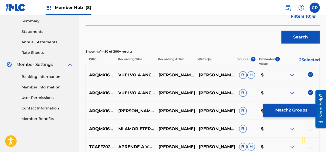
scroll to position [859, 0]
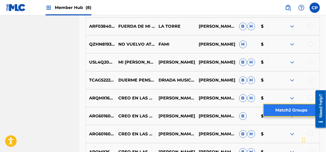
click at [283, 112] on button "Match 2 Groups" at bounding box center [291, 110] width 57 height 13
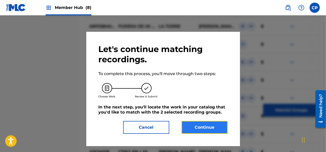
click at [204, 131] on button "Continue" at bounding box center [204, 127] width 46 height 13
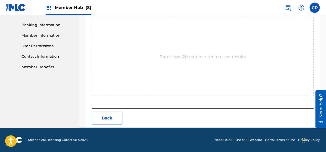
scroll to position [140, 0]
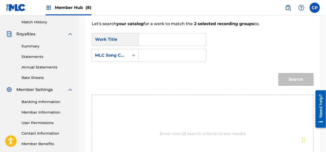
click at [150, 39] on input "Search Form" at bounding box center [172, 39] width 59 height 12
paste input "VUELVO A ANCLAR EN MI"
type input "VUELVO A ANCLAR EN MI"
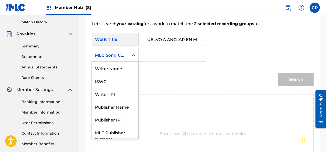
click at [133, 53] on icon "Search Form" at bounding box center [133, 55] width 5 height 5
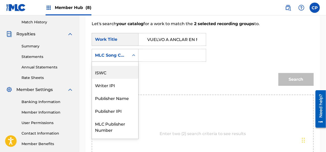
scroll to position [0, 0]
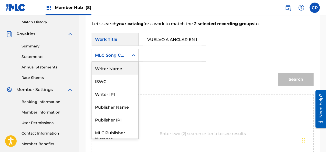
click at [132, 65] on div "Writer Name" at bounding box center [115, 68] width 46 height 13
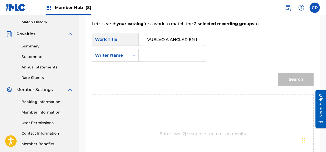
click at [143, 56] on input "Search Form" at bounding box center [172, 55] width 59 height 12
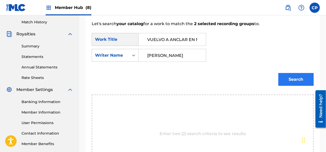
type input "[PERSON_NAME]"
click at [287, 78] on button "Search" at bounding box center [295, 79] width 35 height 13
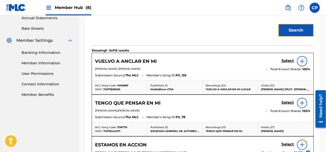
scroll to position [191, 0]
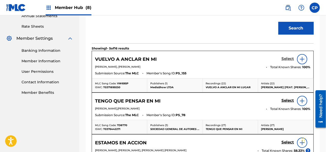
click at [292, 59] on h5 "Select" at bounding box center [287, 58] width 13 height 5
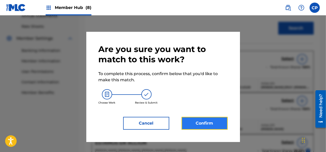
click at [207, 124] on button "Confirm" at bounding box center [204, 123] width 46 height 13
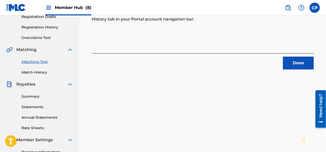
scroll to position [89, 0]
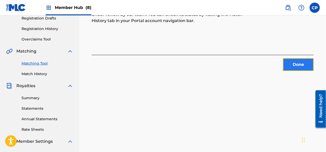
click at [292, 66] on button "Done" at bounding box center [298, 64] width 31 height 13
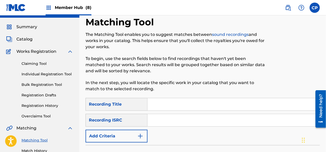
scroll to position [0, 0]
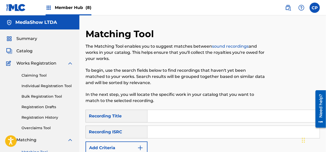
click at [61, 10] on span "Member Hub (8)" at bounding box center [73, 8] width 37 height 6
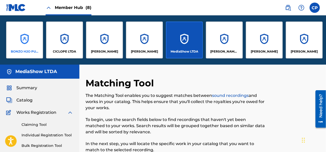
click at [21, 50] on p "BONZO H2O PUBLISHING" at bounding box center [25, 51] width 28 height 5
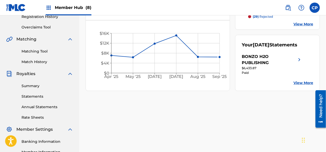
scroll to position [102, 0]
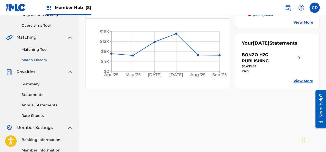
click at [51, 60] on link "Match History" at bounding box center [47, 59] width 52 height 5
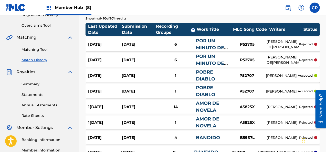
scroll to position [128, 0]
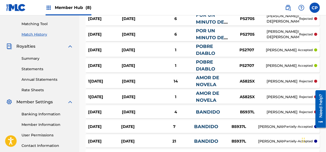
click at [215, 34] on div "POR UN MINUTO DE TU AMOR" at bounding box center [212, 34] width 32 height 14
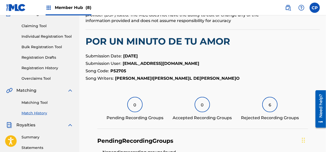
scroll to position [51, 0]
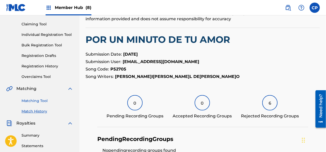
click at [34, 103] on link "Matching Tool" at bounding box center [47, 100] width 52 height 5
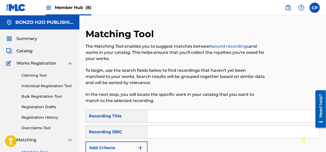
click at [161, 115] on input "Search Form" at bounding box center [233, 116] width 172 height 12
paste input "A Que No Le Cuentas"
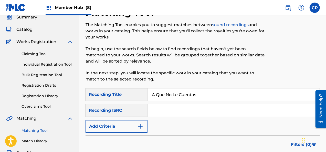
scroll to position [51, 0]
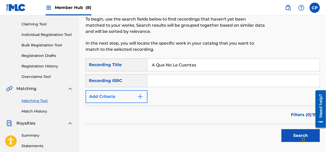
type input "A Que No Le Cuentas"
click at [139, 96] on img "Search Form" at bounding box center [140, 96] width 6 height 6
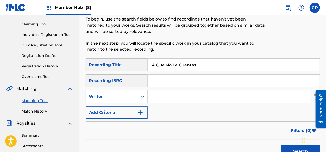
click at [155, 96] on input "Search Form" at bounding box center [228, 96] width 162 height 12
type input "[PERSON_NAME]"
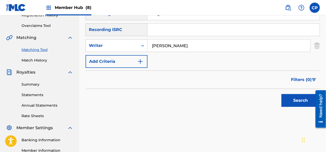
scroll to position [102, 0]
click at [295, 100] on button "Search" at bounding box center [300, 100] width 38 height 13
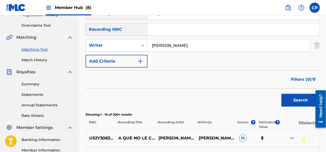
scroll to position [179, 0]
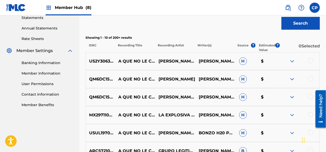
click at [311, 61] on div at bounding box center [310, 60] width 5 height 5
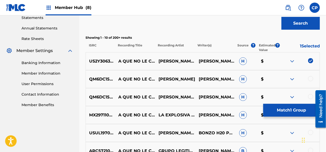
click at [309, 77] on div at bounding box center [310, 78] width 5 height 5
click at [309, 94] on div at bounding box center [310, 96] width 5 height 5
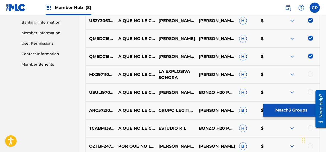
scroll to position [230, 0]
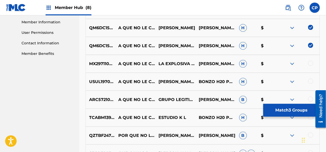
click at [312, 62] on div at bounding box center [310, 63] width 5 height 5
click at [311, 81] on div at bounding box center [310, 81] width 5 height 5
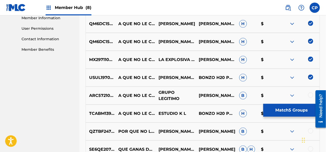
scroll to position [256, 0]
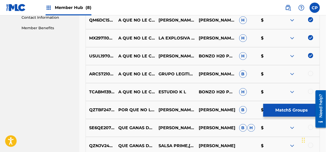
click at [310, 74] on div at bounding box center [310, 73] width 5 height 5
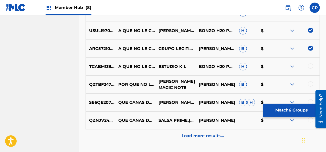
scroll to position [307, 0]
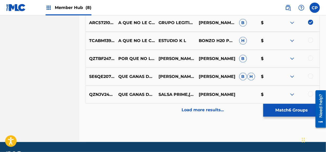
click at [312, 41] on div at bounding box center [310, 40] width 5 height 5
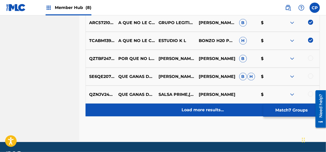
click at [187, 113] on div "Load more results..." at bounding box center [202, 109] width 234 height 13
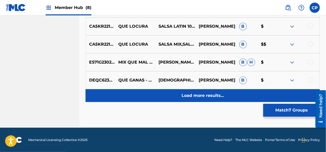
click at [176, 97] on div "Load more results..." at bounding box center [202, 95] width 234 height 13
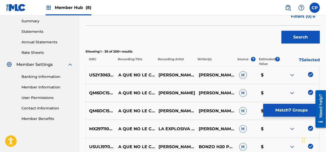
scroll to position [500, 0]
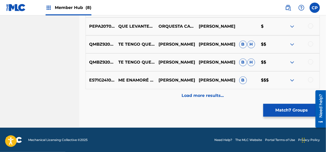
click at [176, 97] on div "Load more results..." at bounding box center [202, 95] width 234 height 13
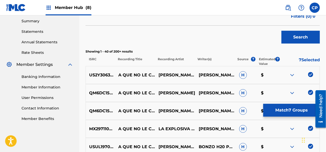
scroll to position [680, 0]
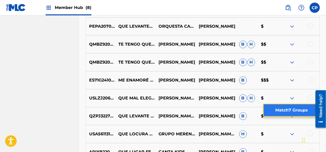
click at [293, 114] on button "Match 7 Groups" at bounding box center [291, 110] width 57 height 13
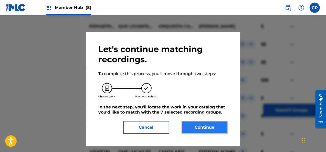
click at [216, 126] on button "Continue" at bounding box center [204, 127] width 46 height 13
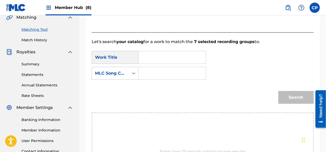
scroll to position [115, 0]
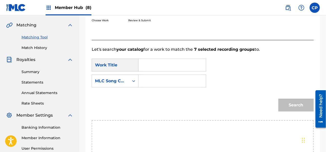
click at [156, 59] on input "Search Form" at bounding box center [172, 65] width 59 height 12
paste input "A Que No Le Cuentas"
type input "A Que No Le Cuentas"
click at [129, 80] on div "Search Form" at bounding box center [133, 80] width 9 height 9
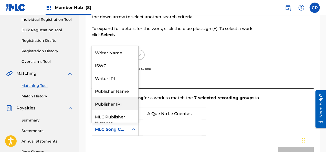
scroll to position [63, 0]
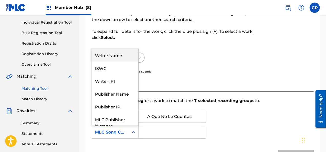
click at [111, 54] on div "Writer Name" at bounding box center [115, 55] width 46 height 13
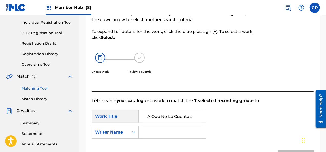
click at [164, 133] on input "Search Form" at bounding box center [172, 132] width 59 height 12
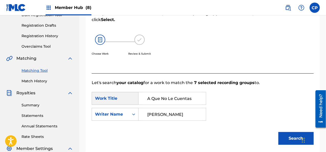
scroll to position [89, 0]
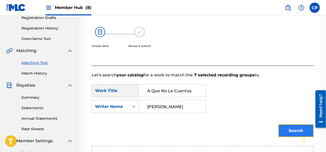
click at [296, 130] on button "Search" at bounding box center [295, 130] width 35 height 13
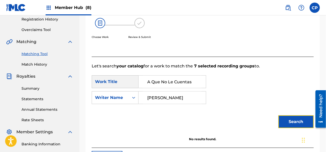
scroll to position [89, 0]
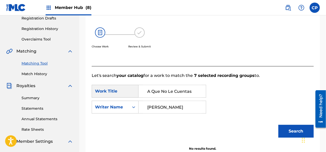
click at [191, 108] on input "[PERSON_NAME]" at bounding box center [172, 107] width 59 height 12
click at [182, 107] on input "[PERSON_NAME]" at bounding box center [172, 107] width 59 height 12
click at [189, 107] on input "[PERSON_NAME]" at bounding box center [172, 107] width 59 height 12
type input "[PERSON_NAME]"
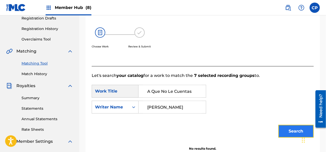
click at [289, 136] on button "Search" at bounding box center [295, 131] width 35 height 13
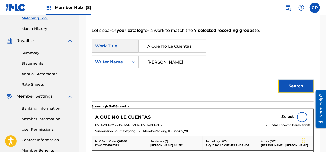
scroll to position [140, 0]
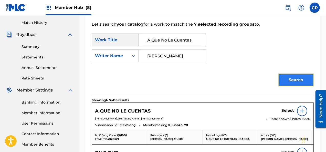
click at [291, 77] on button "Search" at bounding box center [295, 79] width 35 height 13
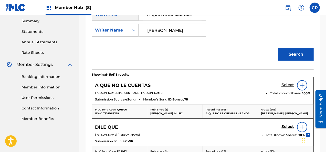
click at [289, 83] on h5 "Select" at bounding box center [287, 84] width 13 height 5
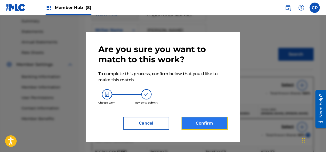
click at [184, 125] on button "Confirm" at bounding box center [204, 123] width 46 height 13
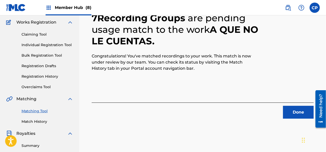
scroll to position [77, 0]
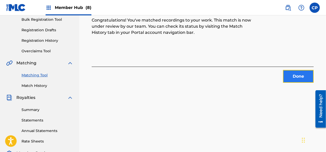
click at [289, 74] on button "Done" at bounding box center [298, 76] width 31 height 13
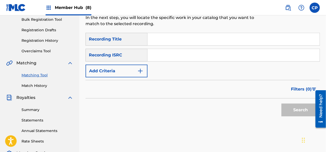
click at [160, 39] on input "Search Form" at bounding box center [233, 39] width 172 height 12
paste input "Amandote"
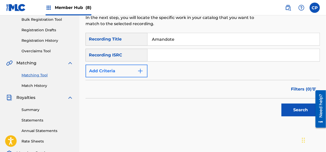
type input "Amandote"
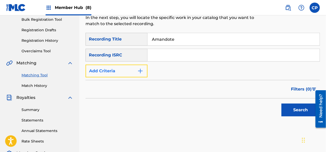
click at [141, 68] on img "Search Form" at bounding box center [140, 71] width 6 height 6
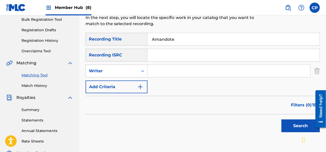
click at [159, 71] on input "Search Form" at bounding box center [228, 71] width 162 height 12
type input "[PERSON_NAME]"
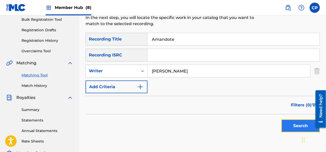
click at [292, 127] on button "Search" at bounding box center [300, 125] width 38 height 13
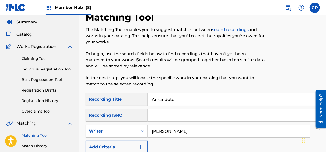
scroll to position [9, 0]
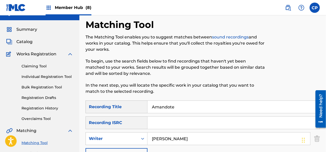
drag, startPoint x: 179, startPoint y: 110, endPoint x: 143, endPoint y: 107, distance: 36.0
click at [143, 107] on div "SearchWithCriteria0872b43f-42bc-4e93-b571-6b3a525c288a Recording Title Amandote" at bounding box center [202, 106] width 234 height 13
paste input "iga Mia"
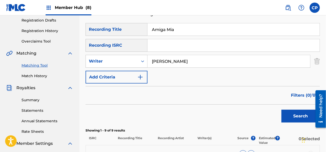
scroll to position [112, 0]
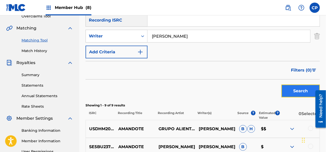
click at [296, 90] on button "Search" at bounding box center [300, 90] width 38 height 13
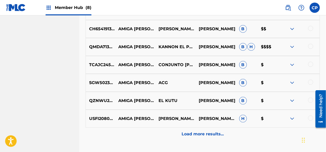
scroll to position [291, 0]
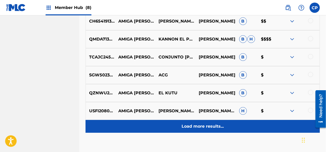
click at [216, 124] on p "Load more results..." at bounding box center [202, 126] width 42 height 6
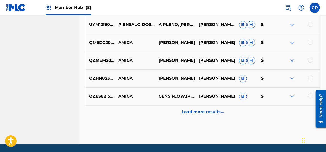
scroll to position [495, 0]
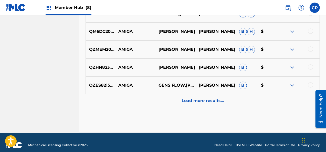
click at [213, 100] on p "Load more results..." at bounding box center [202, 100] width 42 height 6
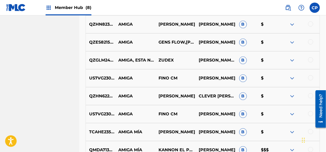
scroll to position [547, 0]
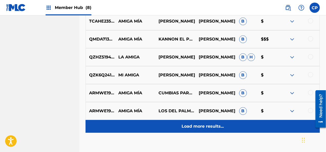
click at [221, 126] on p "Load more results..." at bounding box center [202, 126] width 42 height 6
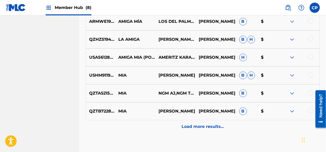
scroll to position [828, 0]
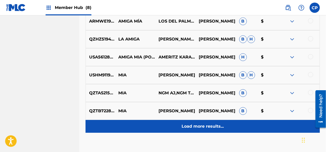
click at [214, 125] on p "Load more results..." at bounding box center [202, 126] width 42 height 6
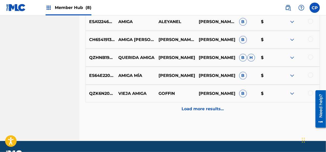
scroll to position [1033, 0]
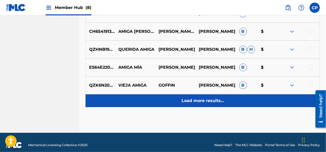
click at [212, 102] on p "Load more results..." at bounding box center [202, 100] width 42 height 6
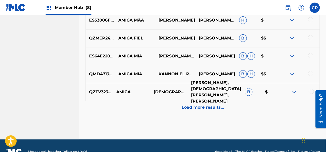
scroll to position [1212, 0]
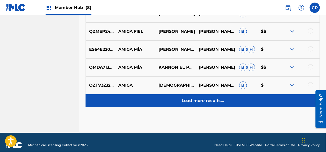
click at [214, 103] on p "Load more results..." at bounding box center [202, 100] width 42 height 6
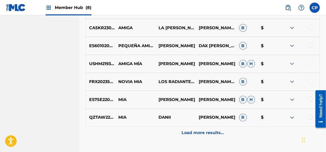
scroll to position [1365, 0]
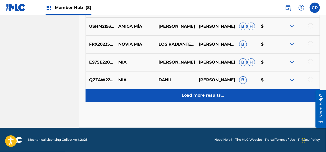
click at [212, 100] on div "Load more results..." at bounding box center [202, 95] width 234 height 13
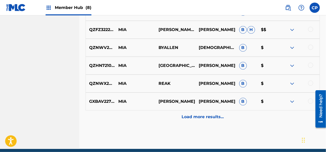
scroll to position [1575, 0]
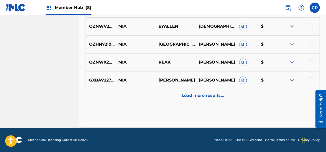
click at [228, 79] on p "[PERSON_NAME]" at bounding box center [215, 80] width 40 height 6
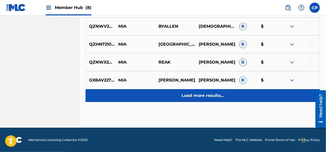
click at [229, 101] on div "Load more results..." at bounding box center [202, 95] width 234 height 13
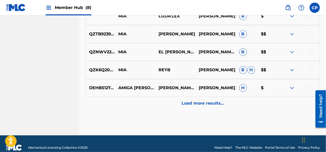
scroll to position [1754, 0]
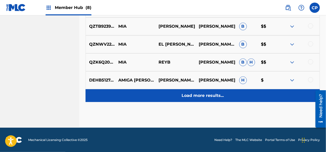
click at [204, 91] on div "Load more results..." at bounding box center [202, 95] width 234 height 13
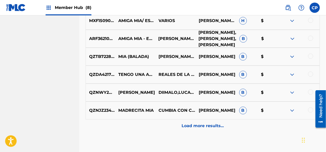
scroll to position [1908, 0]
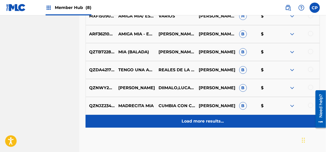
click at [206, 118] on p "Load more results..." at bounding box center [202, 121] width 42 height 6
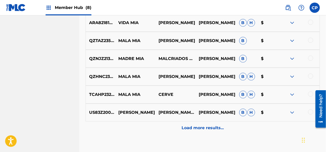
scroll to position [2087, 0]
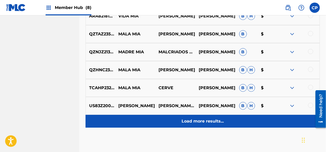
click at [206, 121] on p "Load more results..." at bounding box center [202, 121] width 42 height 6
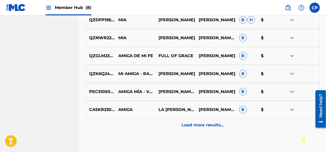
scroll to position [2266, 0]
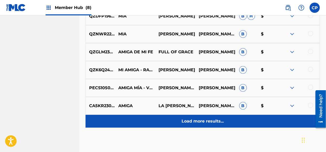
click at [210, 116] on div "Load more results..." at bounding box center [202, 121] width 234 height 13
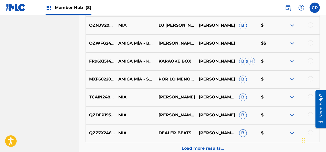
scroll to position [2471, 0]
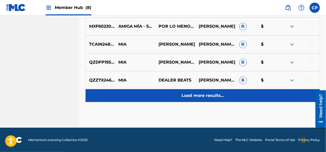
click at [209, 96] on p "Load more results..." at bounding box center [202, 95] width 42 height 6
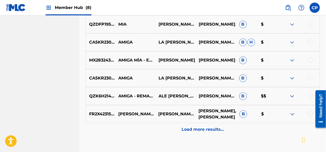
scroll to position [2624, 0]
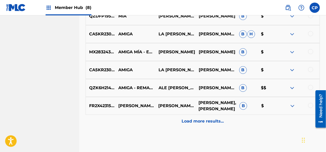
click at [218, 109] on p "[PERSON_NAME],[PERSON_NAME]" at bounding box center [215, 106] width 41 height 12
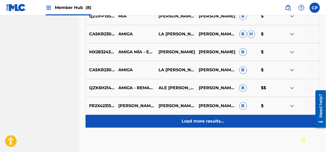
click at [218, 115] on div "Load more results..." at bounding box center [202, 121] width 234 height 13
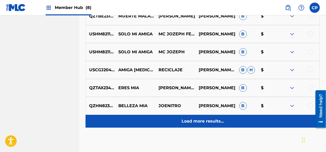
click at [218, 115] on div "Load more results..." at bounding box center [202, 121] width 234 height 13
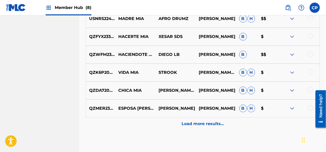
scroll to position [3008, 0]
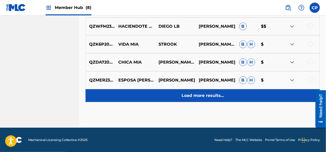
click at [222, 99] on div "Load more results..." at bounding box center [202, 95] width 234 height 13
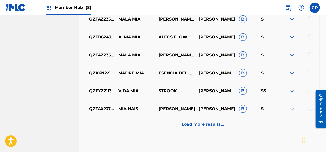
scroll to position [3187, 0]
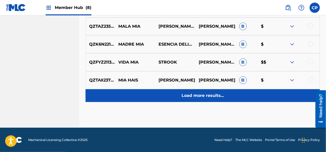
click at [220, 99] on div "Load more results..." at bounding box center [202, 95] width 234 height 13
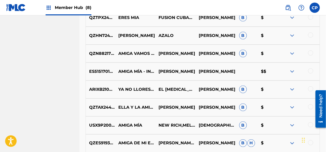
scroll to position [3315, 0]
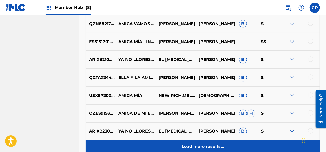
click at [204, 146] on p "Load more results..." at bounding box center [202, 147] width 42 height 6
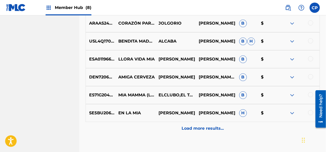
scroll to position [3520, 0]
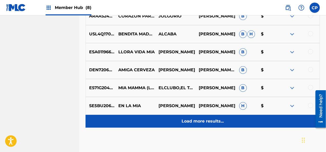
click at [212, 122] on p "Load more results..." at bounding box center [202, 121] width 42 height 6
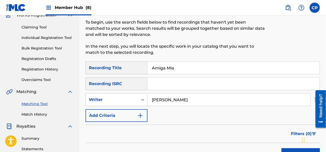
scroll to position [26, 0]
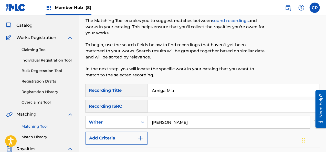
drag, startPoint x: 171, startPoint y: 90, endPoint x: 144, endPoint y: 91, distance: 27.6
click at [144, 91] on div "SearchWithCriteria0872b43f-42bc-4e93-b571-6b3a525c288a Recording Title Amiga Mia" at bounding box center [202, 90] width 234 height 13
paste input "delante"
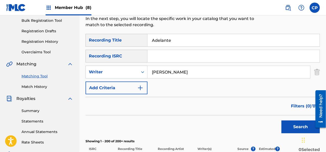
scroll to position [77, 0]
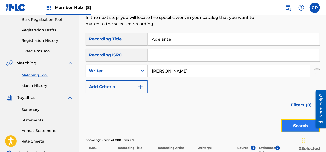
click at [288, 127] on button "Search" at bounding box center [300, 125] width 38 height 13
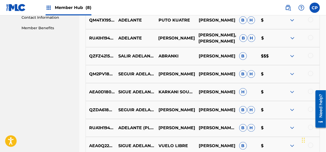
scroll to position [281, 0]
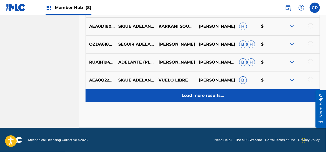
click at [215, 97] on p "Load more results..." at bounding box center [202, 95] width 42 height 6
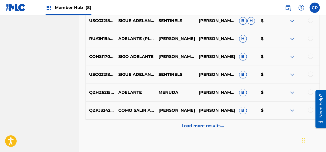
scroll to position [475, 0]
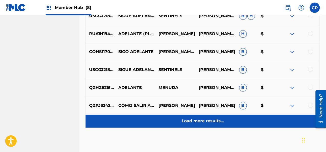
click at [215, 121] on p "Load more results..." at bounding box center [202, 121] width 42 height 6
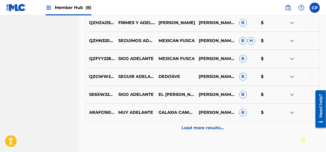
scroll to position [654, 0]
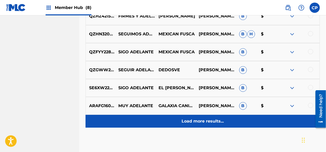
click at [216, 115] on div "Load more results..." at bounding box center [202, 121] width 234 height 13
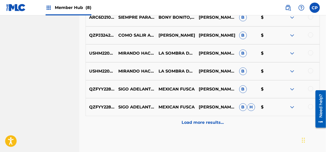
scroll to position [833, 0]
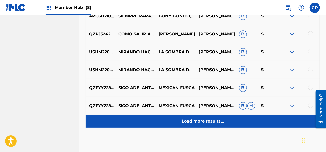
click at [215, 123] on p "Load more results..." at bounding box center [202, 121] width 42 height 6
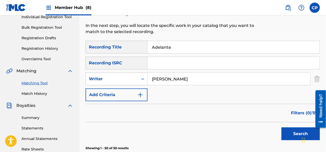
scroll to position [77, 0]
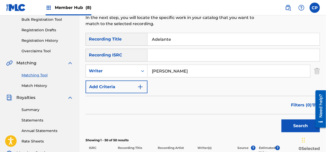
drag, startPoint x: 182, startPoint y: 37, endPoint x: 138, endPoint y: 43, distance: 44.9
click at [138, 43] on div "SearchWithCriteria0872b43f-42bc-4e93-b571-6b3a525c288a Recording Title Adelante" at bounding box center [202, 39] width 234 height 13
paste input "guardie"
click at [292, 126] on button "Search" at bounding box center [300, 125] width 38 height 13
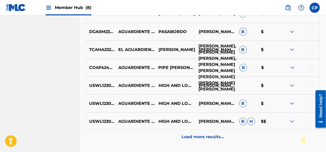
scroll to position [281, 0]
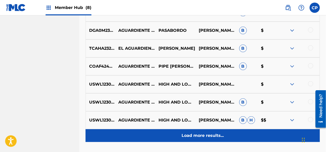
click at [195, 137] on p "Load more results..." at bounding box center [202, 135] width 42 height 6
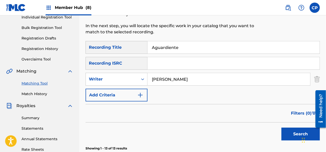
scroll to position [77, 0]
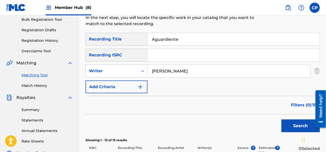
drag, startPoint x: 183, startPoint y: 38, endPoint x: 136, endPoint y: 34, distance: 47.7
click at [136, 34] on div "SearchWithCriteria0872b43f-42bc-4e93-b571-6b3a525c288a Recording Title Aguardie…" at bounding box center [202, 39] width 234 height 13
paste input "hora Dile Qu"
click at [289, 126] on button "Search" at bounding box center [300, 125] width 38 height 13
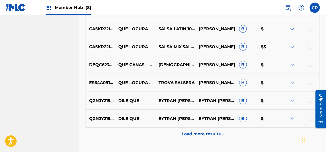
scroll to position [307, 0]
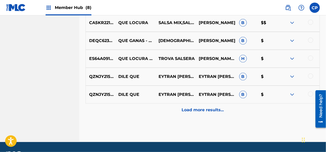
click at [221, 114] on div "Load more results..." at bounding box center [202, 109] width 234 height 13
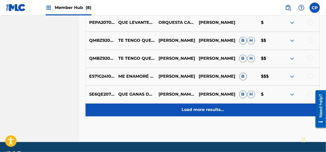
click at [109, 107] on div "Load more results..." at bounding box center [202, 109] width 234 height 13
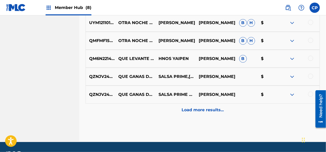
click at [106, 109] on div "Load more results..." at bounding box center [202, 109] width 234 height 13
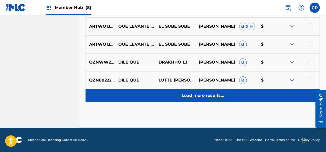
click at [110, 93] on div "Load more results..." at bounding box center [202, 95] width 234 height 13
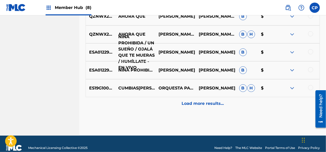
scroll to position [1038, 0]
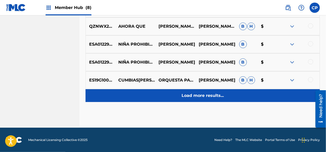
click at [146, 93] on div "Load more results..." at bounding box center [202, 95] width 234 height 13
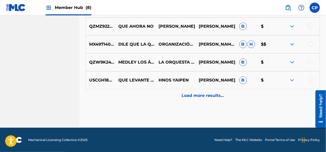
click at [146, 93] on div "Load more results..." at bounding box center [202, 95] width 234 height 13
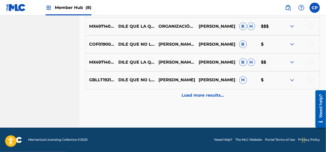
click at [146, 93] on div "Load more results..." at bounding box center [202, 95] width 234 height 13
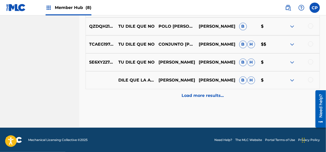
click at [146, 93] on div "Load more results..." at bounding box center [202, 95] width 234 height 13
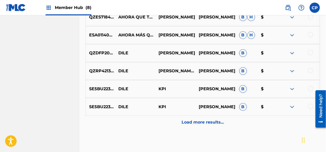
scroll to position [1729, 0]
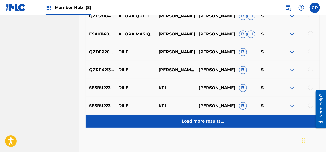
drag, startPoint x: 132, startPoint y: 124, endPoint x: 133, endPoint y: 127, distance: 3.7
click at [133, 127] on div "Load more results..." at bounding box center [202, 121] width 234 height 13
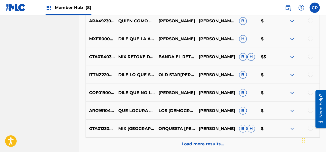
scroll to position [1908, 0]
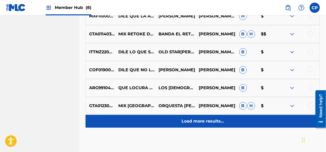
click at [134, 123] on div "Load more results..." at bounding box center [202, 121] width 234 height 13
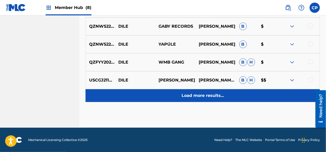
click at [148, 95] on div "Load more results..." at bounding box center [202, 95] width 234 height 13
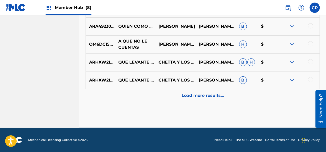
click at [148, 93] on div "Load more results..." at bounding box center [202, 95] width 234 height 13
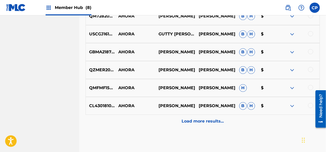
scroll to position [2471, 0]
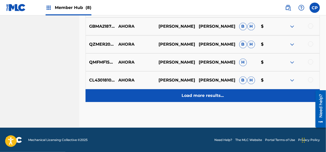
click at [150, 97] on div "Load more results..." at bounding box center [202, 95] width 234 height 13
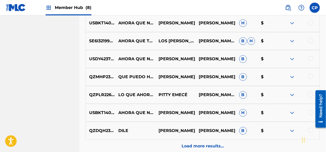
scroll to position [2624, 0]
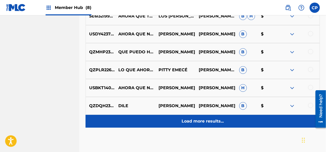
click at [149, 121] on div "Load more results..." at bounding box center [202, 121] width 234 height 13
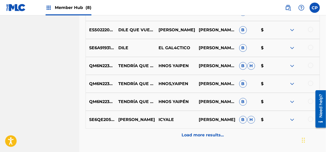
scroll to position [2803, 0]
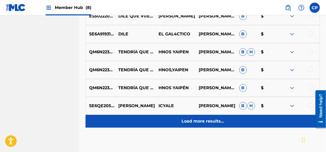
click at [150, 119] on div "Load more results..." at bounding box center [202, 121] width 234 height 13
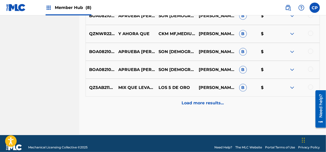
scroll to position [3008, 0]
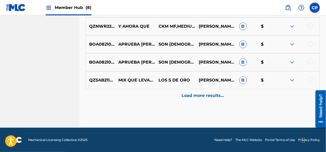
click at [158, 100] on div "Load more results..." at bounding box center [202, 95] width 234 height 13
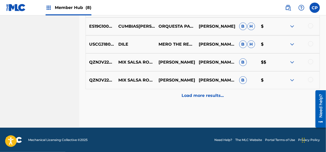
click at [158, 100] on div "Load more results..." at bounding box center [202, 95] width 234 height 13
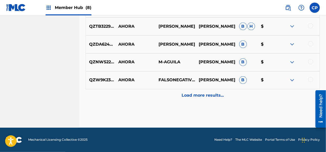
click at [158, 100] on div "Load more results..." at bounding box center [202, 95] width 234 height 13
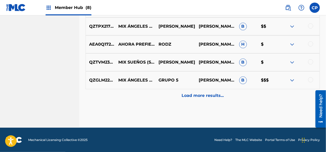
click at [158, 100] on div "Load more results..." at bounding box center [202, 95] width 234 height 13
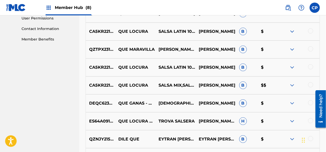
scroll to position [91, 0]
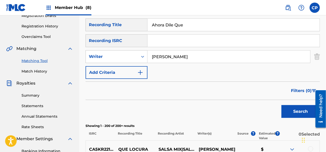
drag, startPoint x: 200, startPoint y: 24, endPoint x: 132, endPoint y: 24, distance: 68.6
click at [132, 24] on div "SearchWithCriteria0872b43f-42bc-4e93-b571-6b3a525c288a Recording Title Ahora Di…" at bounding box center [202, 24] width 234 height 13
paste input "migas Y Rivales"
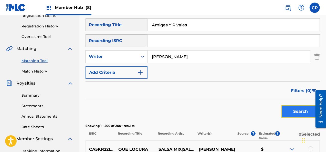
click at [300, 111] on button "Search" at bounding box center [300, 111] width 38 height 13
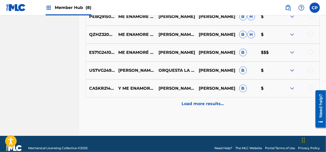
scroll to position [321, 0]
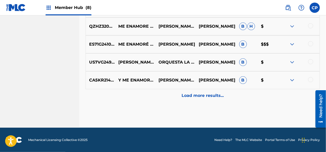
click at [137, 87] on div "CA5KR2148704 Y ME ENAMORE (EN VIVO) [PERSON_NAME] Y SU GRUPO EL ZORRO [PERSON_N…" at bounding box center [202, 80] width 234 height 18
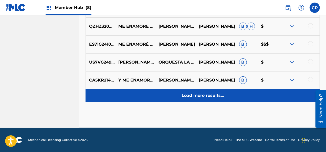
click at [136, 95] on div "Load more results..." at bounding box center [202, 95] width 234 height 13
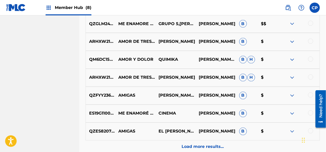
scroll to position [500, 0]
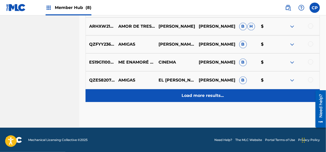
click at [138, 101] on div "Load more results..." at bounding box center [202, 95] width 234 height 13
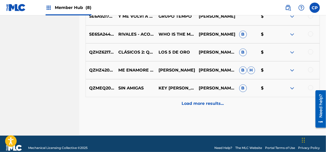
scroll to position [680, 0]
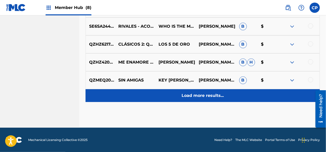
click at [139, 93] on div "Load more results..." at bounding box center [202, 95] width 234 height 13
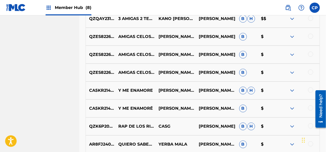
scroll to position [807, 0]
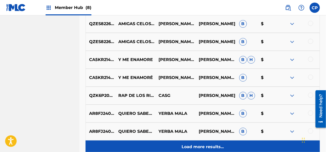
click at [149, 147] on div "Load more results..." at bounding box center [202, 146] width 234 height 13
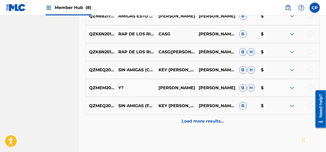
click at [148, 119] on div "Load more results..." at bounding box center [202, 121] width 234 height 13
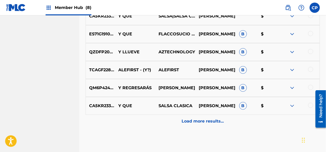
click at [148, 119] on div "Load more results..." at bounding box center [202, 121] width 234 height 13
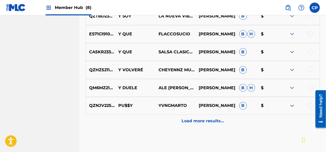
click at [148, 119] on div "Load more results..." at bounding box center [202, 121] width 234 height 13
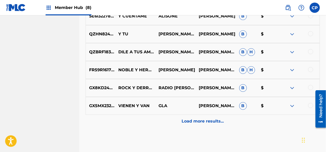
click at [148, 119] on div "Load more results..." at bounding box center [202, 121] width 234 height 13
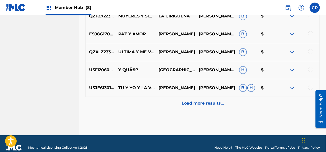
scroll to position [1754, 0]
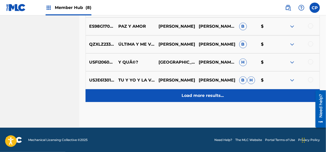
click at [151, 92] on div "Load more results..." at bounding box center [202, 95] width 234 height 13
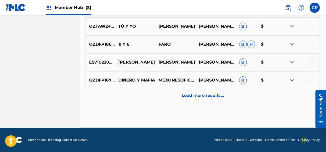
click at [151, 92] on div "Load more results..." at bounding box center [202, 95] width 234 height 13
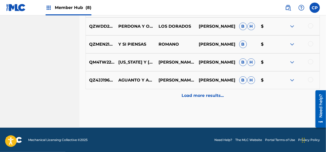
click at [151, 92] on div "Load more results..." at bounding box center [202, 95] width 234 height 13
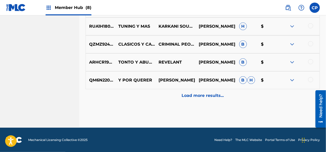
click at [151, 92] on div "Load more results..." at bounding box center [202, 95] width 234 height 13
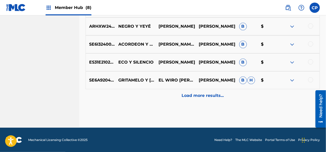
click at [151, 92] on div "Load more results..." at bounding box center [202, 95] width 234 height 13
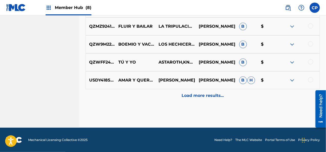
click at [151, 92] on div "Load more results..." at bounding box center [202, 95] width 234 height 13
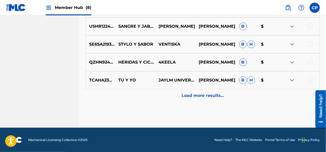
click at [151, 92] on div "Load more results..." at bounding box center [202, 95] width 234 height 13
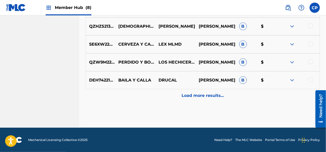
click at [151, 92] on div "Load more results..." at bounding box center [202, 95] width 234 height 13
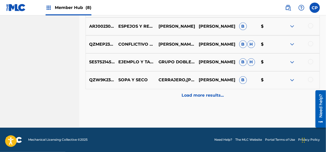
click at [151, 92] on div "Load more results..." at bounding box center [202, 95] width 234 height 13
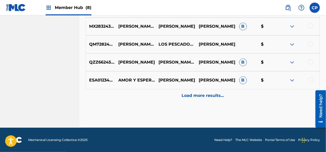
click at [151, 92] on div "Load more results..." at bounding box center [202, 95] width 234 height 13
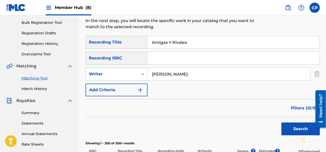
scroll to position [78, 0]
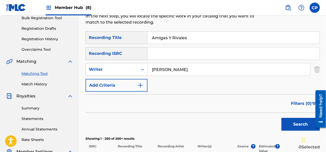
drag, startPoint x: 192, startPoint y: 34, endPoint x: 137, endPoint y: 42, distance: 55.1
click at [137, 42] on div "SearchWithCriteria0872b43f-42bc-4e93-b571-6b3a525c288a Recording Title Amigas Y…" at bounding box center [202, 37] width 234 height 13
paste input "or Bandido"
type input "Amor Bandido"
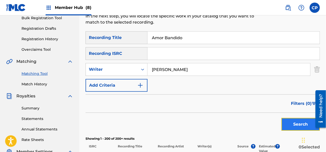
click at [293, 125] on button "Search" at bounding box center [300, 124] width 38 height 13
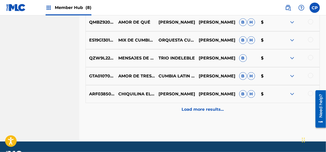
scroll to position [309, 0]
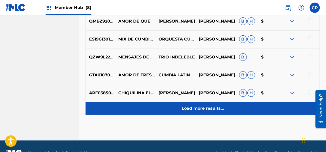
click at [249, 109] on div "Load more results..." at bounding box center [202, 108] width 234 height 13
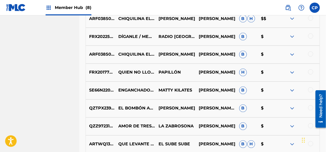
scroll to position [488, 0]
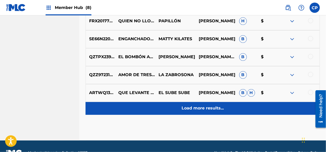
click at [141, 110] on div "Load more results..." at bounding box center [202, 108] width 234 height 13
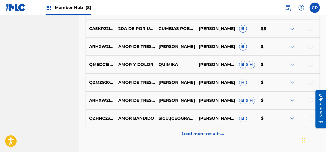
scroll to position [667, 0]
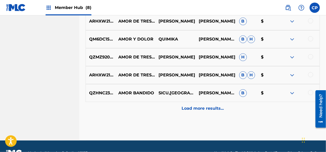
click at [141, 110] on div "Load more results..." at bounding box center [202, 108] width 234 height 13
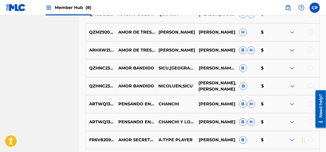
scroll to position [744, 0]
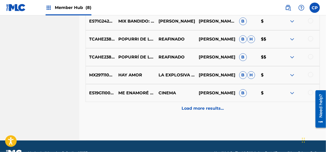
click at [216, 110] on p "Load more results..." at bounding box center [202, 108] width 42 height 6
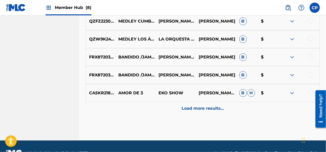
click at [216, 110] on p "Load more results..." at bounding box center [202, 108] width 42 height 6
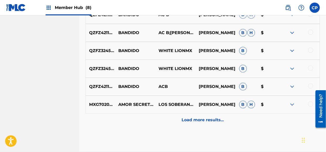
scroll to position [1204, 0]
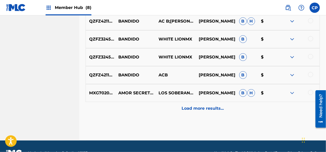
click at [216, 110] on p "Load more results..." at bounding box center [202, 108] width 42 height 6
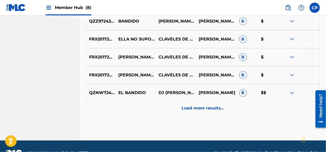
click at [216, 110] on p "Load more results..." at bounding box center [202, 108] width 42 height 6
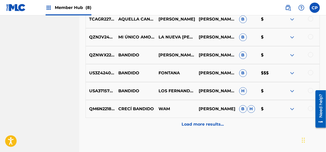
scroll to position [1562, 0]
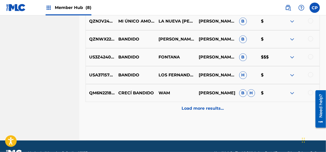
click at [216, 110] on p "Load more results..." at bounding box center [202, 108] width 42 height 6
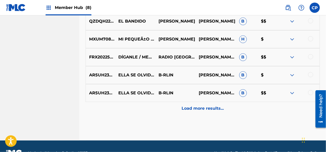
click at [216, 110] on p "Load more results..." at bounding box center [202, 108] width 42 height 6
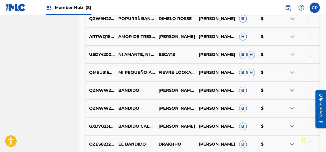
scroll to position [1895, 0]
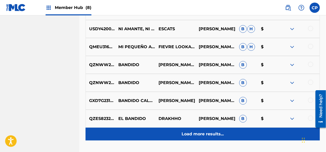
click at [214, 133] on p "Load more results..." at bounding box center [202, 134] width 42 height 6
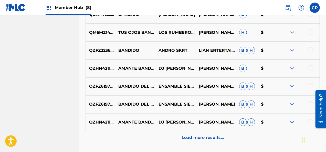
scroll to position [2100, 0]
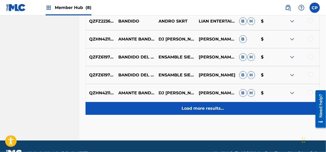
click at [212, 111] on div "Load more results..." at bounding box center [202, 108] width 234 height 13
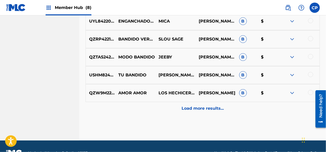
click at [212, 111] on div "Load more results..." at bounding box center [202, 108] width 234 height 13
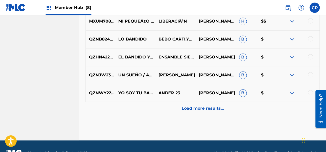
click at [212, 111] on div "Load more results..." at bounding box center [202, 108] width 234 height 13
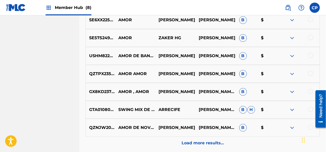
scroll to position [2611, 0]
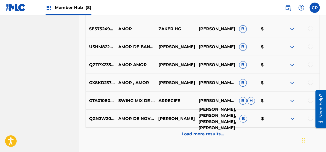
click at [212, 125] on p "[PERSON_NAME],[PERSON_NAME],[PERSON_NAME],[PERSON_NAME]" at bounding box center [215, 118] width 41 height 25
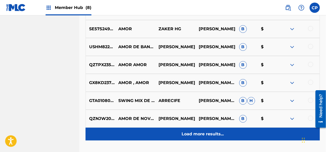
click at [212, 131] on p "Load more results..." at bounding box center [202, 134] width 42 height 6
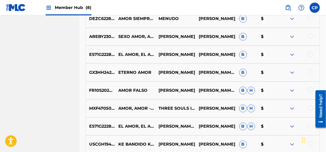
scroll to position [2790, 0]
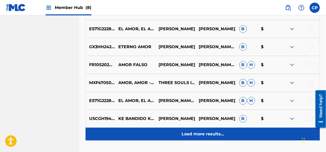
click at [219, 135] on p "Load more results..." at bounding box center [202, 134] width 42 height 6
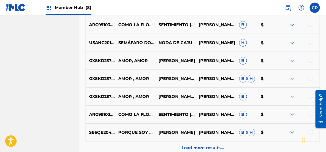
scroll to position [2995, 0]
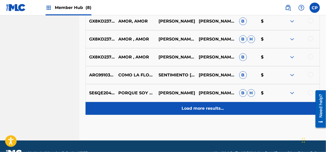
click at [217, 107] on p "Load more results..." at bounding box center [202, 108] width 42 height 6
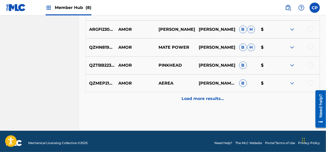
scroll to position [3187, 0]
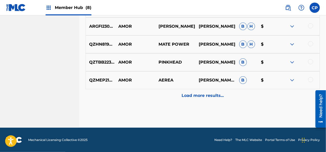
click at [213, 87] on div "QZMEP2100832 AMOR AEREA [PERSON_NAME] FERNANDEZCARLOTA [PERSON_NAME] B $" at bounding box center [202, 80] width 234 height 18
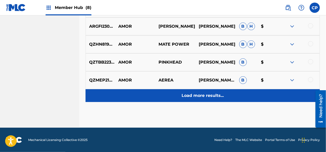
click at [213, 92] on p "Load more results..." at bounding box center [202, 95] width 42 height 6
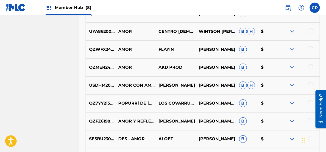
scroll to position [3366, 0]
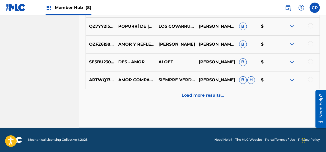
click at [213, 92] on p "Load more results..." at bounding box center [202, 95] width 42 height 6
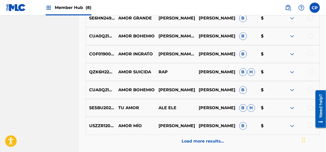
scroll to position [3520, 0]
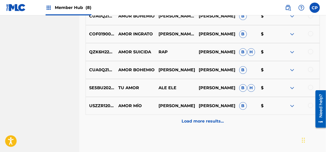
click at [213, 92] on div "SE5BU2026930 TU AMOR ALE ELE [PERSON_NAME]" at bounding box center [202, 88] width 234 height 18
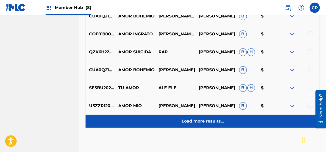
click at [217, 116] on div "Load more results..." at bounding box center [202, 121] width 234 height 13
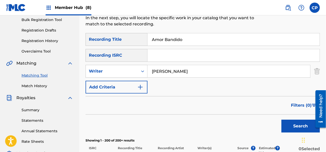
scroll to position [65, 0]
